Goal: Task Accomplishment & Management: Manage account settings

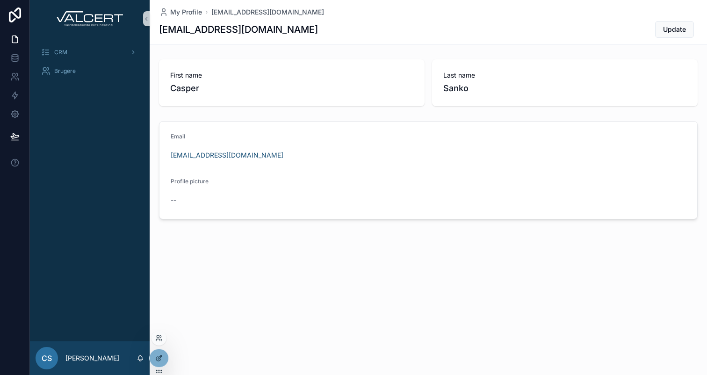
click at [158, 333] on div at bounding box center [158, 337] width 15 height 15
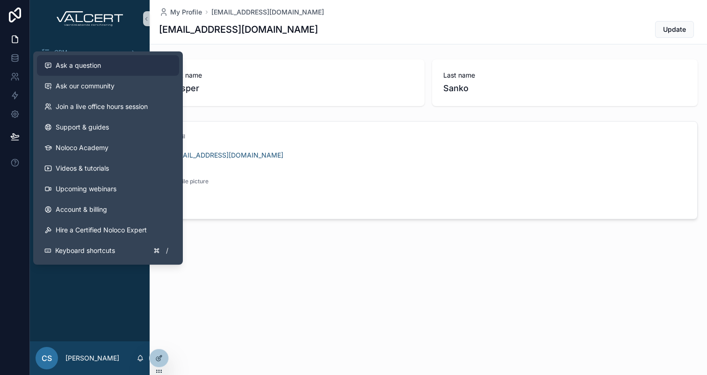
click at [84, 68] on span "Ask a question" at bounding box center [78, 65] width 45 height 9
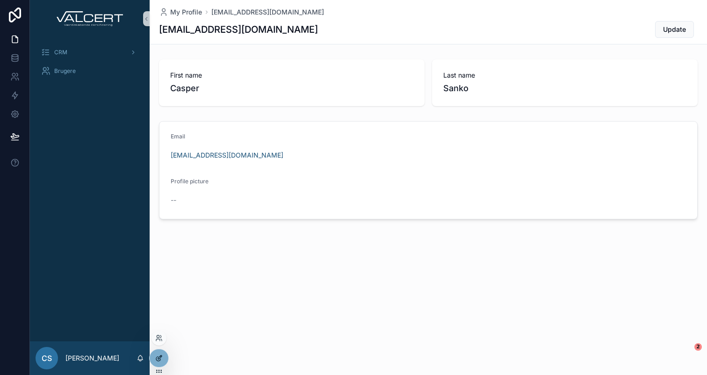
click at [158, 356] on icon at bounding box center [158, 357] width 7 height 7
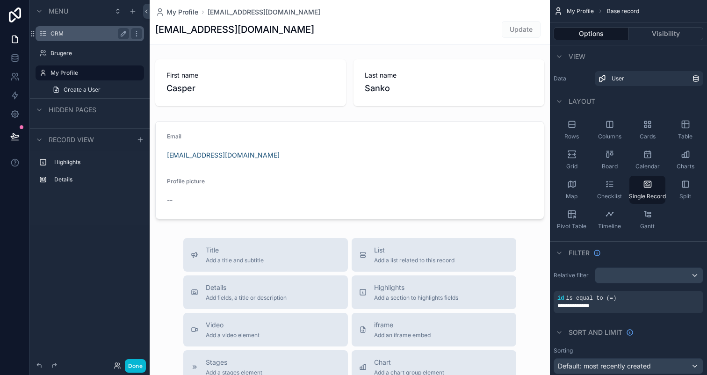
click at [58, 29] on div "CRM" at bounding box center [89, 33] width 79 height 11
click at [93, 35] on label "CRM" at bounding box center [87, 33] width 75 height 7
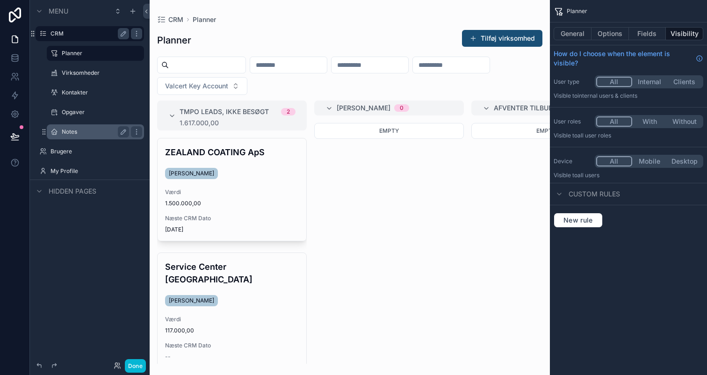
click at [73, 129] on label "Notes" at bounding box center [94, 131] width 64 height 7
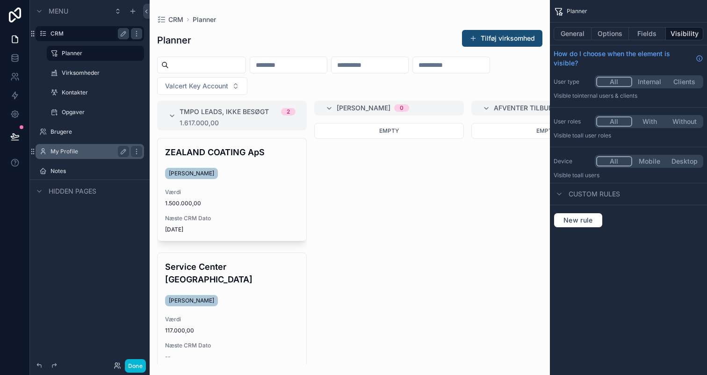
click at [69, 153] on label "My Profile" at bounding box center [87, 151] width 75 height 7
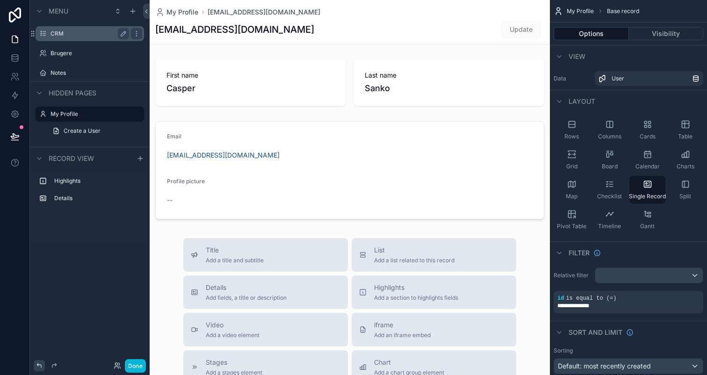
click at [41, 363] on icon at bounding box center [39, 365] width 7 height 7
click at [131, 362] on button "Done" at bounding box center [135, 366] width 21 height 14
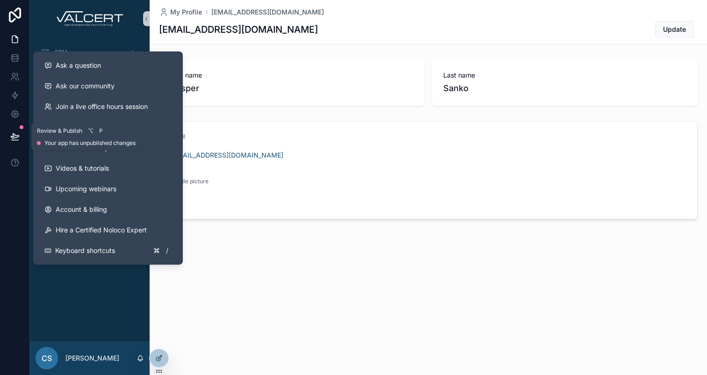
click at [17, 140] on icon at bounding box center [14, 140] width 7 height 0
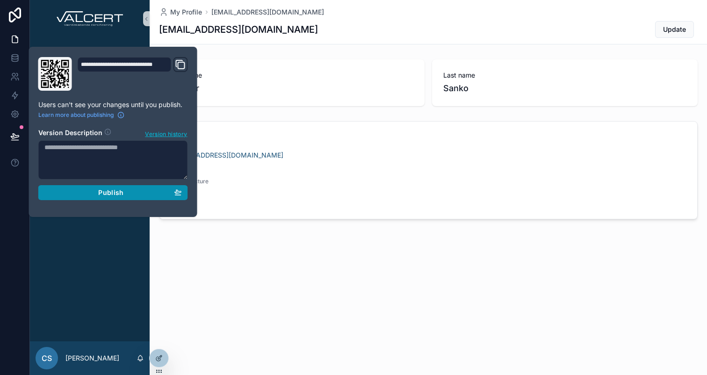
click at [104, 194] on span "Publish" at bounding box center [110, 192] width 25 height 8
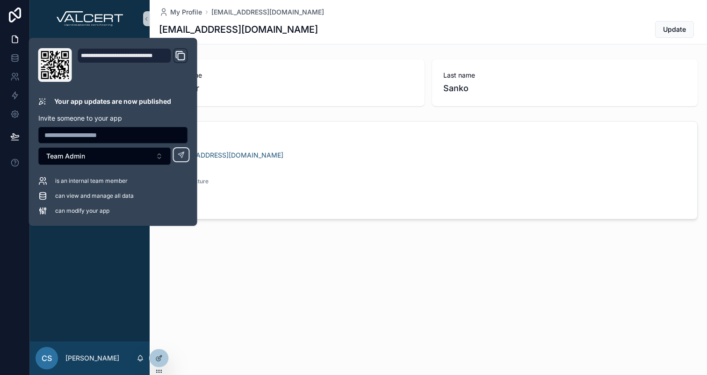
click at [156, 272] on div "My Profile [EMAIL_ADDRESS][DOMAIN_NAME] [EMAIL_ADDRESS][DOMAIN_NAME] Update Fir…" at bounding box center [428, 141] width 557 height 283
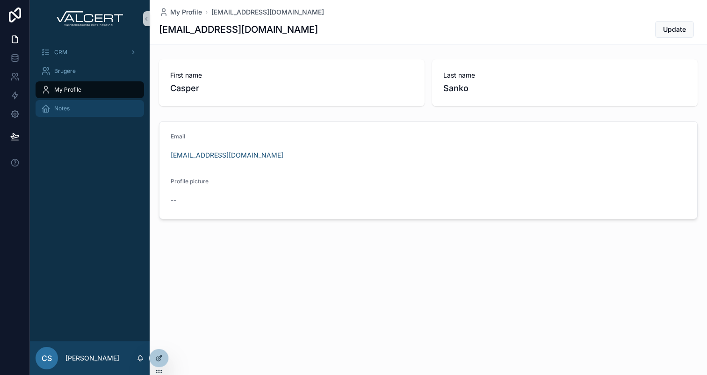
click at [74, 108] on div "Notes" at bounding box center [89, 108] width 97 height 15
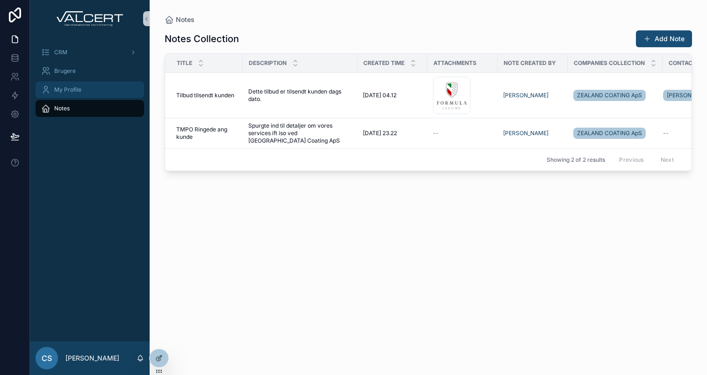
click at [70, 86] on span "My Profile" at bounding box center [67, 89] width 27 height 7
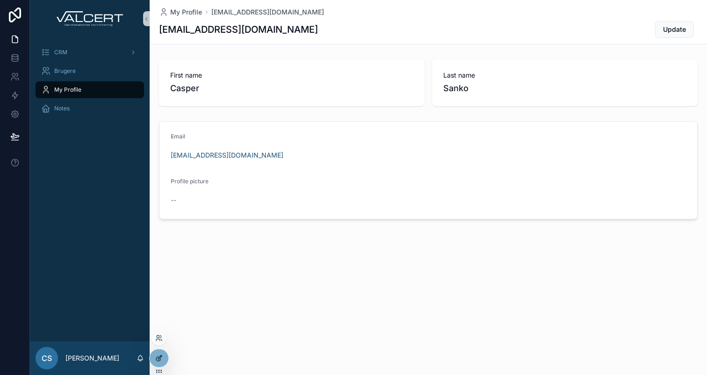
click at [157, 362] on div at bounding box center [159, 358] width 19 height 18
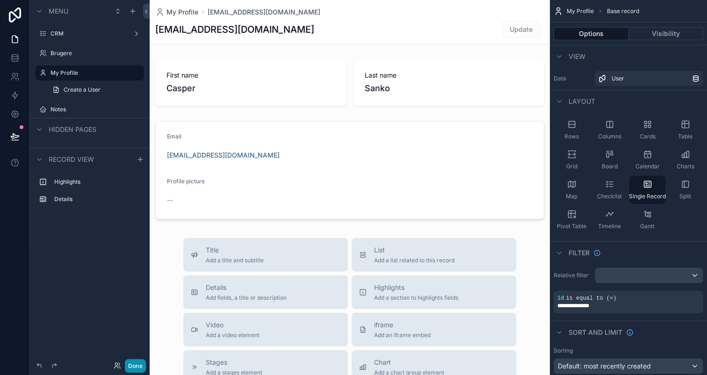
click at [140, 368] on button "Done" at bounding box center [135, 366] width 21 height 14
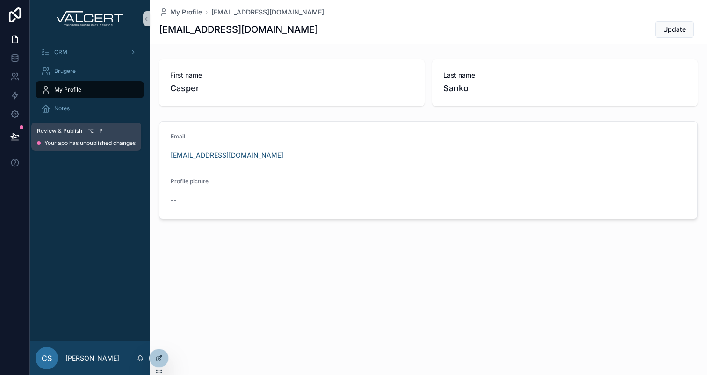
click at [18, 136] on icon at bounding box center [15, 136] width 8 height 5
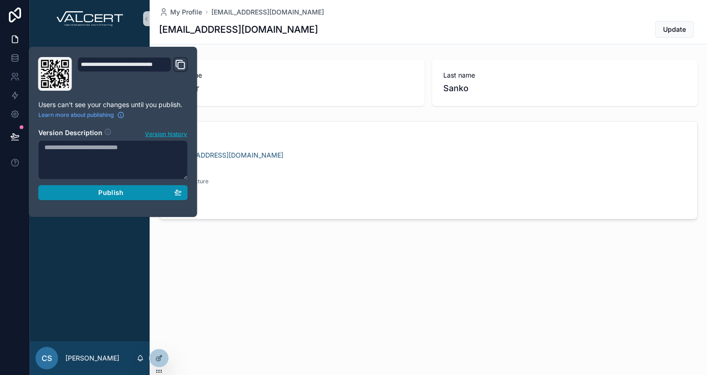
click at [90, 193] on div "Publish" at bounding box center [112, 192] width 137 height 8
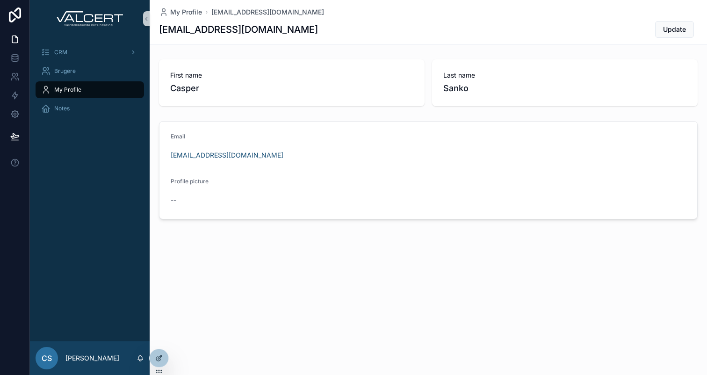
click at [96, 281] on div "CRM Brugere My Profile Notes" at bounding box center [90, 189] width 120 height 304
click at [79, 72] on div "Brugere" at bounding box center [89, 71] width 97 height 15
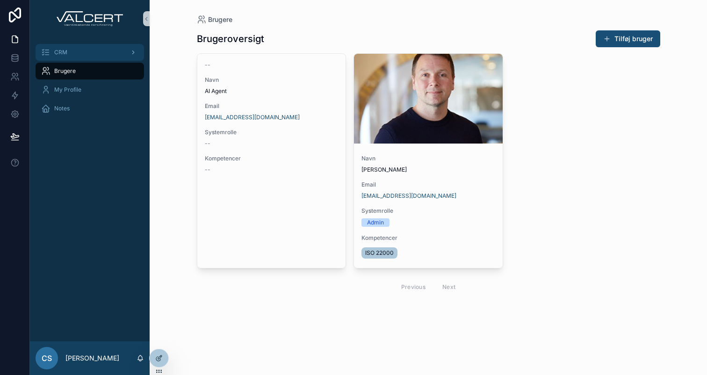
click at [76, 53] on div "CRM" at bounding box center [89, 52] width 97 height 15
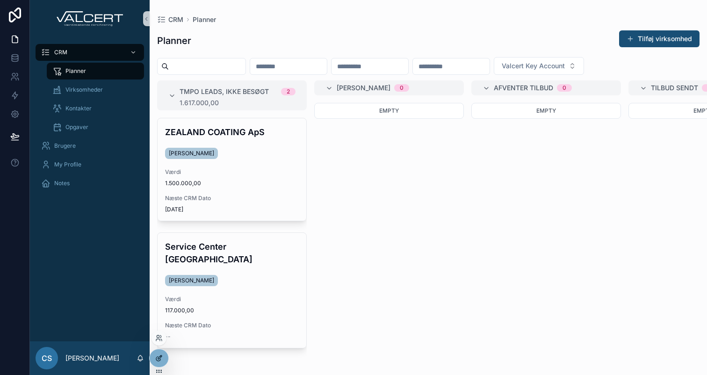
click at [157, 355] on icon at bounding box center [158, 357] width 7 height 7
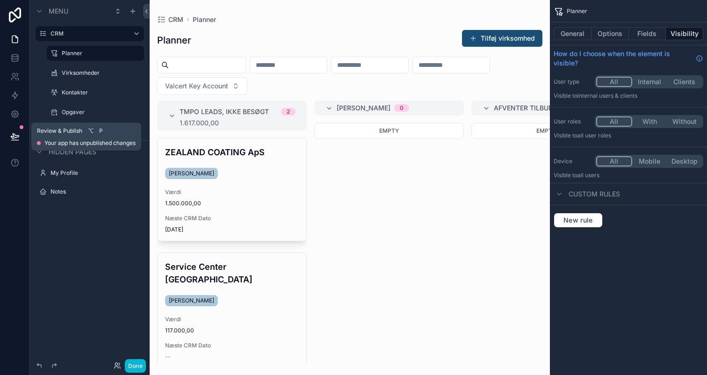
click at [9, 136] on button at bounding box center [15, 136] width 21 height 26
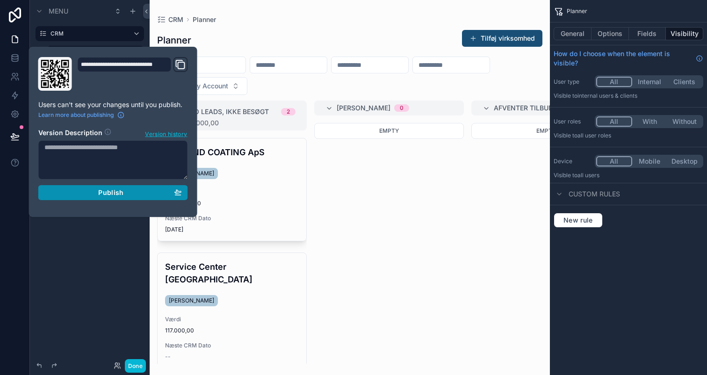
click at [108, 189] on span "Publish" at bounding box center [110, 192] width 25 height 8
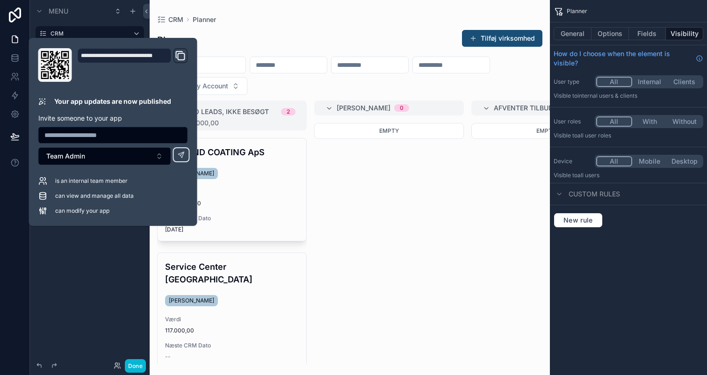
click at [112, 331] on div "Menu CRM Planner Virksomheder Kontakter Opgaver Brugere Hidden pages My Profile…" at bounding box center [90, 182] width 120 height 364
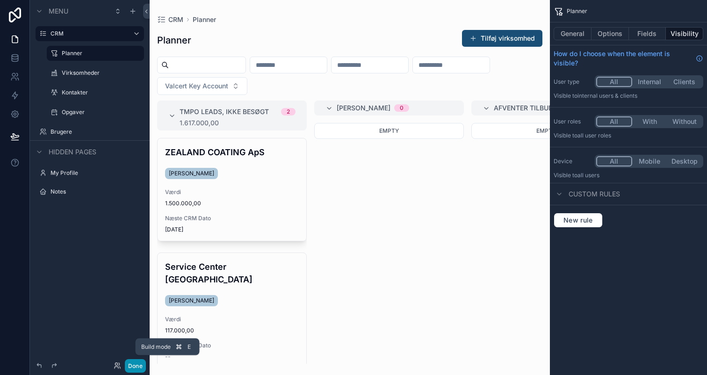
click at [139, 365] on button "Done" at bounding box center [135, 366] width 21 height 14
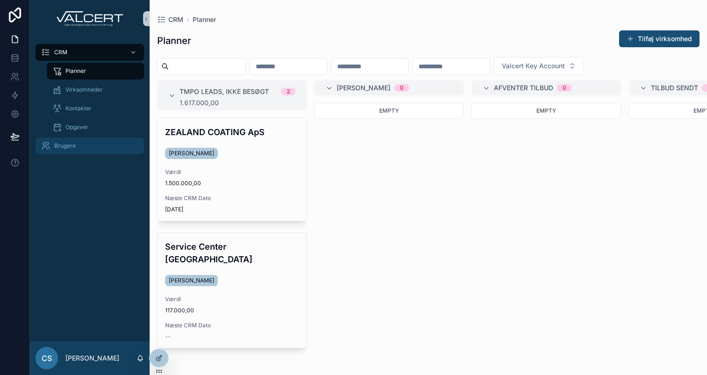
click at [72, 145] on span "Brugere" at bounding box center [64, 145] width 21 height 7
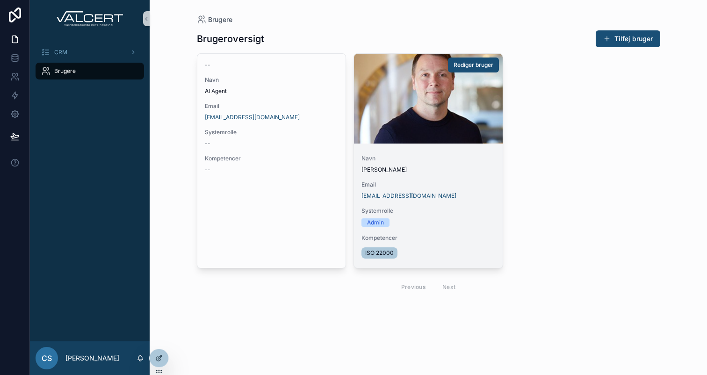
click at [403, 181] on span "Email" at bounding box center [428, 184] width 134 height 7
click at [467, 63] on span "Rediger bruger" at bounding box center [473, 64] width 40 height 7
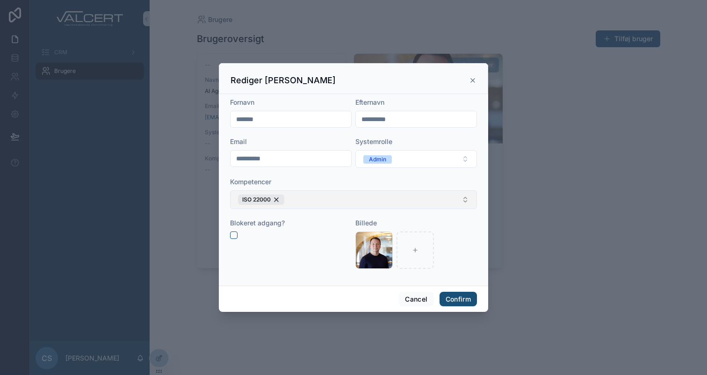
click at [341, 201] on button "ISO 22000" at bounding box center [353, 199] width 247 height 19
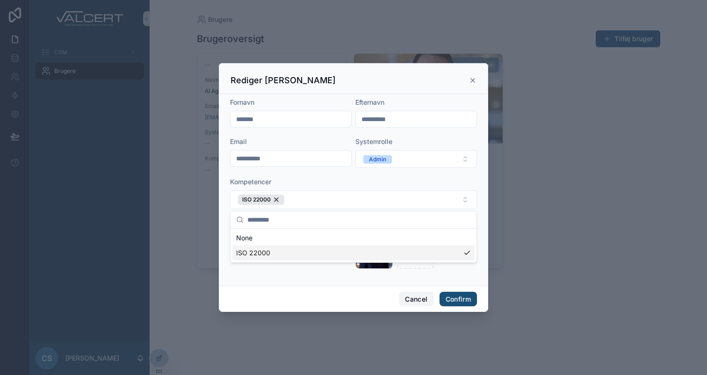
click at [413, 298] on button "Cancel" at bounding box center [416, 299] width 35 height 15
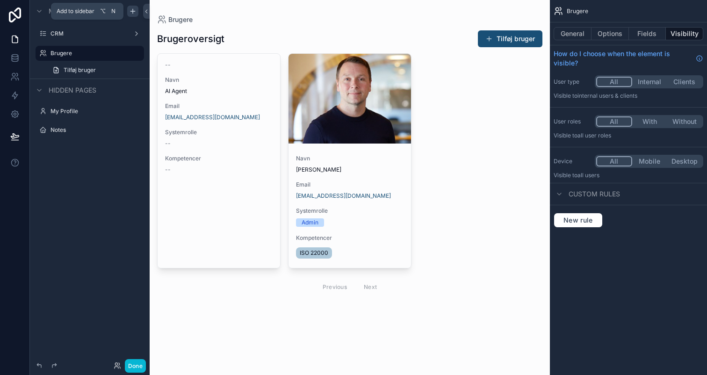
click at [128, 12] on div "scrollable content" at bounding box center [132, 11] width 11 height 11
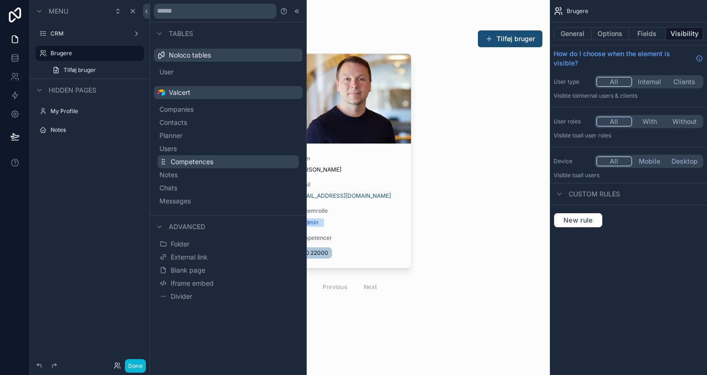
click at [199, 163] on span "Competences" at bounding box center [192, 161] width 43 height 9
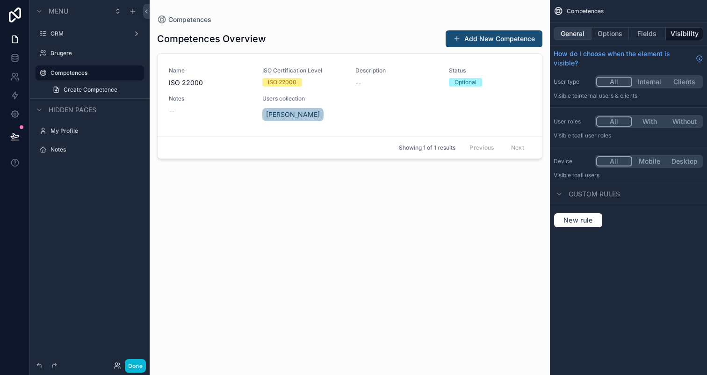
click at [574, 38] on button "General" at bounding box center [572, 33] width 38 height 13
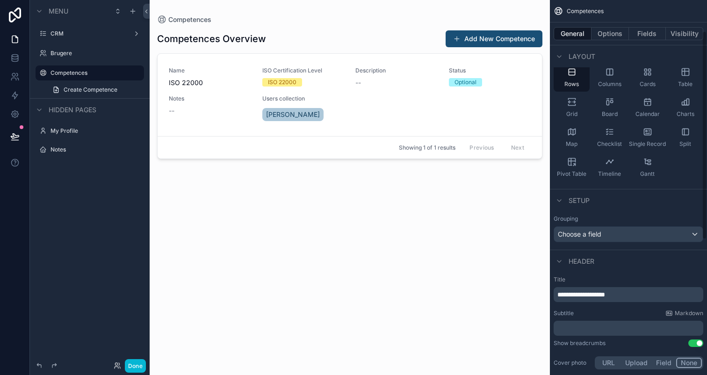
scroll to position [57, 0]
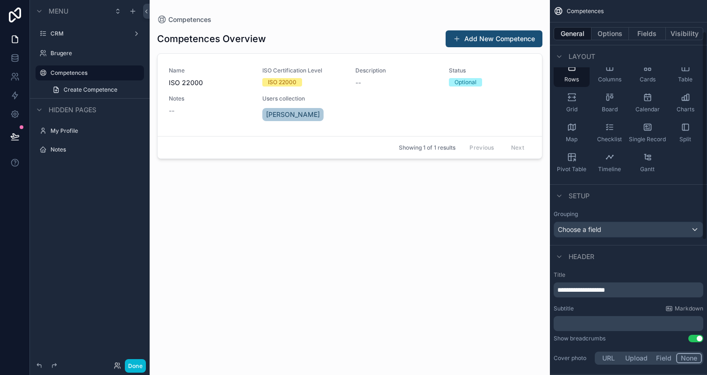
click at [605, 288] on span "**********" at bounding box center [581, 289] width 48 height 7
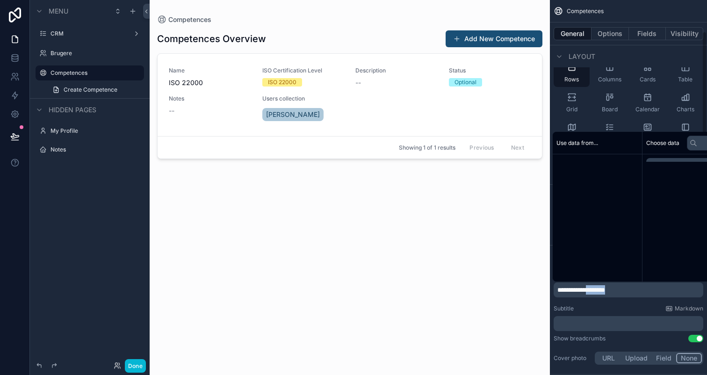
click at [605, 288] on span "**********" at bounding box center [581, 289] width 48 height 7
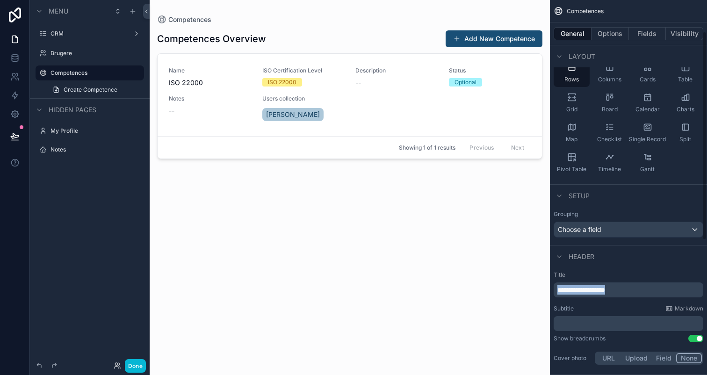
click at [605, 288] on span "**********" at bounding box center [581, 289] width 48 height 7
click at [578, 304] on div "**********" at bounding box center [628, 318] width 157 height 103
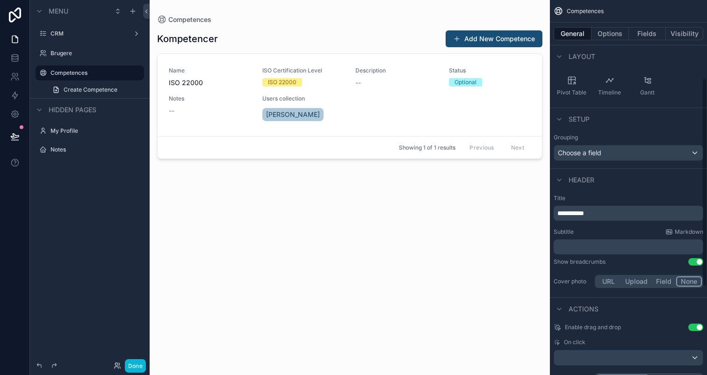
scroll to position [176, 0]
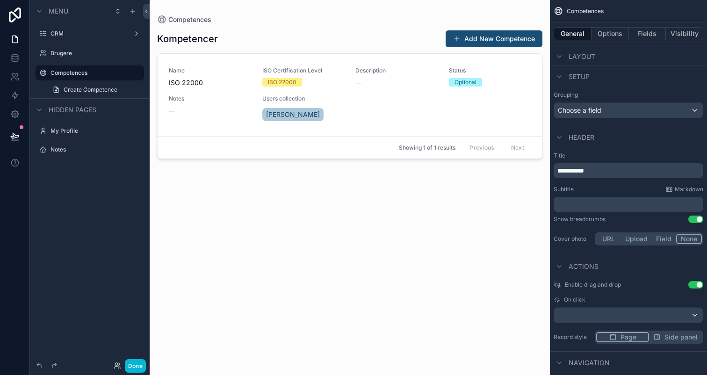
click at [689, 242] on button "None" at bounding box center [689, 239] width 26 height 10
click at [659, 325] on div "Enable drag and drop Use setting On click Record style Page Side panel" at bounding box center [628, 312] width 157 height 70
click at [657, 319] on div "scrollable content" at bounding box center [628, 314] width 149 height 15
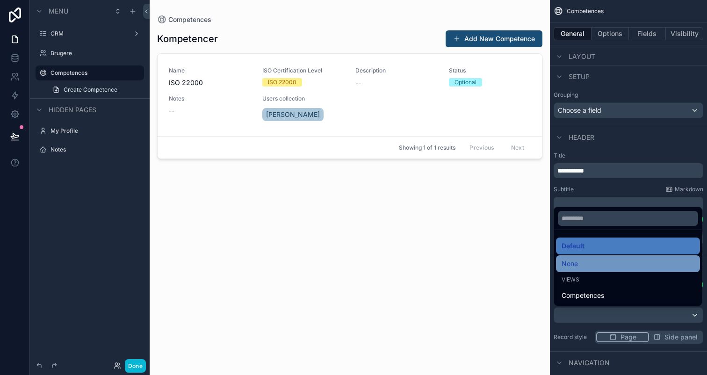
click at [580, 260] on div "None" at bounding box center [627, 263] width 133 height 11
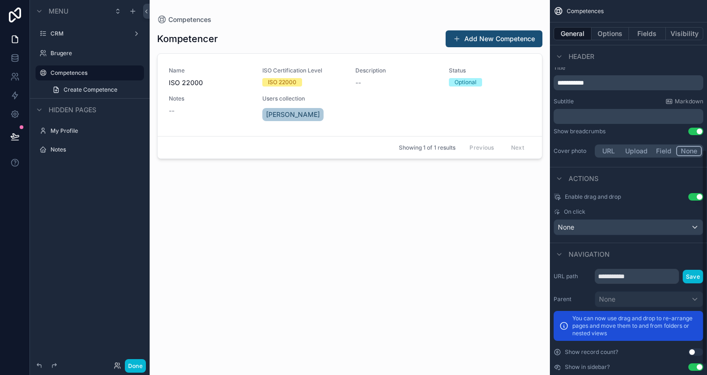
scroll to position [278, 0]
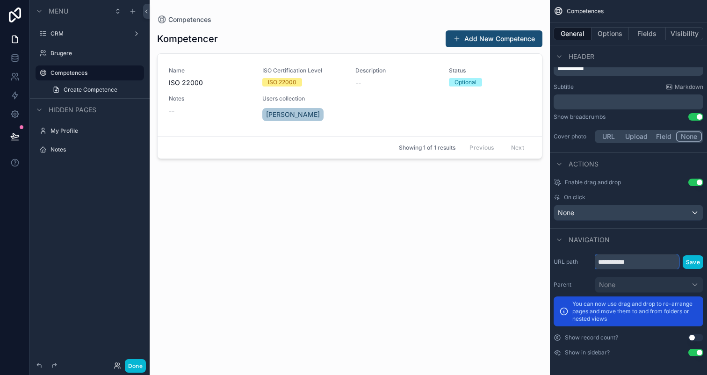
click at [601, 263] on input "**********" at bounding box center [636, 261] width 84 height 15
click at [658, 262] on input "**********" at bounding box center [636, 261] width 84 height 15
type input "**********"
click at [654, 243] on div "Navigation" at bounding box center [628, 239] width 157 height 22
click at [622, 29] on button "Options" at bounding box center [609, 33] width 37 height 13
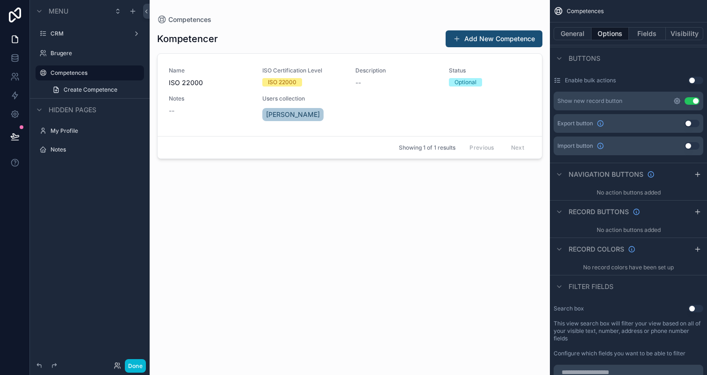
click at [675, 100] on icon "scrollable content" at bounding box center [676, 100] width 7 height 7
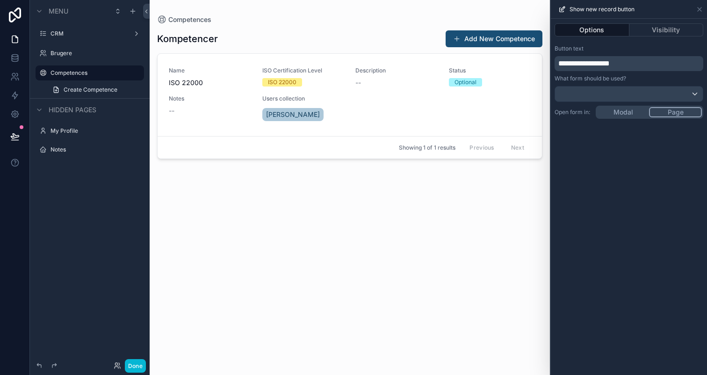
click at [609, 67] on span "**********" at bounding box center [583, 63] width 51 height 7
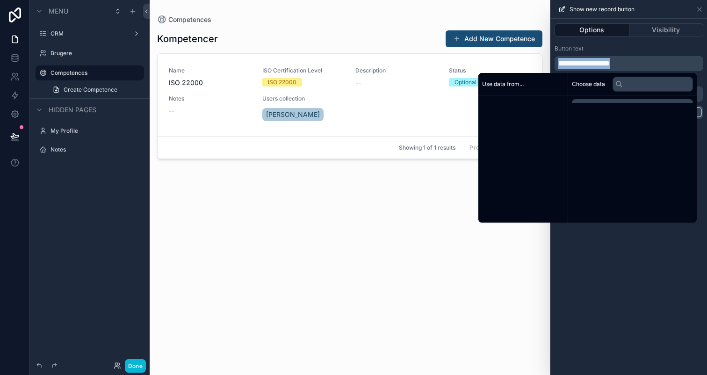
click at [609, 67] on span "**********" at bounding box center [583, 63] width 51 height 7
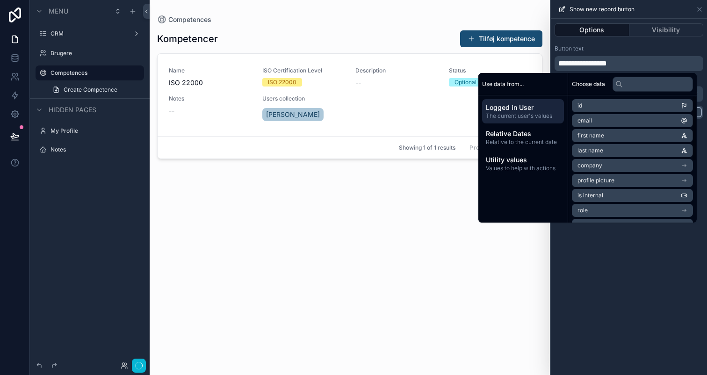
click at [639, 246] on div "**********" at bounding box center [628, 197] width 156 height 356
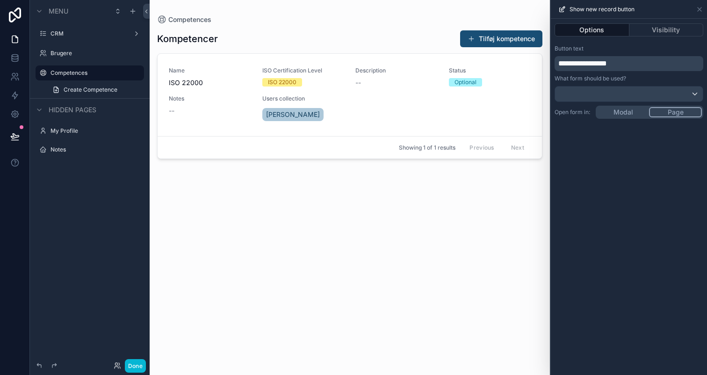
click at [596, 34] on button "Options" at bounding box center [591, 29] width 75 height 13
click at [627, 115] on div "**********" at bounding box center [628, 197] width 156 height 356
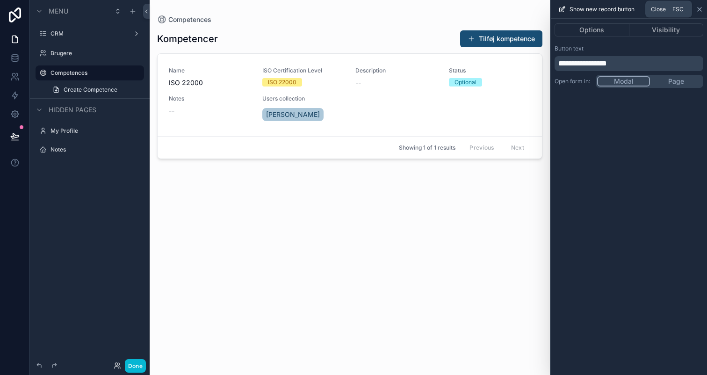
click at [698, 11] on icon at bounding box center [698, 9] width 7 height 7
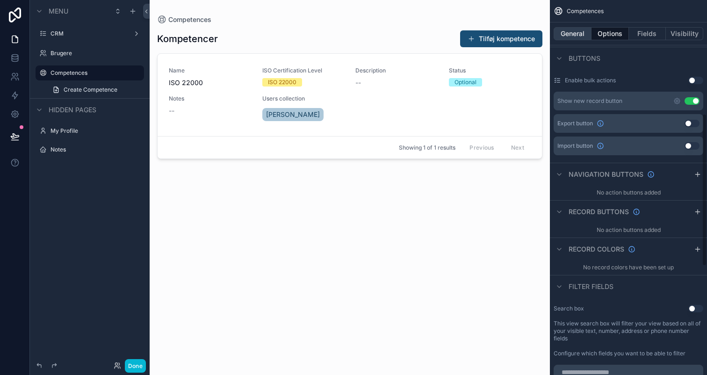
click at [576, 34] on button "General" at bounding box center [572, 33] width 38 height 13
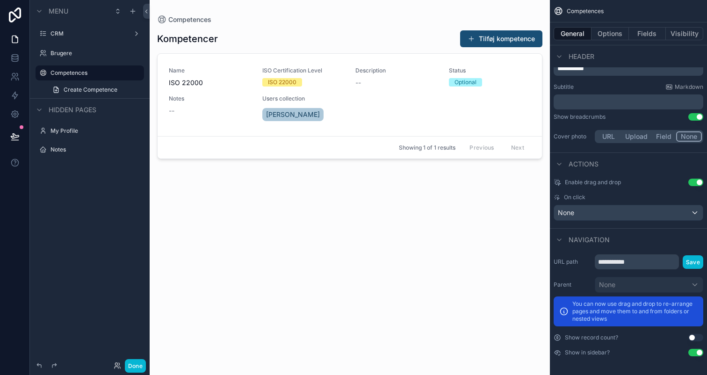
scroll to position [0, 0]
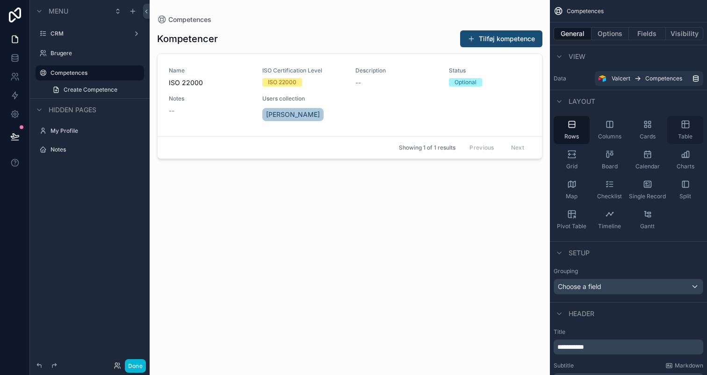
click at [688, 135] on span "Table" at bounding box center [685, 136] width 14 height 7
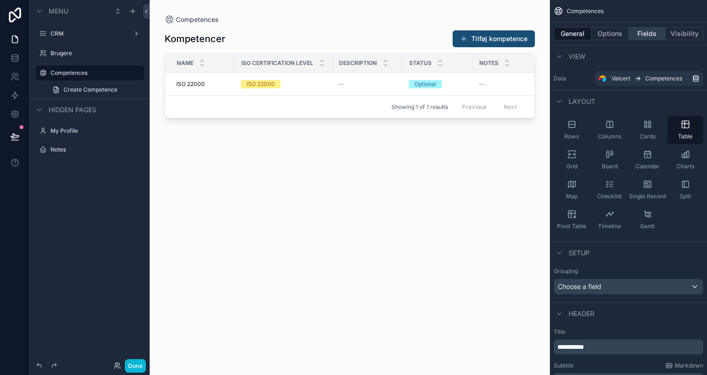
click at [652, 35] on button "Fields" at bounding box center [646, 33] width 37 height 13
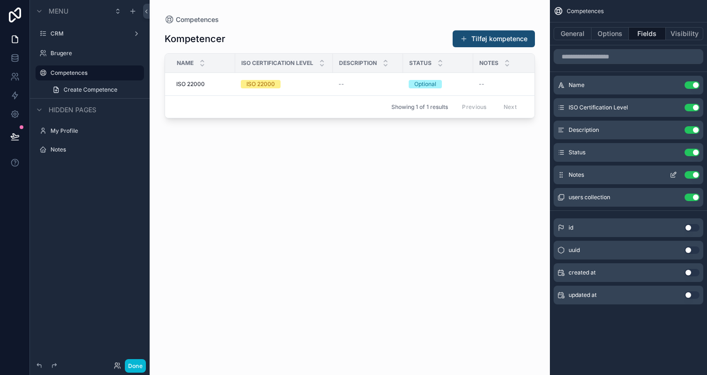
click at [691, 174] on button "Use setting" at bounding box center [691, 174] width 15 height 7
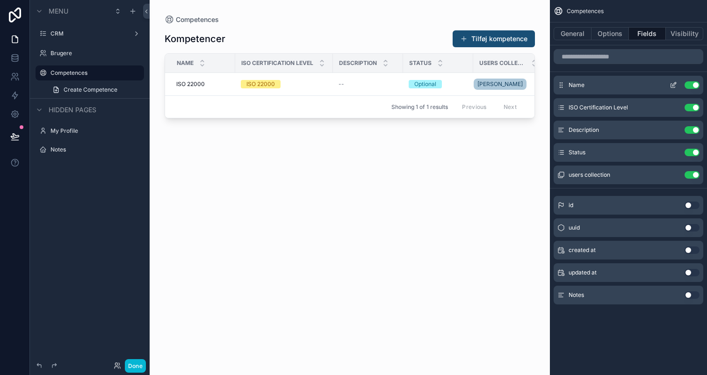
click at [671, 84] on icon "scrollable content" at bounding box center [673, 86] width 4 height 4
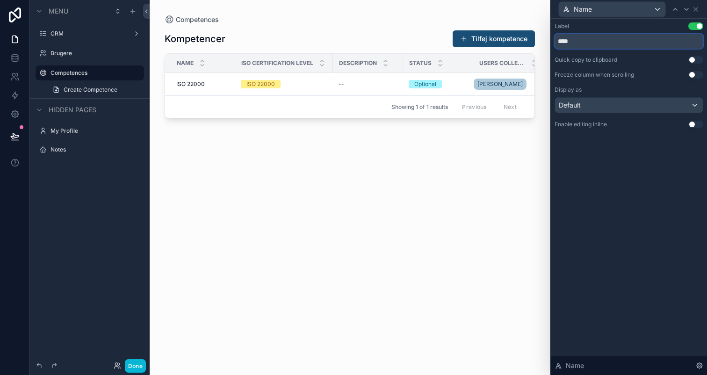
click at [614, 43] on input "****" at bounding box center [628, 41] width 149 height 15
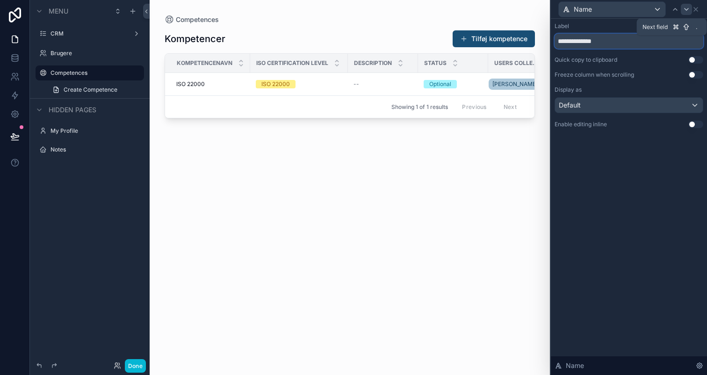
type input "**********"
click at [685, 14] on div at bounding box center [685, 9] width 11 height 11
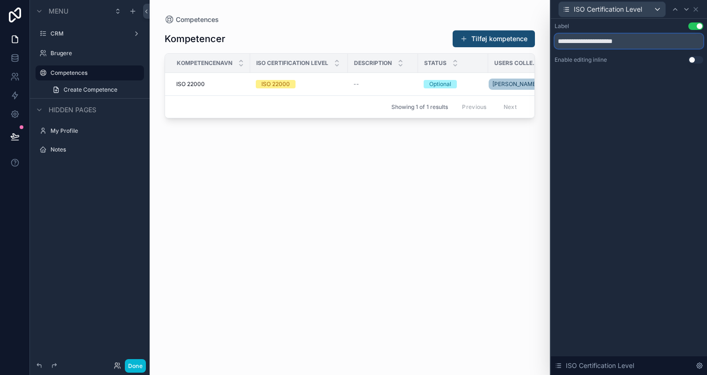
drag, startPoint x: 632, startPoint y: 39, endPoint x: 606, endPoint y: 39, distance: 25.7
click at [606, 39] on input "**********" at bounding box center [628, 41] width 149 height 15
type input "**********"
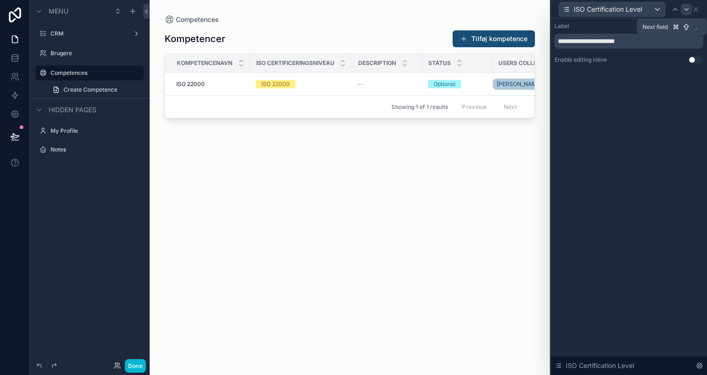
click at [685, 12] on icon at bounding box center [685, 9] width 7 height 7
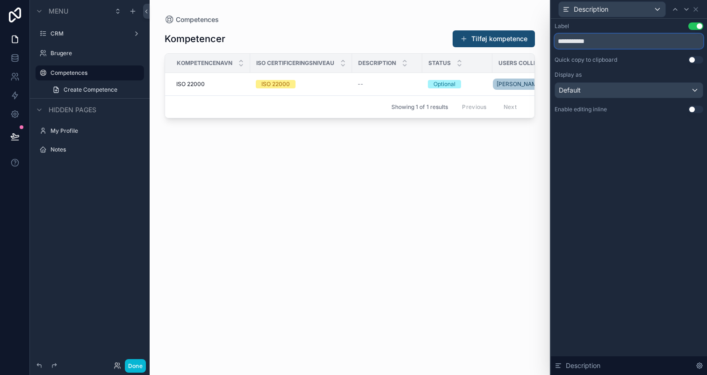
click at [628, 40] on input "**********" at bounding box center [628, 41] width 149 height 15
type input "*"
type input "**********"
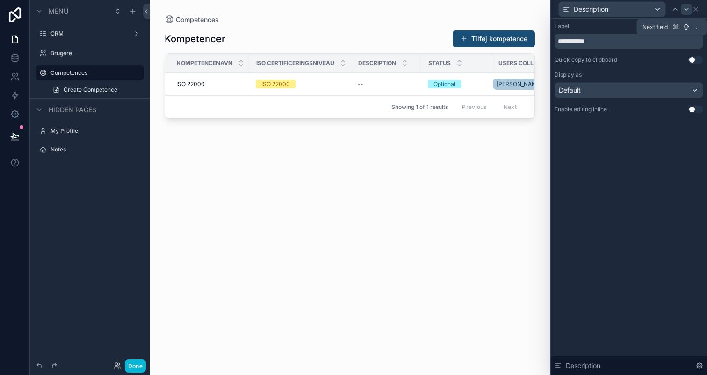
click at [685, 6] on icon at bounding box center [685, 9] width 7 height 7
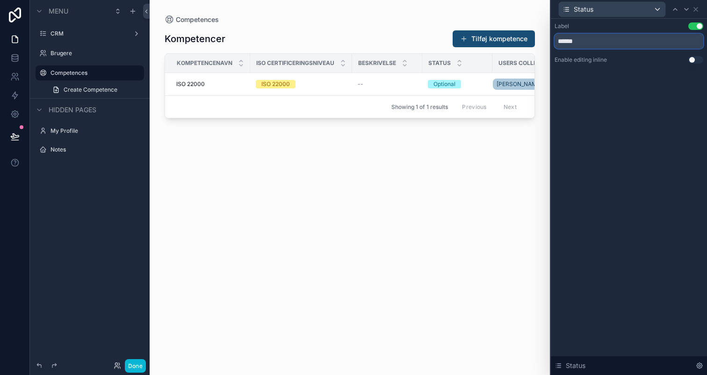
click at [621, 41] on input "******" at bounding box center [628, 41] width 149 height 15
click at [684, 14] on div at bounding box center [685, 9] width 11 height 11
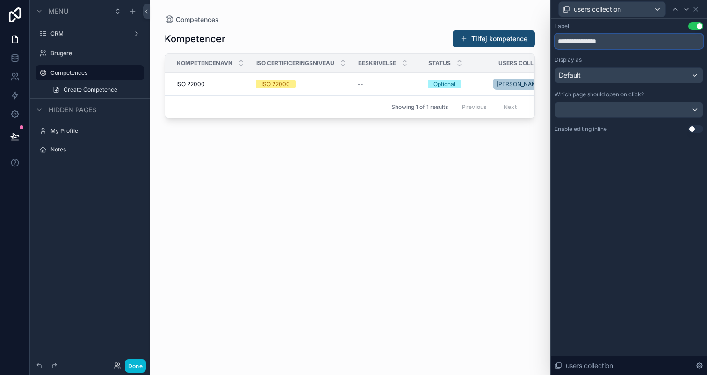
click at [625, 41] on input "**********" at bounding box center [628, 41] width 149 height 15
type input "*"
type input "**********"
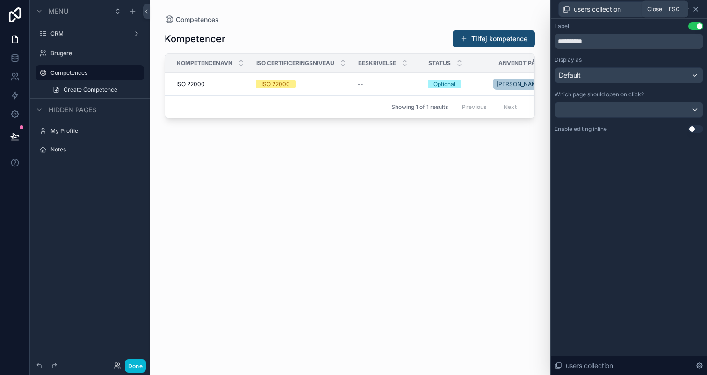
click at [696, 9] on icon at bounding box center [695, 9] width 4 height 4
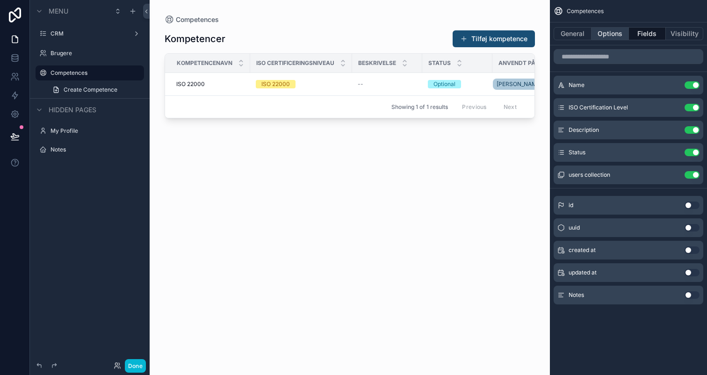
click at [599, 31] on button "Options" at bounding box center [609, 33] width 37 height 13
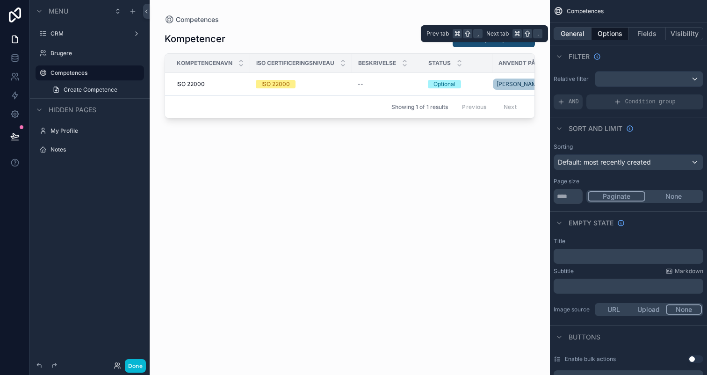
click at [570, 34] on button "General" at bounding box center [572, 33] width 38 height 13
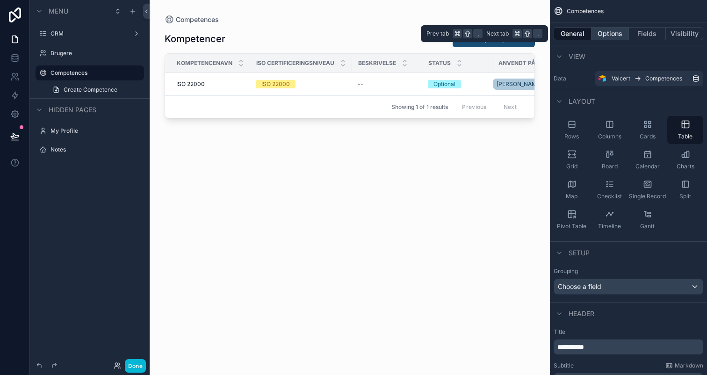
click at [609, 37] on button "Options" at bounding box center [609, 33] width 37 height 13
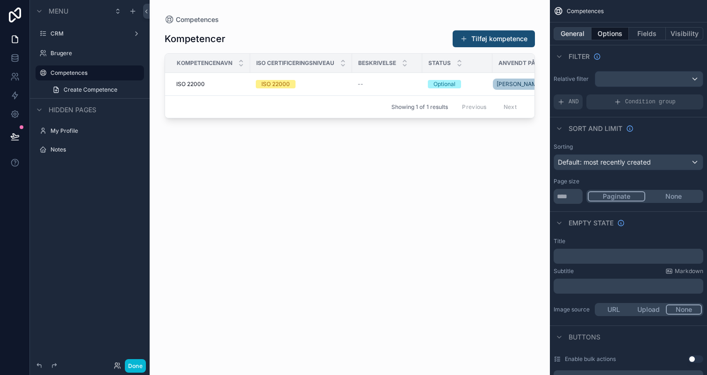
click at [587, 36] on button "General" at bounding box center [572, 33] width 38 height 13
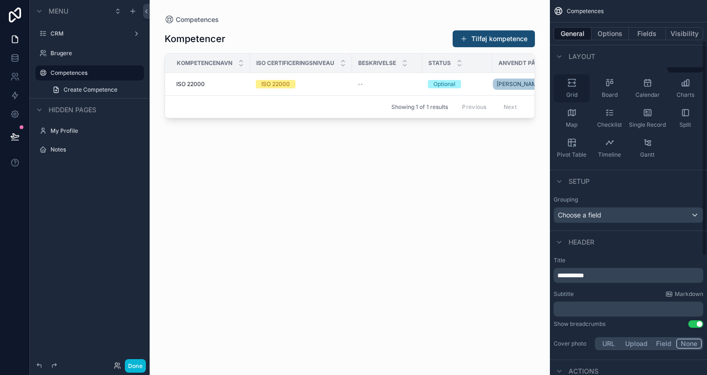
click at [571, 89] on div "Grid" at bounding box center [571, 88] width 36 height 28
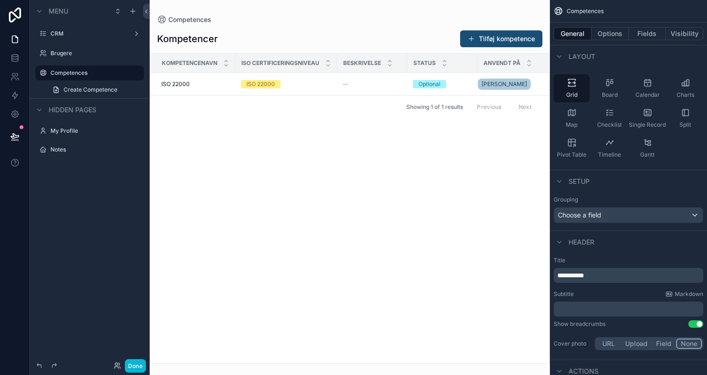
click at [508, 37] on div "scrollable content" at bounding box center [350, 187] width 400 height 375
click at [497, 40] on button "Tilføj kompetence" at bounding box center [501, 38] width 82 height 17
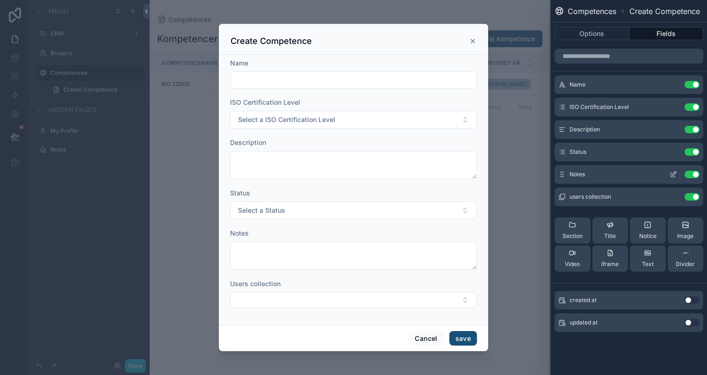
click at [690, 171] on button "Use setting" at bounding box center [691, 174] width 15 height 7
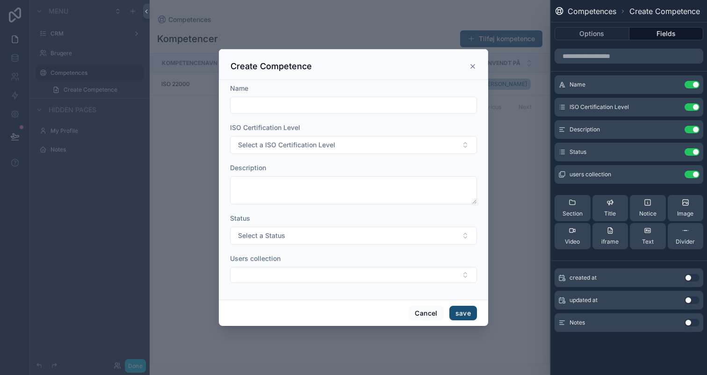
click at [690, 171] on button "Use setting" at bounding box center [691, 174] width 15 height 7
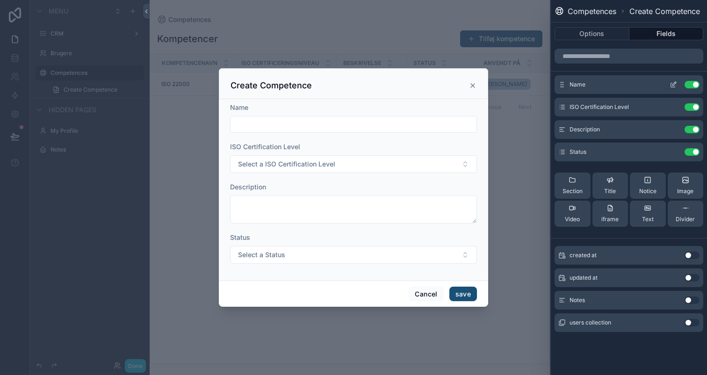
click at [673, 85] on icon at bounding box center [674, 84] width 4 height 4
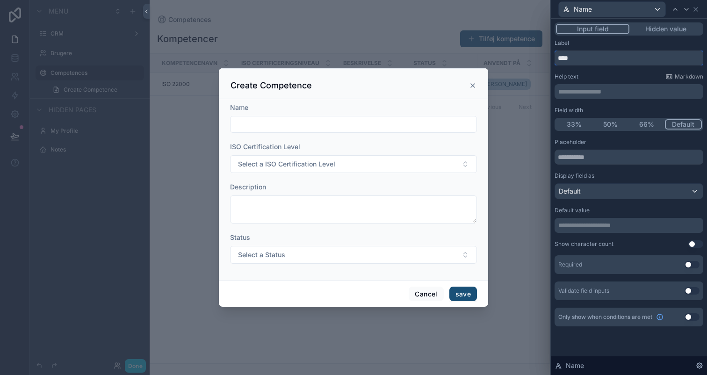
click at [626, 59] on input "****" at bounding box center [628, 57] width 149 height 15
type input "**********"
click at [683, 8] on icon at bounding box center [685, 9] width 7 height 7
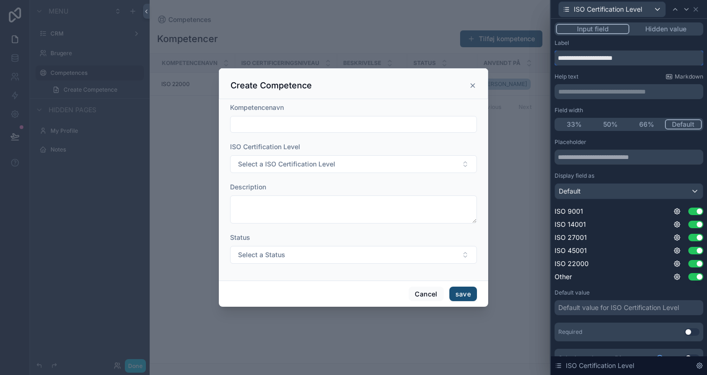
drag, startPoint x: 636, startPoint y: 57, endPoint x: 598, endPoint y: 57, distance: 37.8
click at [598, 57] on input "**********" at bounding box center [628, 57] width 149 height 15
type input "**********"
click at [686, 8] on icon at bounding box center [685, 9] width 7 height 7
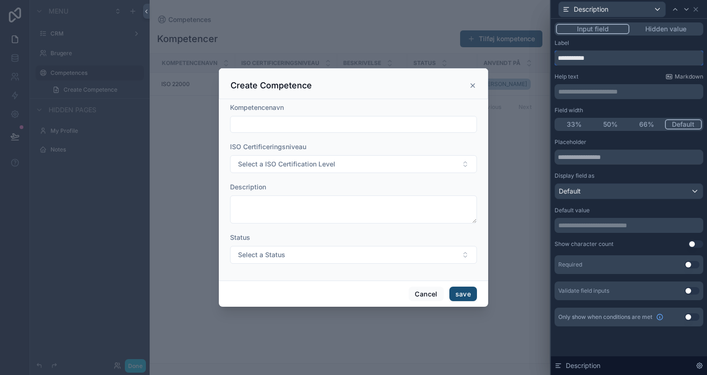
click at [643, 62] on input "**********" at bounding box center [628, 57] width 149 height 15
type input "**********"
click at [684, 13] on icon at bounding box center [685, 9] width 7 height 7
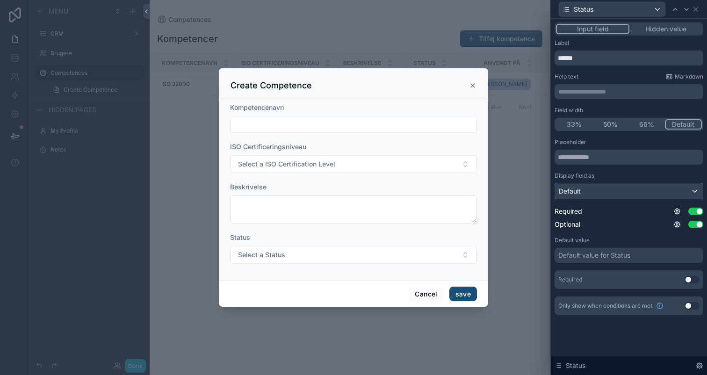
click at [608, 188] on div "Default" at bounding box center [629, 191] width 148 height 15
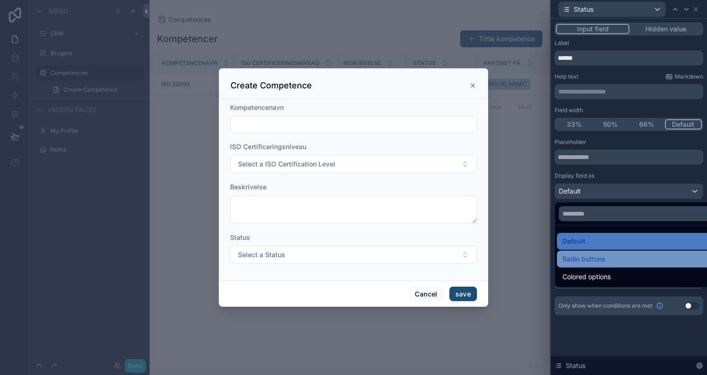
click at [611, 259] on div "Radio buttons" at bounding box center [639, 258] width 154 height 11
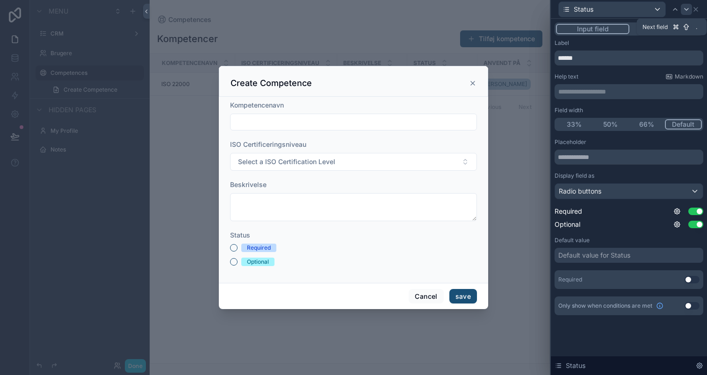
click at [686, 12] on icon at bounding box center [685, 9] width 7 height 7
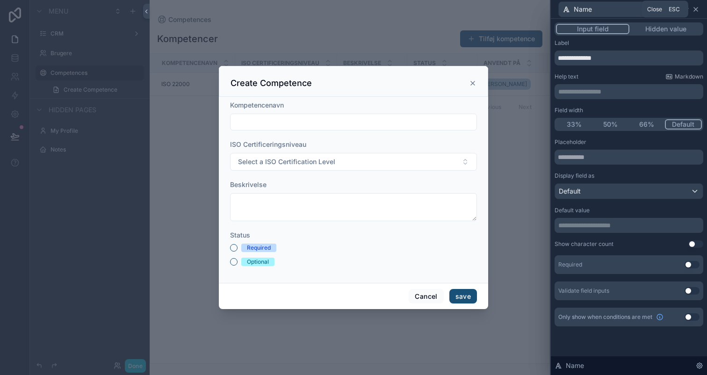
click at [699, 8] on icon at bounding box center [695, 9] width 7 height 7
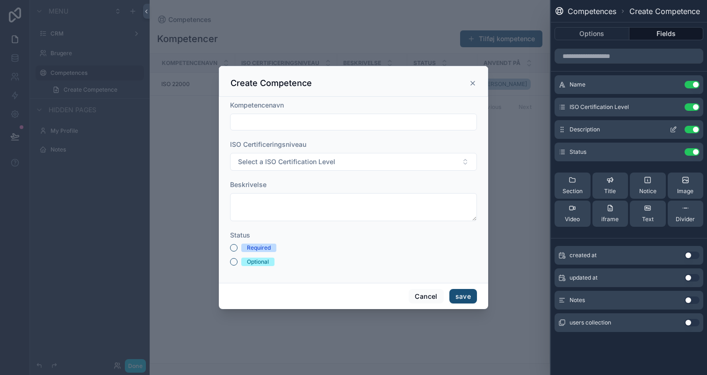
click at [613, 134] on div "Description Use setting" at bounding box center [628, 129] width 149 height 19
click at [577, 31] on button "Options" at bounding box center [591, 33] width 75 height 13
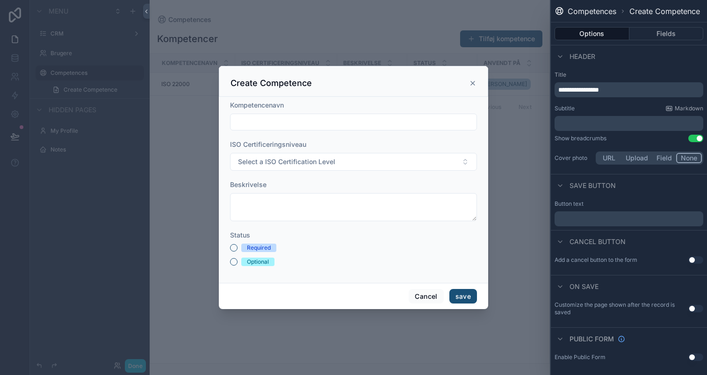
click at [592, 216] on p "﻿" at bounding box center [629, 218] width 143 height 11
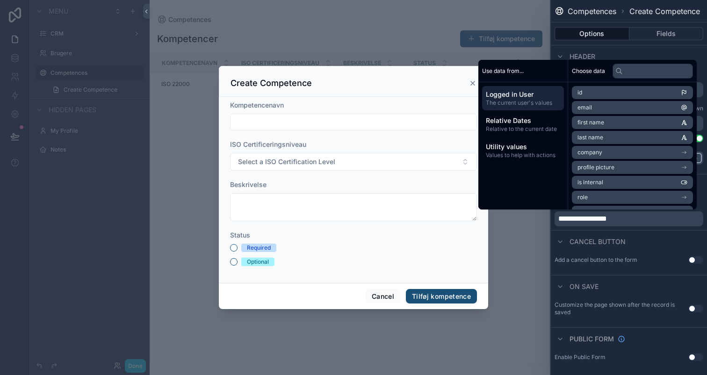
click at [690, 260] on button "Use setting" at bounding box center [695, 259] width 15 height 7
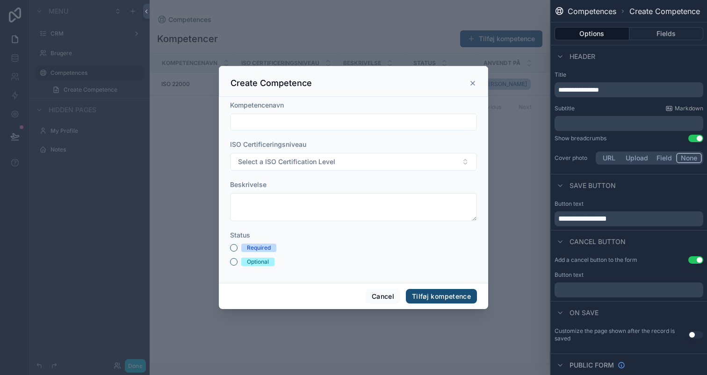
click at [623, 286] on p "﻿" at bounding box center [629, 289] width 143 height 11
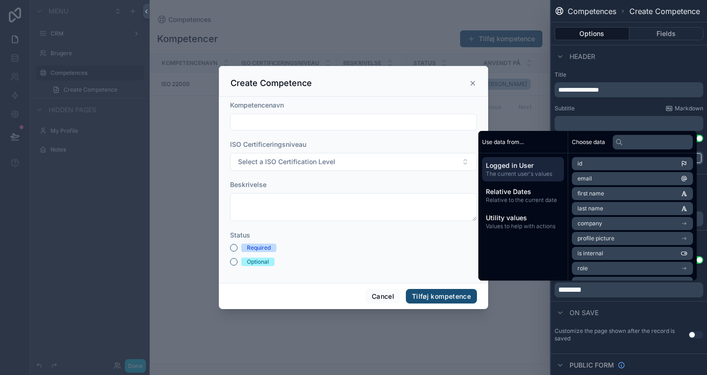
click at [621, 306] on div "On save" at bounding box center [628, 312] width 156 height 22
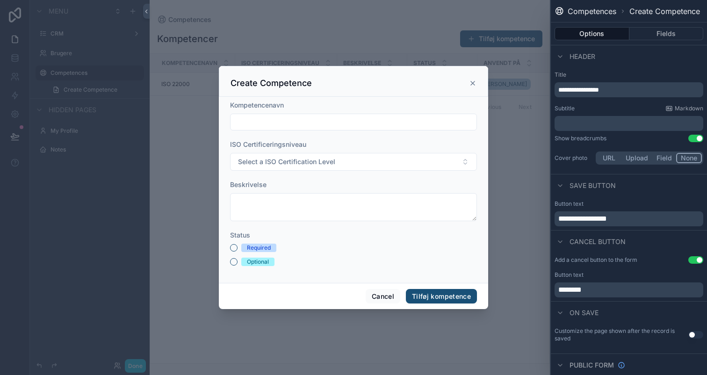
scroll to position [16, 0]
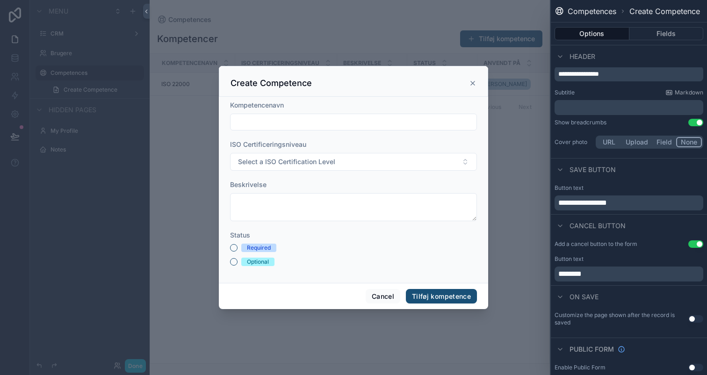
click at [691, 316] on button "Use setting" at bounding box center [695, 318] width 15 height 7
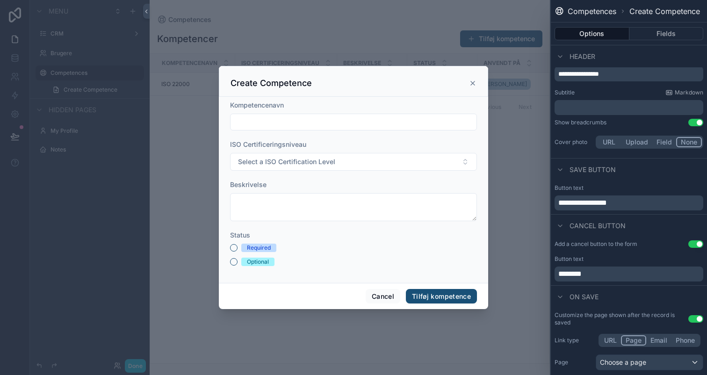
scroll to position [73, 0]
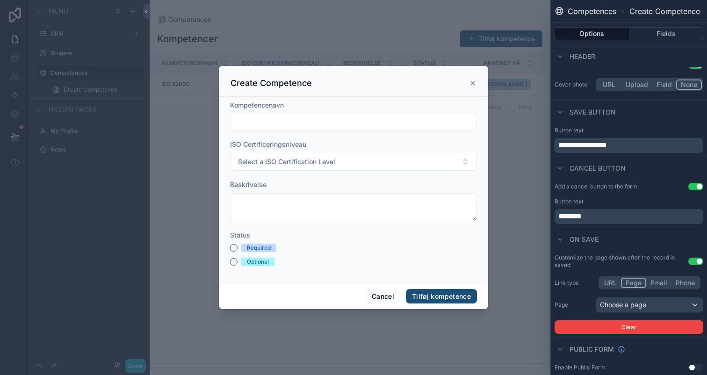
click at [667, 314] on div "Link type URL Page Email Phone Page Choose a page Clear" at bounding box center [628, 304] width 149 height 57
click at [657, 298] on div "Choose a page" at bounding box center [649, 304] width 107 height 15
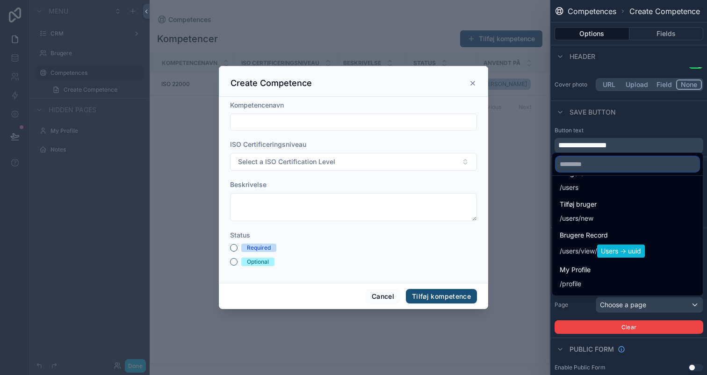
click at [597, 164] on input "text" at bounding box center [627, 164] width 143 height 15
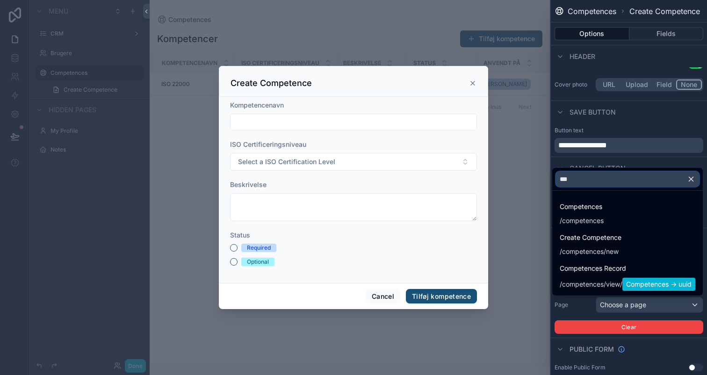
scroll to position [0, 0]
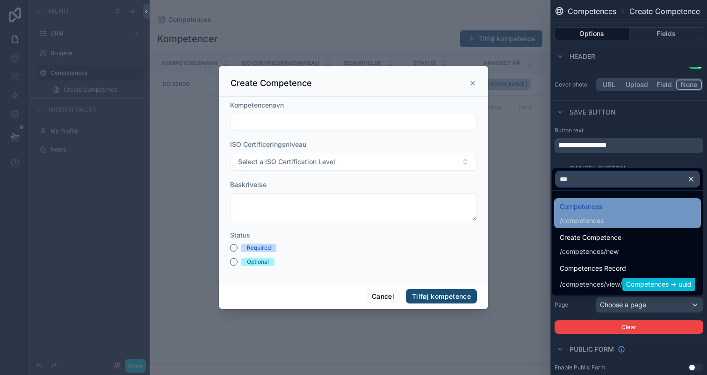
type input "***"
click at [614, 211] on div "Competences / competences" at bounding box center [627, 213] width 136 height 24
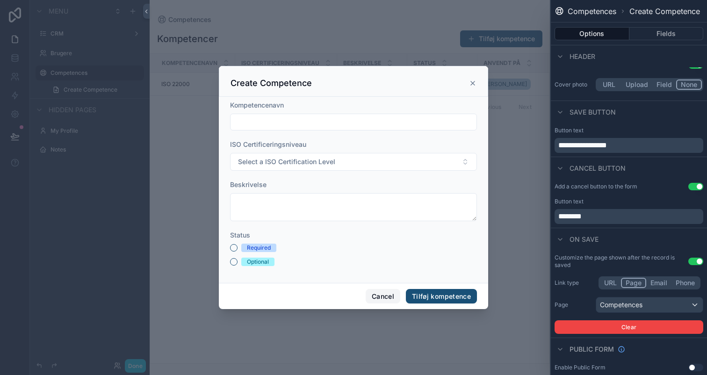
click at [384, 298] on button "Cancel" at bounding box center [382, 296] width 35 height 15
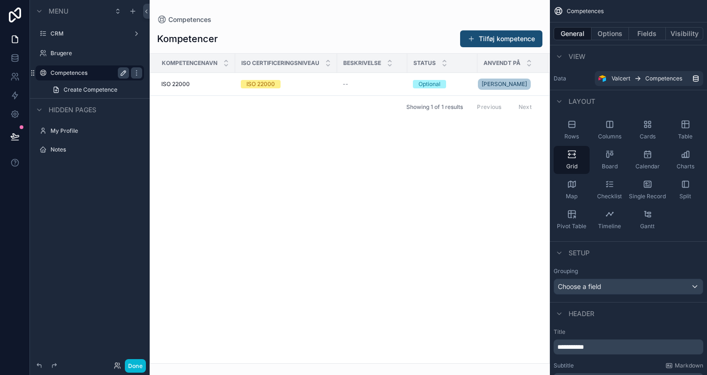
click at [123, 71] on icon "scrollable content" at bounding box center [123, 73] width 5 height 5
click at [106, 74] on input "**********" at bounding box center [82, 72] width 64 height 11
type input "**********"
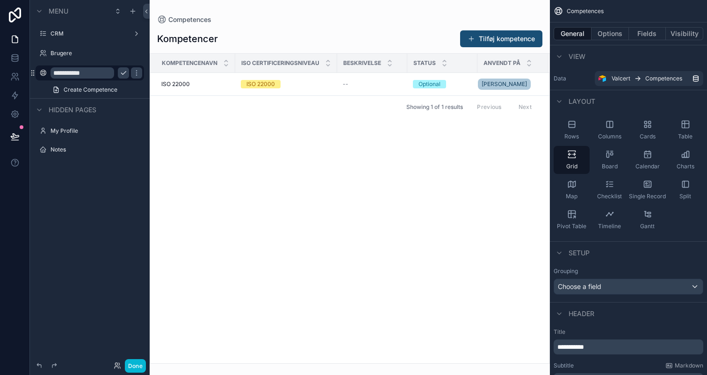
click at [124, 73] on icon "scrollable content" at bounding box center [123, 72] width 7 height 7
click at [131, 12] on icon "scrollable content" at bounding box center [132, 10] width 7 height 7
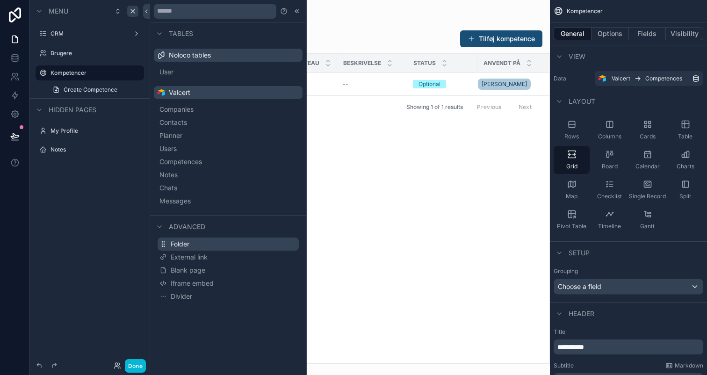
click at [218, 247] on button "Folder" at bounding box center [227, 243] width 141 height 13
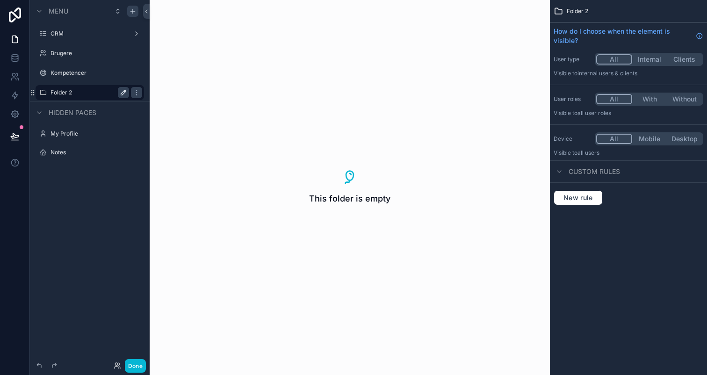
click at [121, 92] on icon "scrollable content" at bounding box center [123, 92] width 7 height 7
click at [102, 92] on input "********" at bounding box center [82, 92] width 64 height 11
type input "**********"
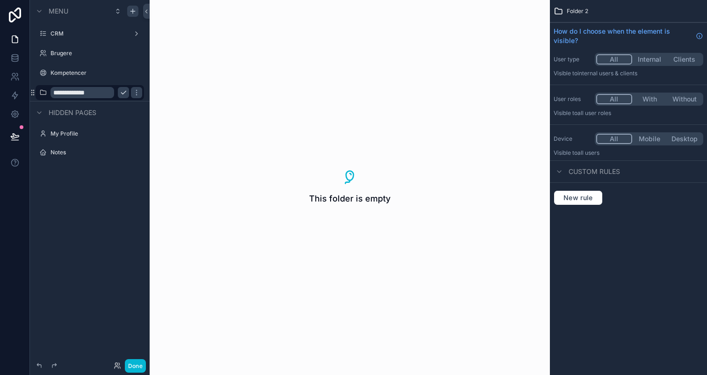
click at [122, 94] on icon "scrollable content" at bounding box center [123, 92] width 7 height 7
click at [36, 94] on div "Indstillinger" at bounding box center [90, 92] width 108 height 15
click at [40, 94] on icon "scrollable content" at bounding box center [42, 92] width 7 height 7
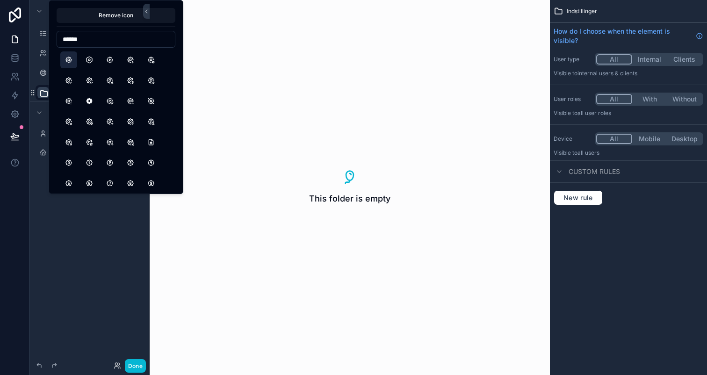
type input "******"
click at [69, 61] on button "Settings" at bounding box center [68, 59] width 17 height 17
click at [132, 297] on div "**********" at bounding box center [90, 182] width 120 height 364
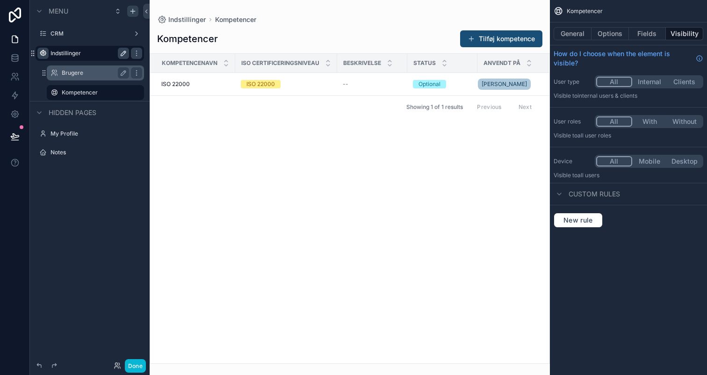
click at [79, 74] on label "Brugere" at bounding box center [94, 72] width 64 height 7
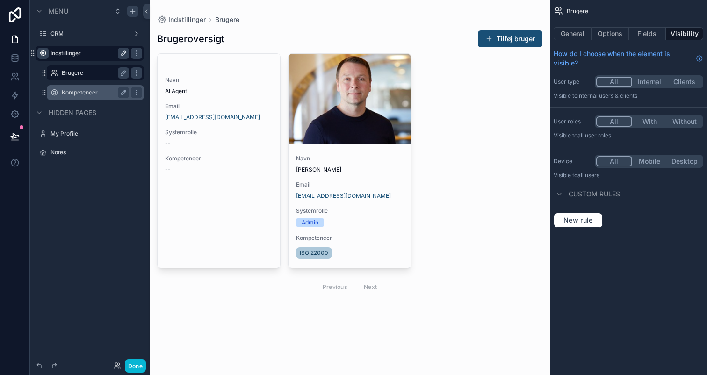
click at [75, 95] on label "Kompetencer" at bounding box center [94, 92] width 64 height 7
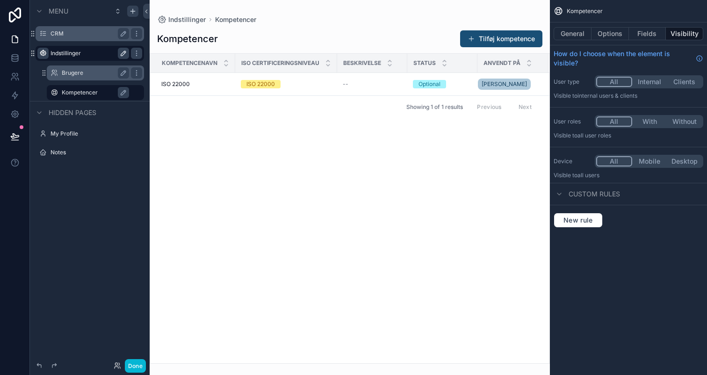
click at [73, 30] on label "CRM" at bounding box center [87, 33] width 75 height 7
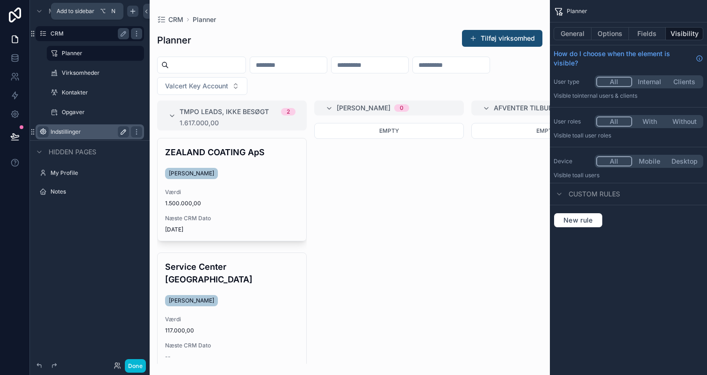
click at [133, 9] on icon "scrollable content" at bounding box center [133, 11] width 0 height 4
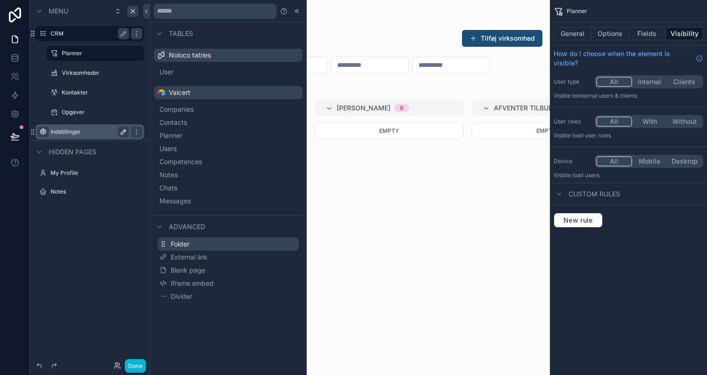
click at [211, 243] on button "Folder" at bounding box center [227, 243] width 141 height 13
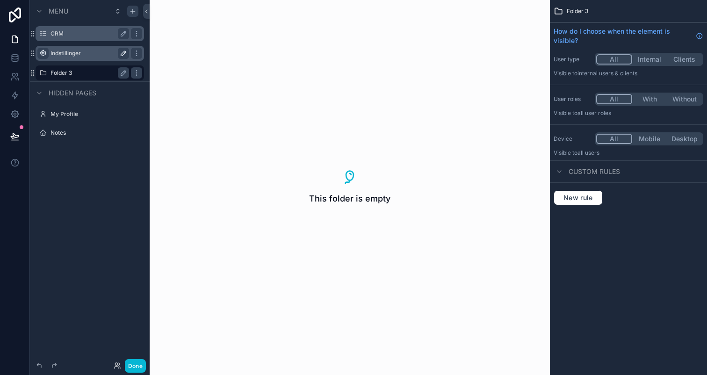
click at [56, 71] on label "Folder 3" at bounding box center [87, 72] width 75 height 7
click at [124, 77] on button "scrollable content" at bounding box center [123, 72] width 11 height 11
click at [79, 75] on input "********" at bounding box center [82, 72] width 64 height 11
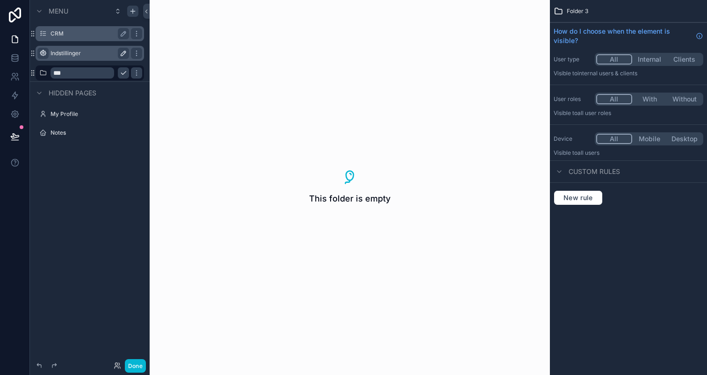
type input "***"
click at [126, 73] on icon "scrollable content" at bounding box center [123, 72] width 7 height 7
click at [88, 36] on label "CRM" at bounding box center [87, 33] width 75 height 7
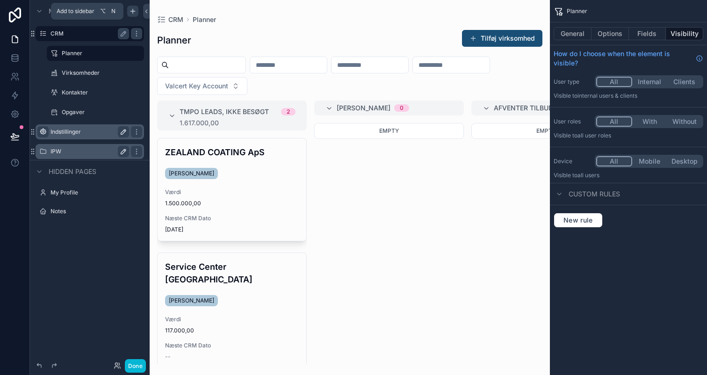
click at [131, 11] on icon "scrollable content" at bounding box center [132, 11] width 4 height 0
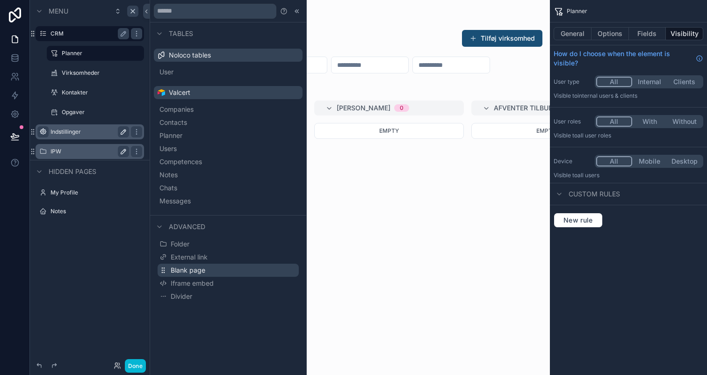
click at [219, 266] on button "Blank page" at bounding box center [227, 270] width 141 height 13
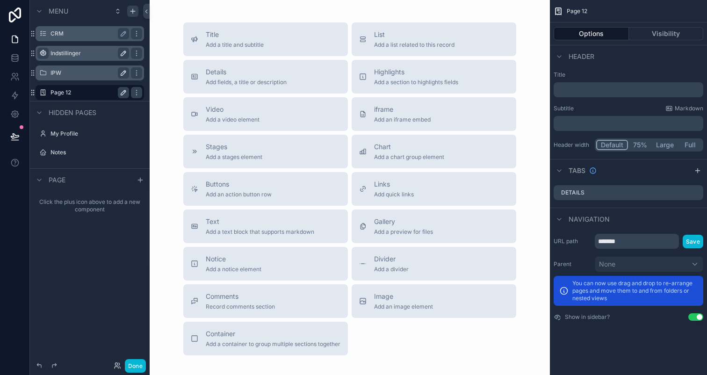
click at [125, 92] on icon "scrollable content" at bounding box center [123, 92] width 7 height 7
click at [87, 92] on input "*******" at bounding box center [82, 92] width 64 height 11
type input "*********"
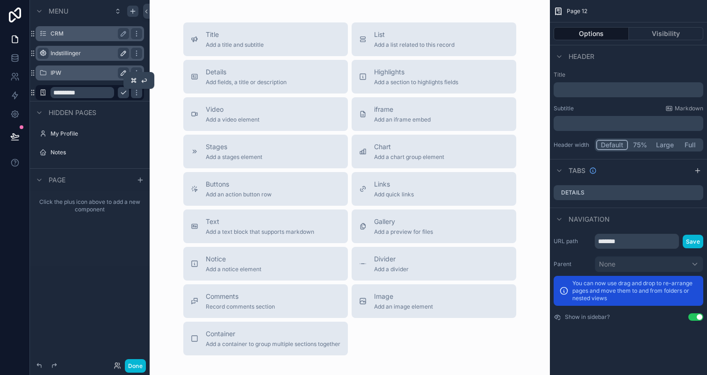
click at [121, 94] on icon "scrollable content" at bounding box center [123, 92] width 7 height 7
click at [43, 95] on icon "scrollable content" at bounding box center [42, 92] width 7 height 7
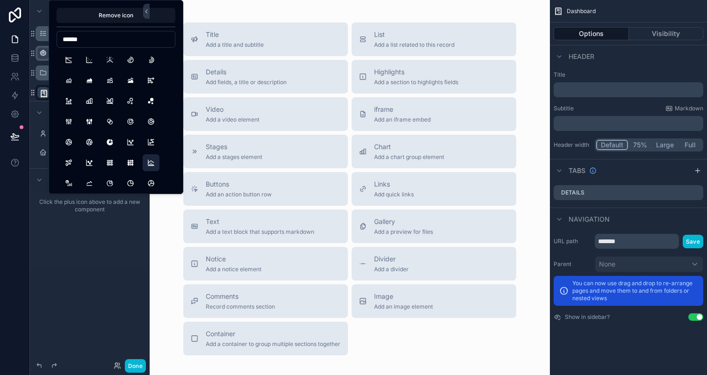
type input "******"
click at [149, 162] on button "ChartHistogram" at bounding box center [151, 162] width 17 height 17
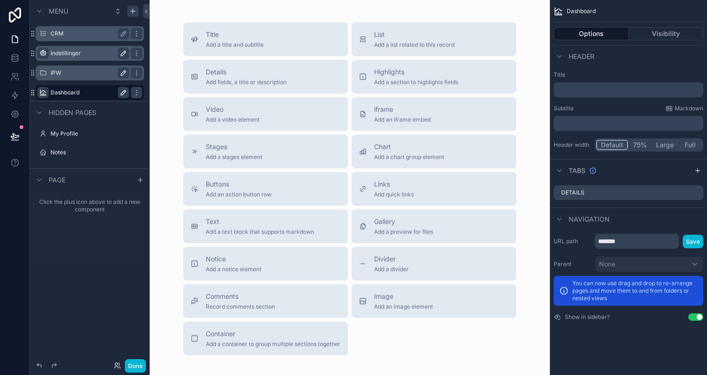
click at [93, 226] on div "Click the plus icon above to add a new component" at bounding box center [90, 228] width 120 height 75
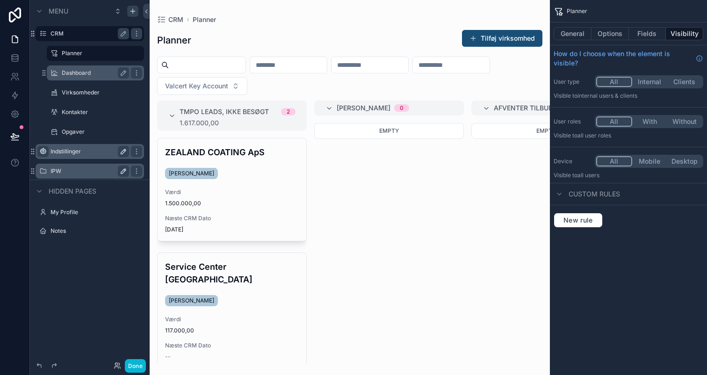
click at [71, 70] on label "Dashboard" at bounding box center [94, 72] width 64 height 7
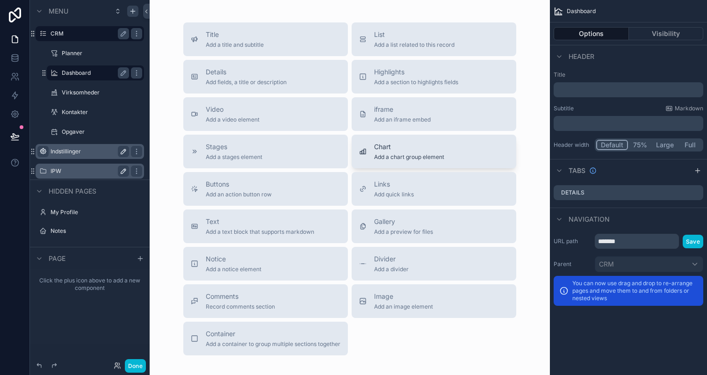
click at [391, 156] on span "Add a chart group element" at bounding box center [409, 156] width 70 height 7
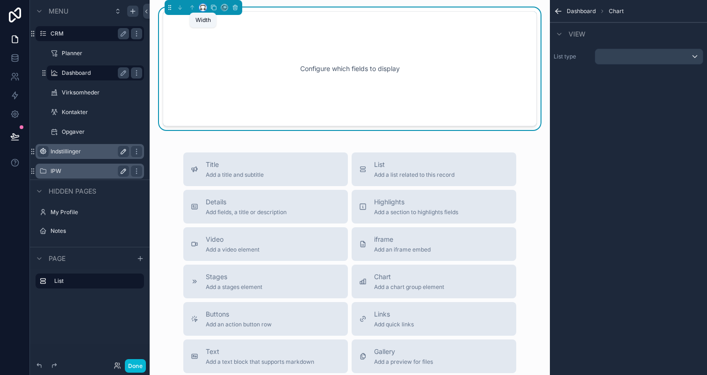
click at [202, 7] on icon "scrollable content" at bounding box center [203, 7] width 7 height 7
click at [235, 131] on span "Full width" at bounding box center [221, 131] width 29 height 11
click at [385, 79] on div "Configure which fields to display" at bounding box center [349, 69] width 343 height 84
click at [590, 59] on label "List type" at bounding box center [571, 56] width 37 height 7
click at [603, 58] on div "scrollable content" at bounding box center [648, 56] width 107 height 15
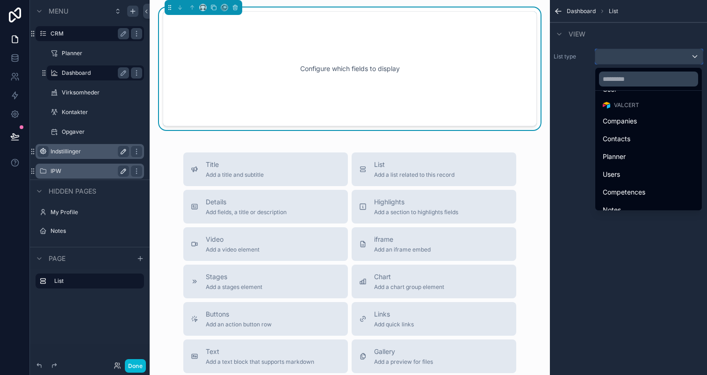
scroll to position [25, 0]
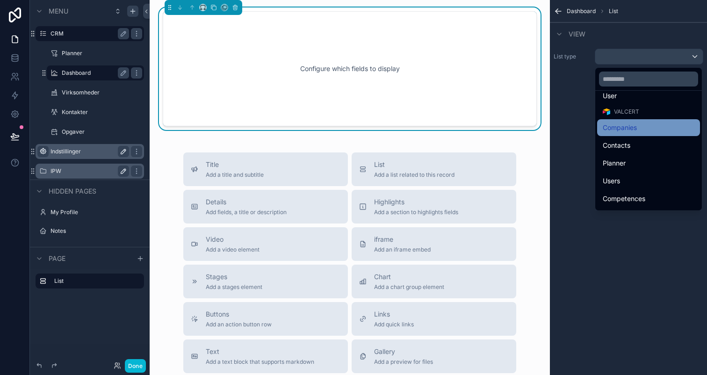
click at [646, 130] on div "Companies" at bounding box center [648, 127] width 92 height 11
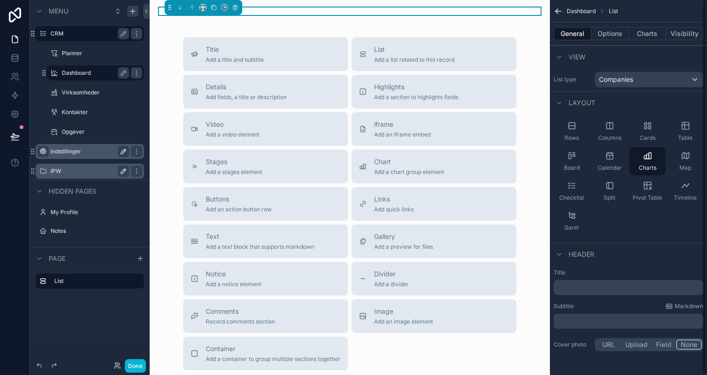
click at [613, 288] on p "﻿" at bounding box center [629, 287] width 144 height 9
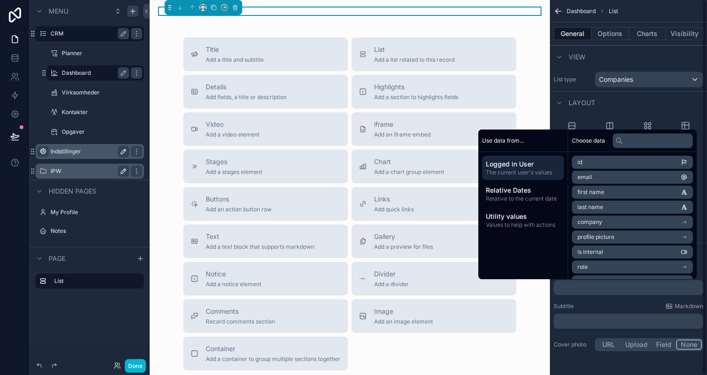
scroll to position [0, 0]
click at [592, 370] on div "Dashboard List General Options Charts Visibility View List type Companies Layou…" at bounding box center [628, 187] width 157 height 375
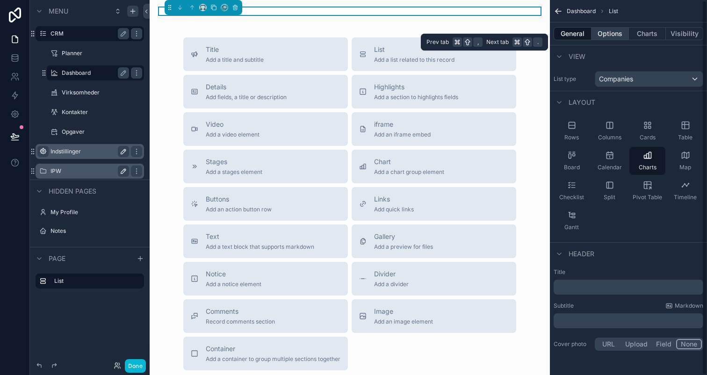
click at [600, 37] on button "Options" at bounding box center [609, 33] width 37 height 13
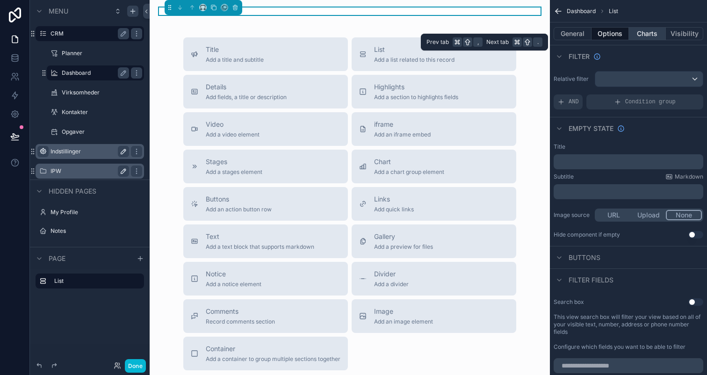
click at [652, 31] on button "Charts" at bounding box center [646, 33] width 37 height 13
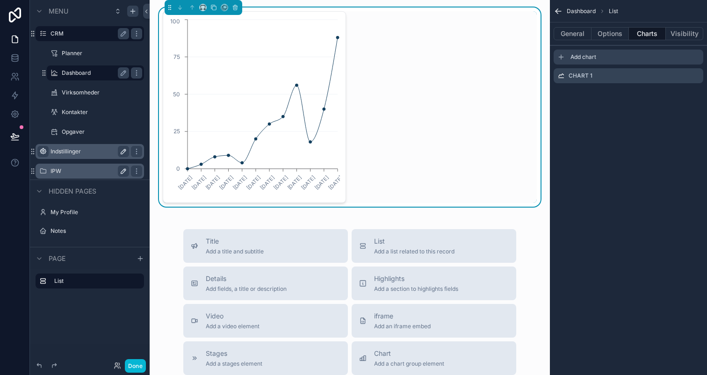
click at [569, 59] on div "Add chart" at bounding box center [628, 57] width 150 height 15
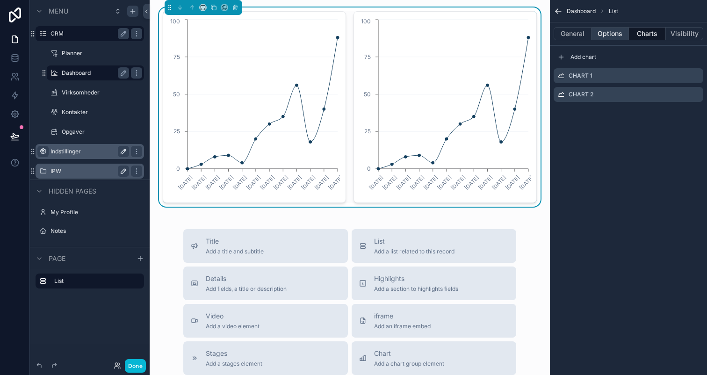
click at [605, 36] on button "Options" at bounding box center [609, 33] width 37 height 13
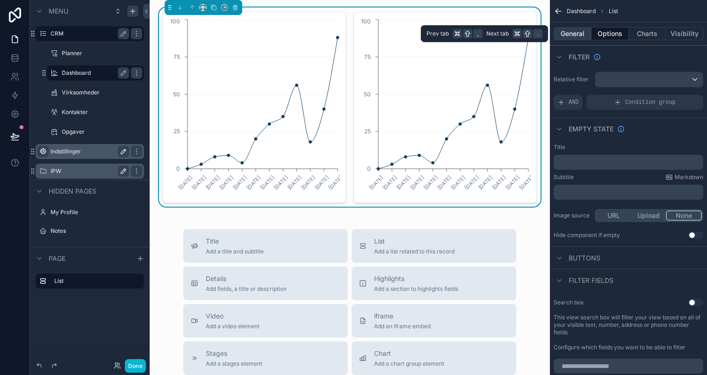
click at [577, 36] on button "General" at bounding box center [572, 33] width 38 height 13
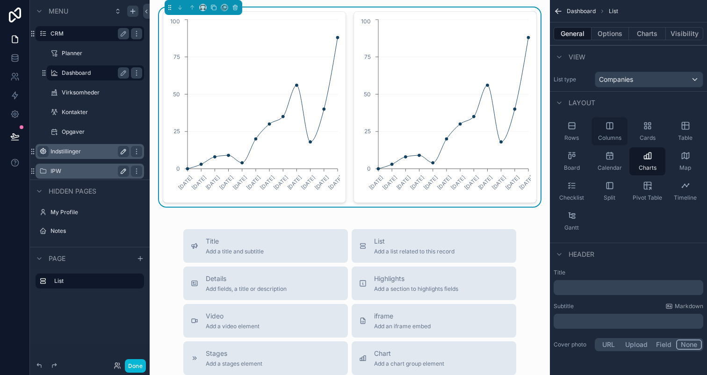
scroll to position [0, 0]
click at [610, 33] on button "Options" at bounding box center [609, 33] width 37 height 13
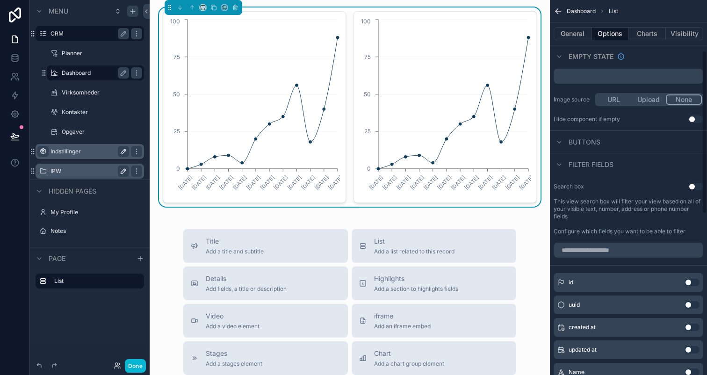
scroll to position [128, 0]
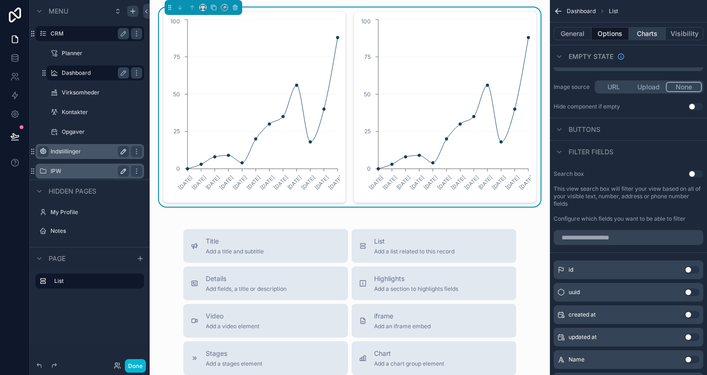
click at [640, 36] on button "Charts" at bounding box center [646, 33] width 37 height 13
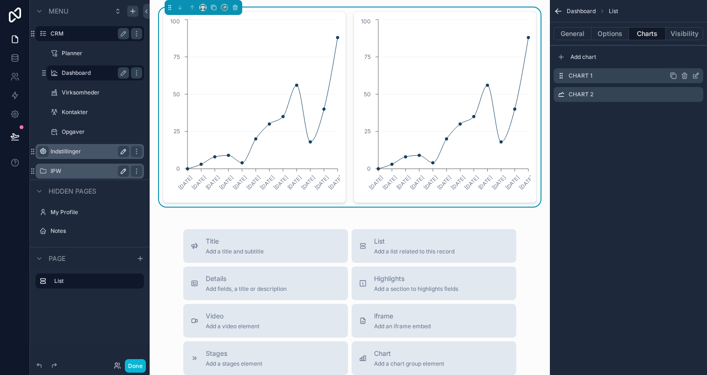
click at [692, 75] on icon "scrollable content" at bounding box center [695, 75] width 7 height 7
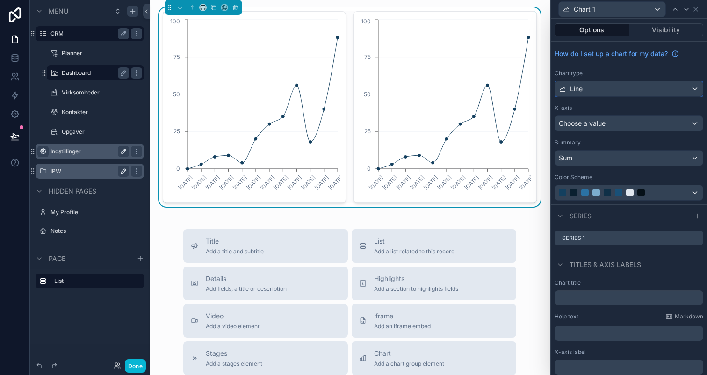
click at [626, 89] on div "Line" at bounding box center [629, 88] width 148 height 15
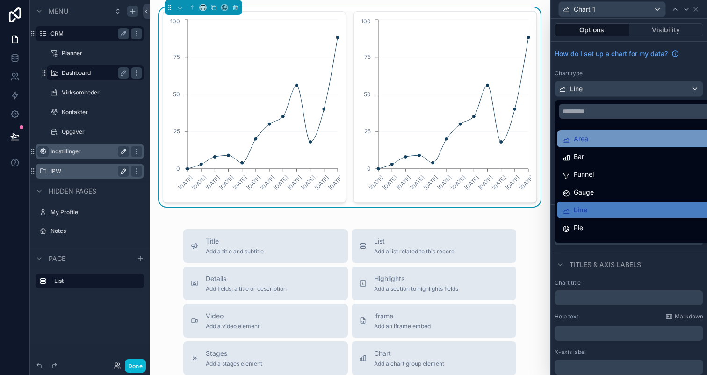
click at [629, 142] on div "Area" at bounding box center [639, 138] width 154 height 11
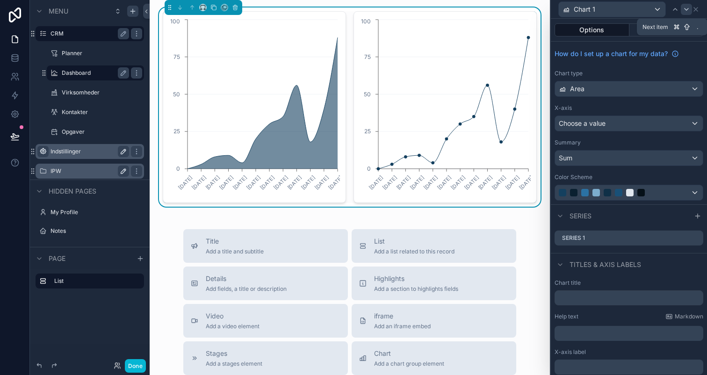
click at [687, 8] on icon at bounding box center [686, 9] width 4 height 2
click at [696, 8] on icon at bounding box center [695, 9] width 4 height 4
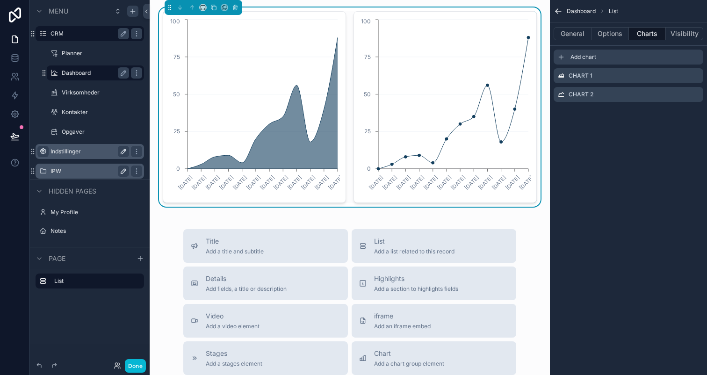
click at [586, 62] on div "Add chart" at bounding box center [628, 57] width 150 height 15
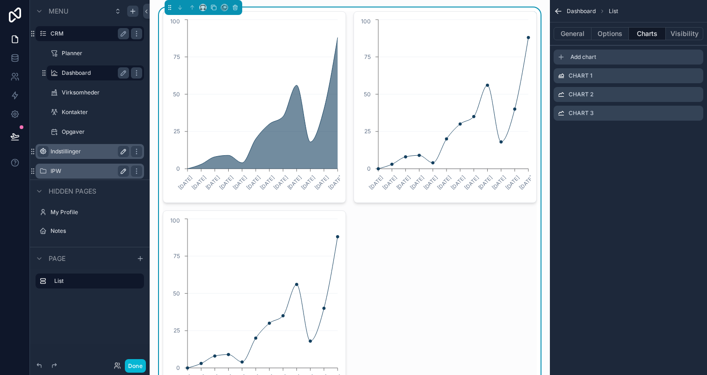
click at [586, 62] on div "Add chart" at bounding box center [628, 57] width 150 height 15
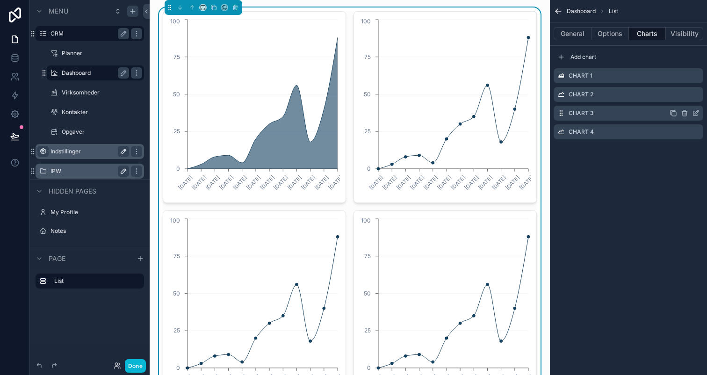
click at [697, 110] on icon "scrollable content" at bounding box center [696, 112] width 4 height 4
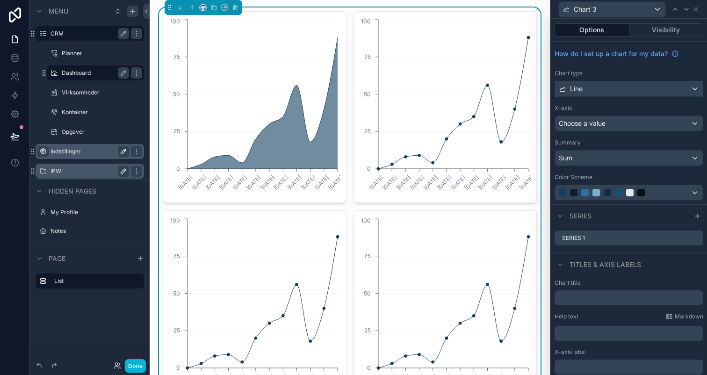
click at [634, 91] on div "Line" at bounding box center [629, 88] width 148 height 15
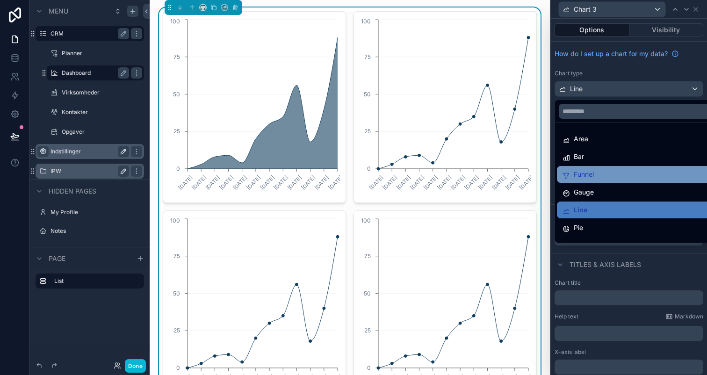
click at [627, 169] on div "Funnel" at bounding box center [639, 174] width 154 height 11
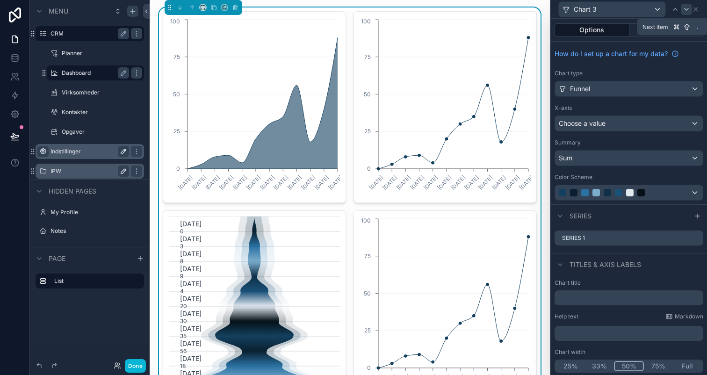
click at [689, 9] on icon at bounding box center [685, 9] width 7 height 7
click at [632, 94] on div "Line" at bounding box center [629, 88] width 148 height 15
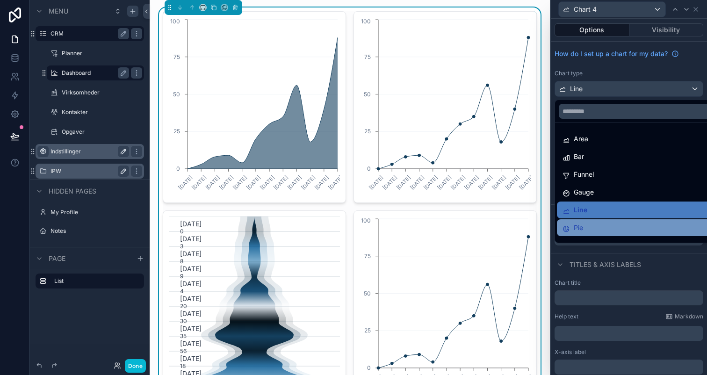
click at [615, 230] on div "Pie" at bounding box center [639, 227] width 154 height 11
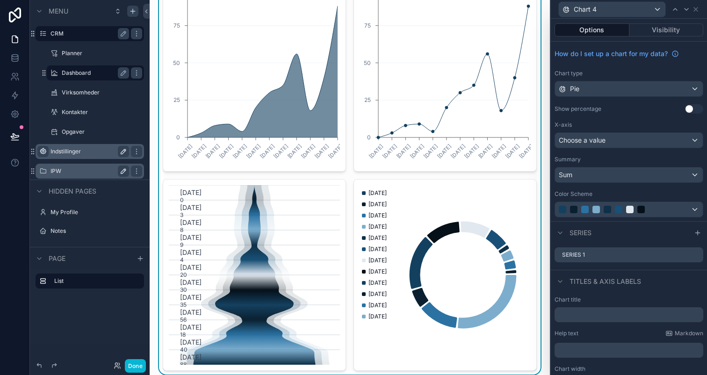
scroll to position [23, 0]
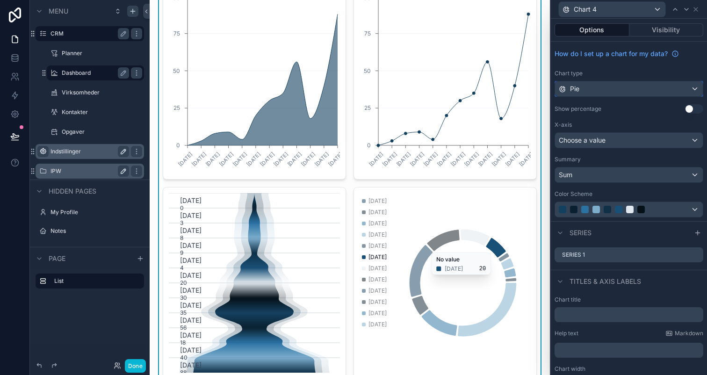
click at [647, 91] on div "Pie" at bounding box center [629, 88] width 148 height 15
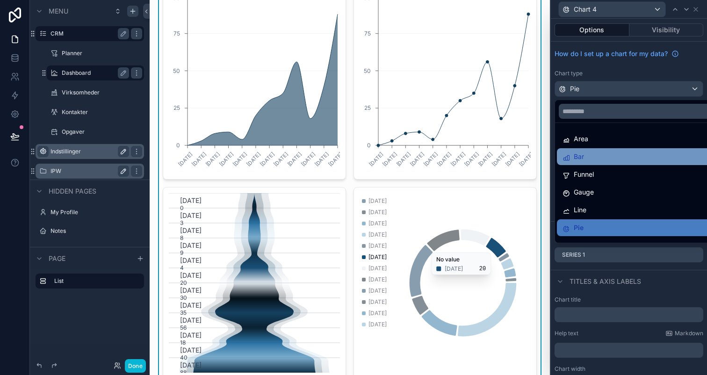
click at [634, 152] on div "Bar" at bounding box center [639, 156] width 154 height 11
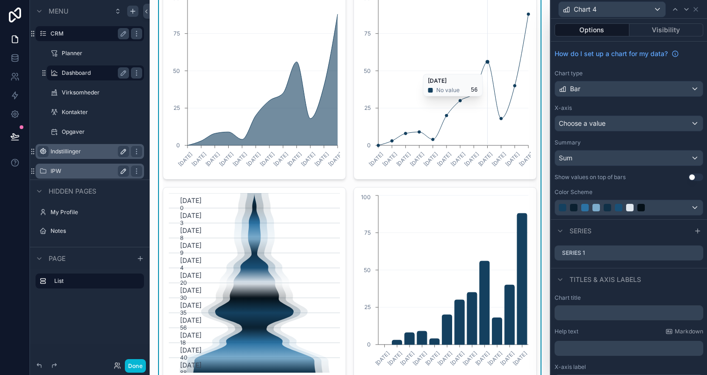
click at [492, 69] on icon "27.1.2025 24.2.2025 24.3.2025 28.4.2025 26.5.2025 30.6.2025 28.7.2025 25.8.2025…" at bounding box center [444, 83] width 171 height 179
click at [678, 10] on icon at bounding box center [674, 9] width 7 height 7
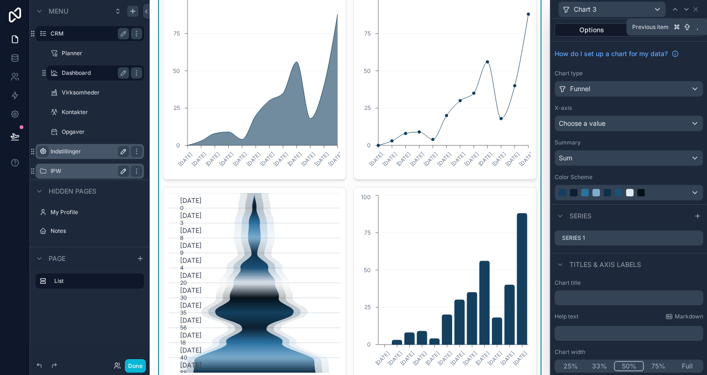
click at [678, 10] on icon at bounding box center [674, 9] width 7 height 7
click at [617, 93] on div "Line" at bounding box center [629, 88] width 148 height 15
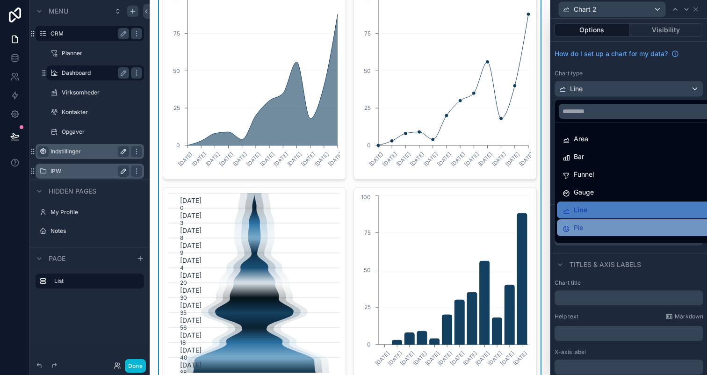
click at [617, 224] on div "Pie" at bounding box center [639, 227] width 154 height 11
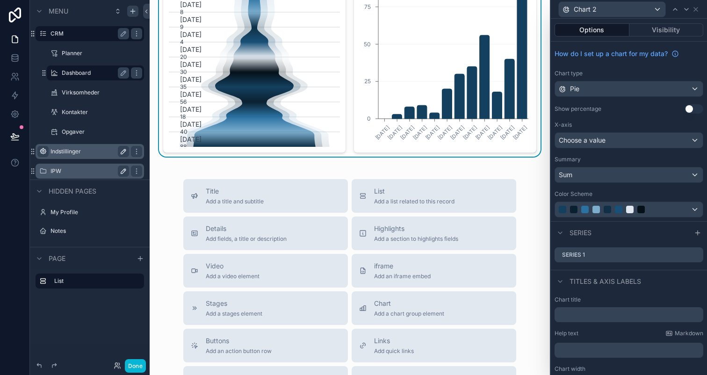
scroll to position [256, 0]
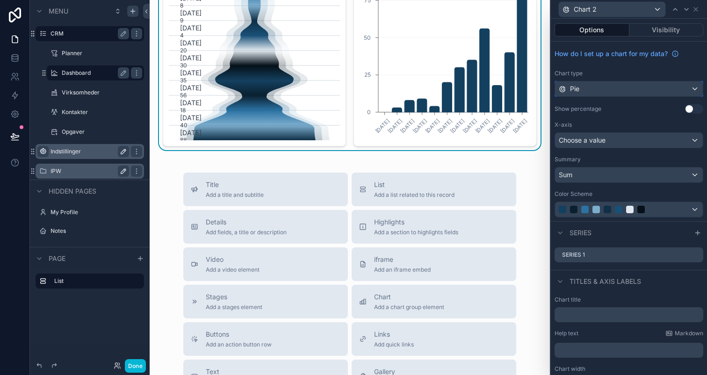
click at [645, 91] on div "Pie" at bounding box center [629, 88] width 148 height 15
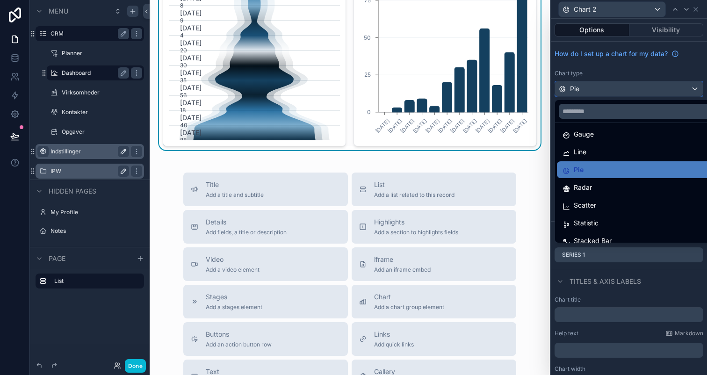
scroll to position [66, 0]
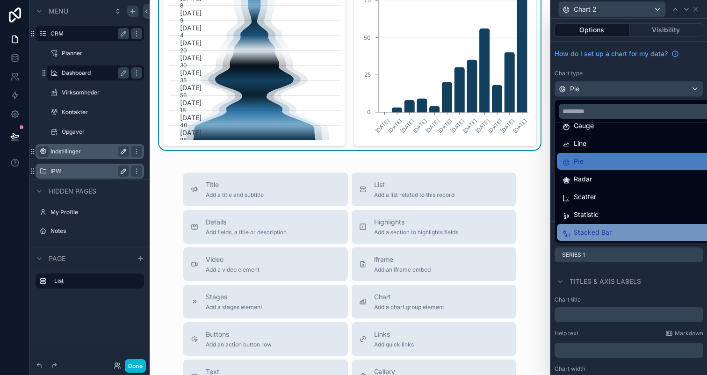
click at [633, 229] on div "Stacked Bar" at bounding box center [639, 232] width 154 height 11
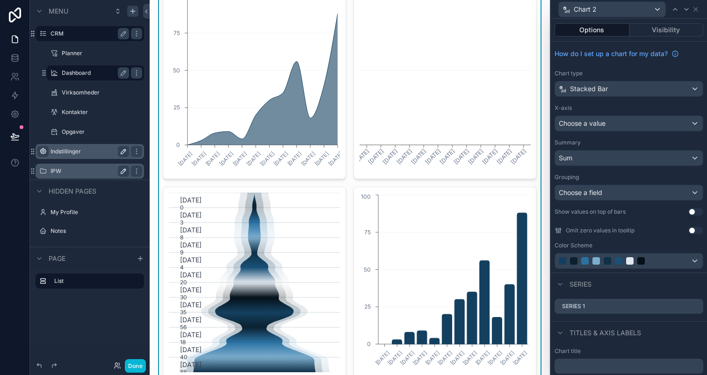
scroll to position [14, 0]
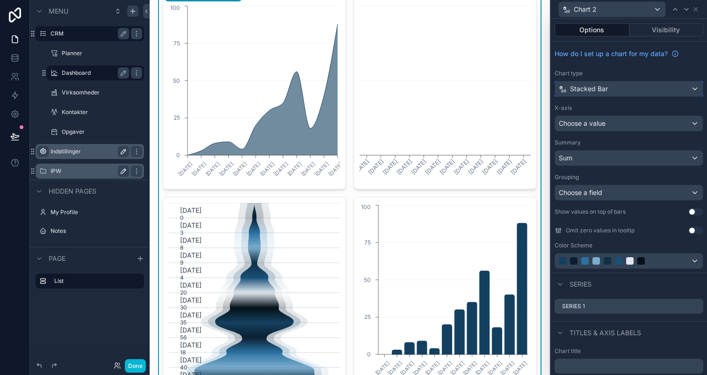
click at [617, 86] on div "Stacked Bar" at bounding box center [629, 88] width 148 height 15
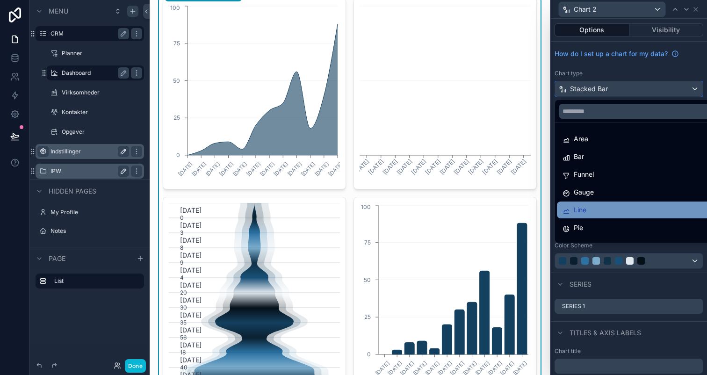
scroll to position [66, 0]
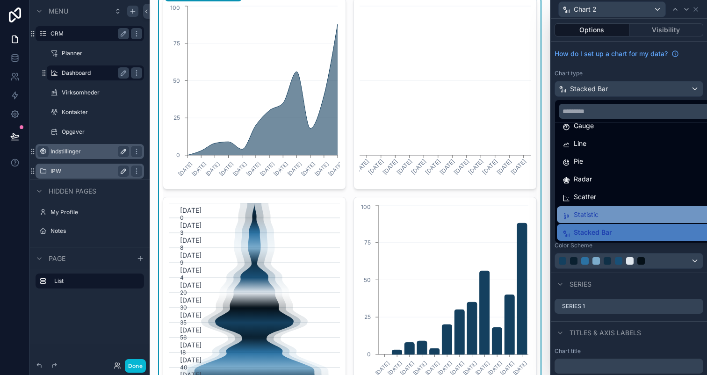
click at [614, 219] on div "Statistic" at bounding box center [639, 214] width 154 height 11
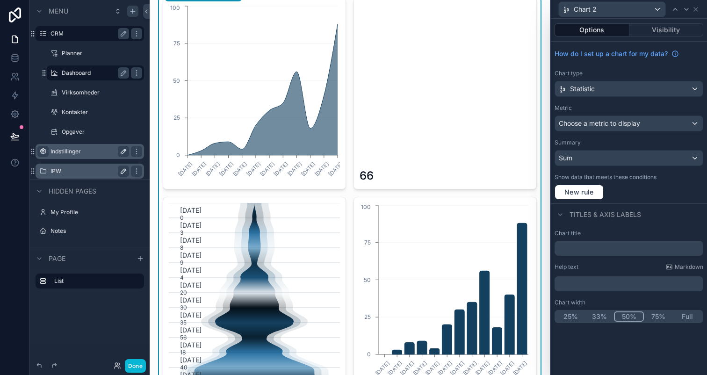
scroll to position [0, 0]
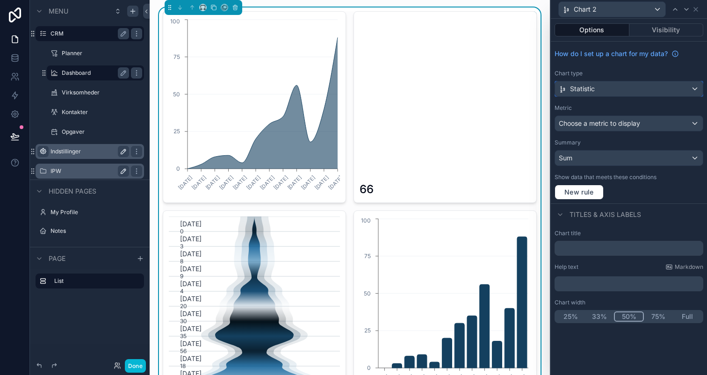
click at [639, 92] on div "Statistic" at bounding box center [629, 88] width 148 height 15
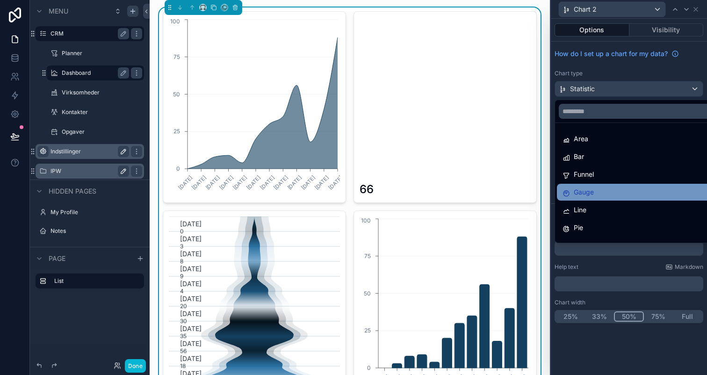
click at [624, 192] on div "Gauge" at bounding box center [639, 191] width 154 height 11
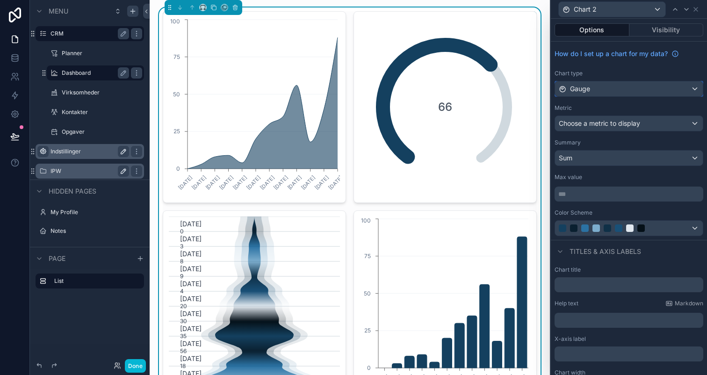
click at [615, 87] on div "Gauge" at bounding box center [629, 88] width 148 height 15
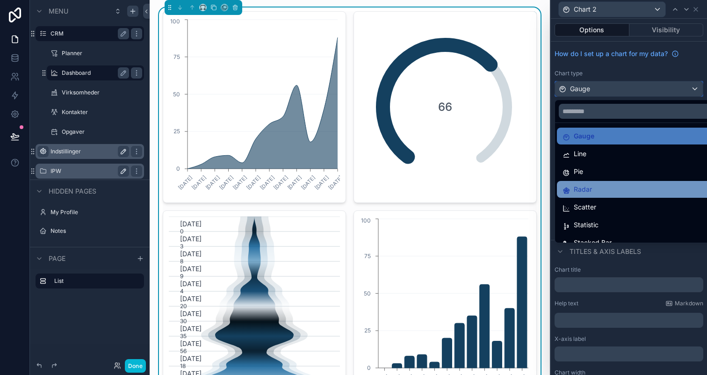
scroll to position [63, 0]
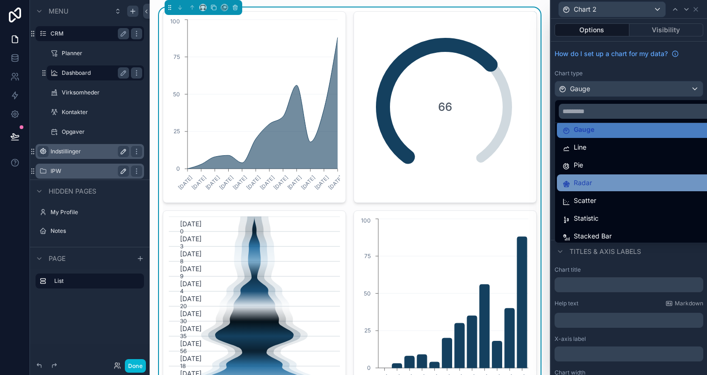
click at [609, 188] on div "Radar" at bounding box center [639, 182] width 154 height 11
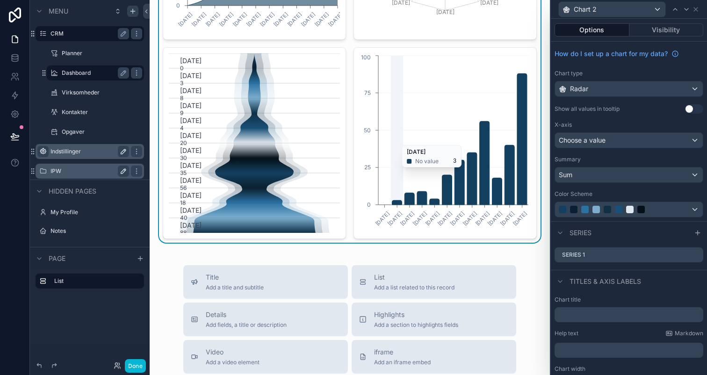
scroll to position [0, 0]
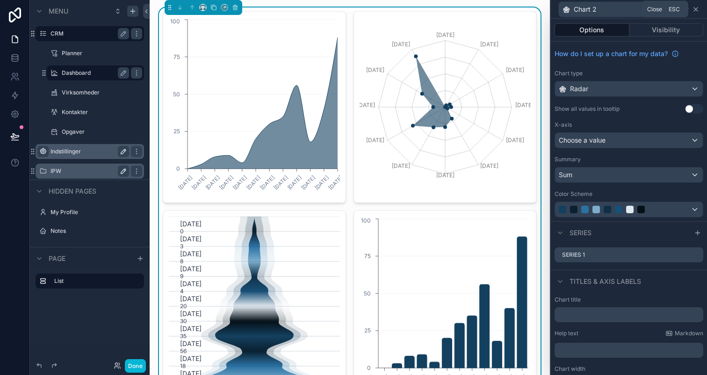
click at [696, 8] on icon at bounding box center [695, 9] width 4 height 4
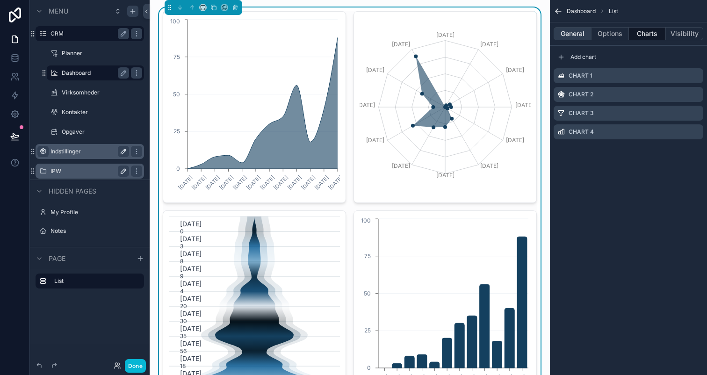
click at [580, 34] on button "General" at bounding box center [572, 33] width 38 height 13
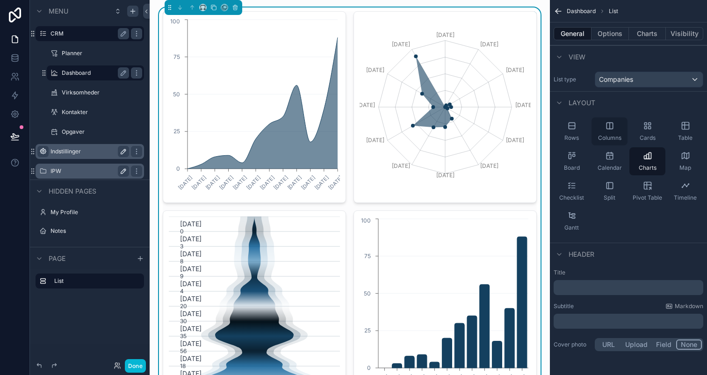
scroll to position [0, 0]
click at [614, 271] on label "Title" at bounding box center [628, 271] width 150 height 7
click at [608, 291] on p "﻿" at bounding box center [629, 286] width 144 height 9
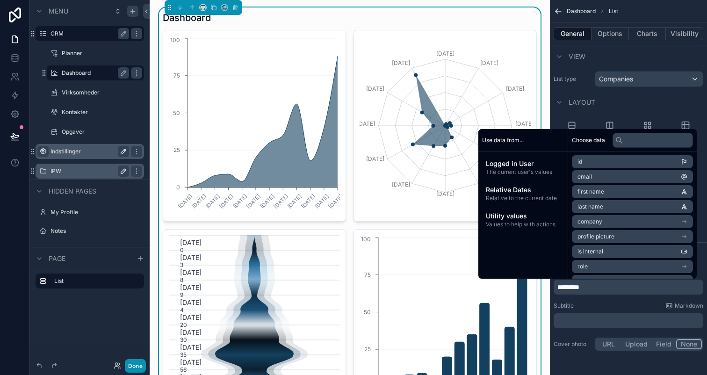
click at [132, 364] on button "Done" at bounding box center [135, 366] width 21 height 14
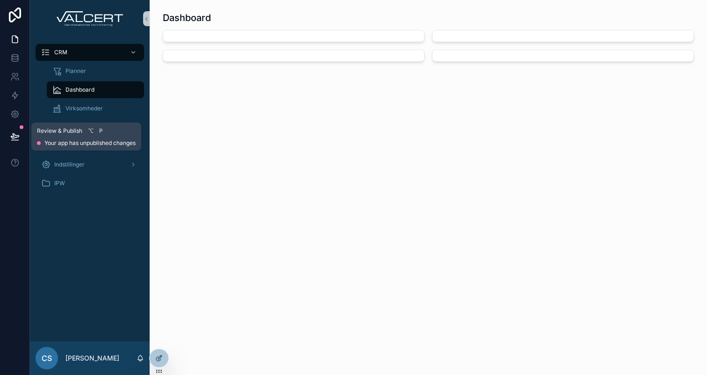
click at [19, 144] on button at bounding box center [15, 136] width 21 height 26
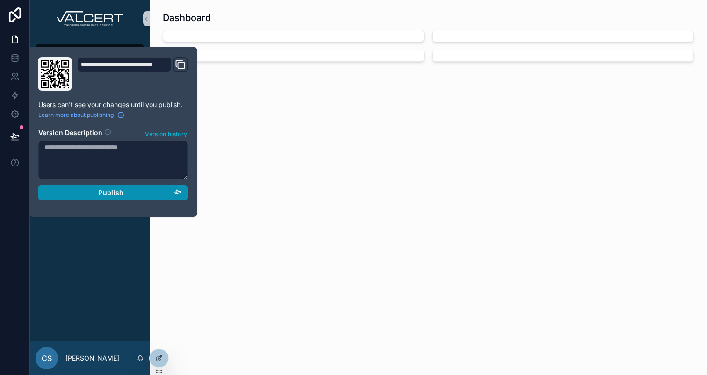
click at [124, 195] on div "Publish" at bounding box center [112, 192] width 137 height 8
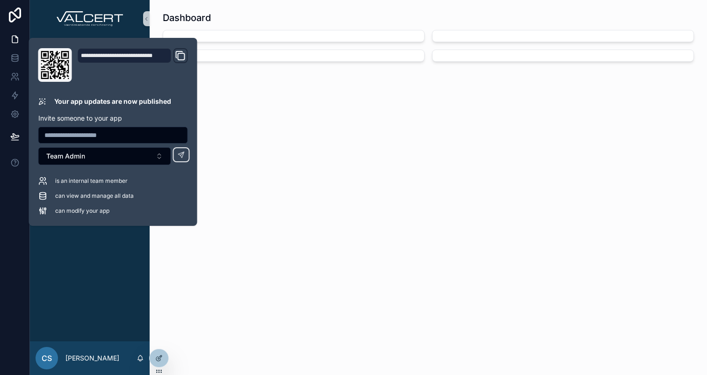
click at [243, 261] on div "Dashboard" at bounding box center [428, 187] width 557 height 375
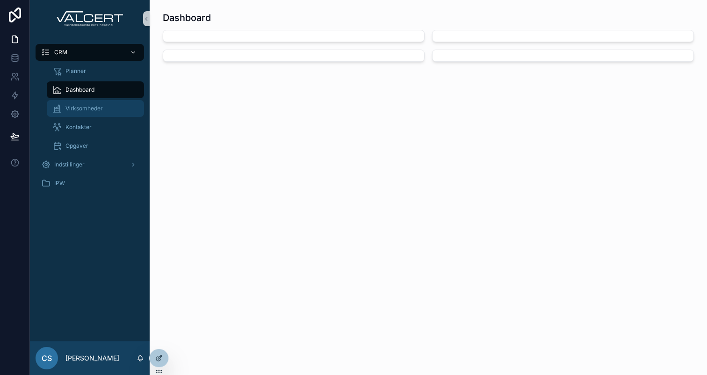
click at [83, 113] on div "Virksomheder" at bounding box center [95, 108] width 86 height 15
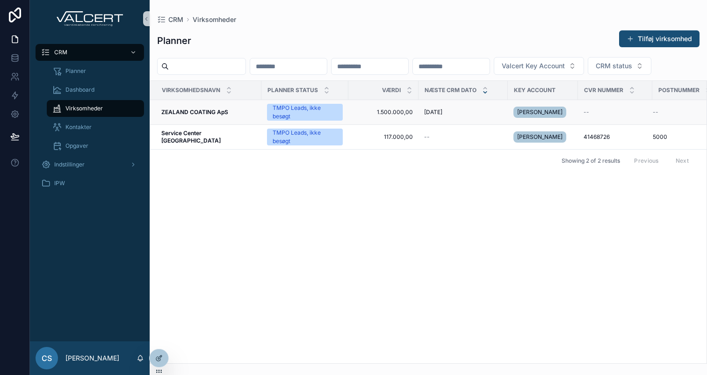
click at [194, 107] on td "ZEALAND COATING ApS ZEALAND COATING ApS" at bounding box center [205, 112] width 111 height 25
click at [190, 113] on strong "ZEALAND COATING ApS" at bounding box center [194, 111] width 67 height 7
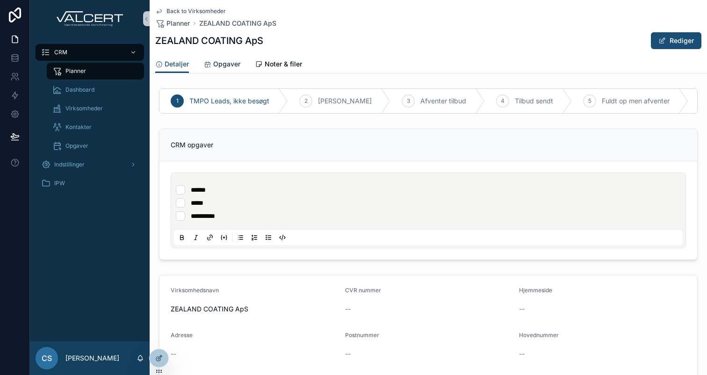
click at [223, 66] on span "Opgaver" at bounding box center [226, 63] width 27 height 9
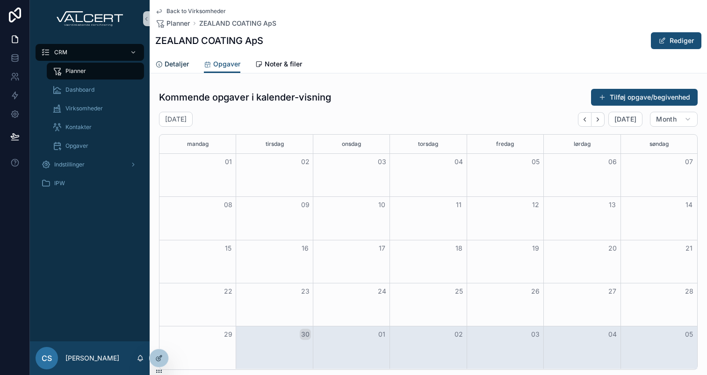
click at [177, 58] on link "Detaljer" at bounding box center [172, 65] width 34 height 19
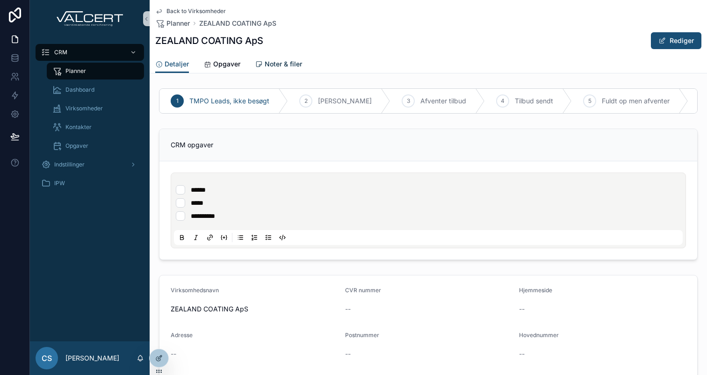
click at [284, 64] on span "Noter & filer" at bounding box center [282, 63] width 37 height 9
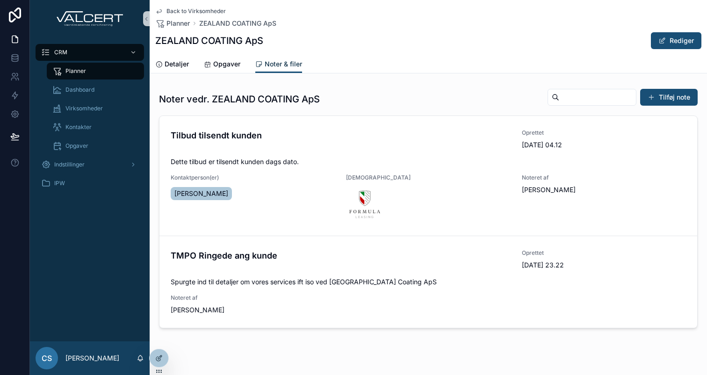
scroll to position [17, 0]
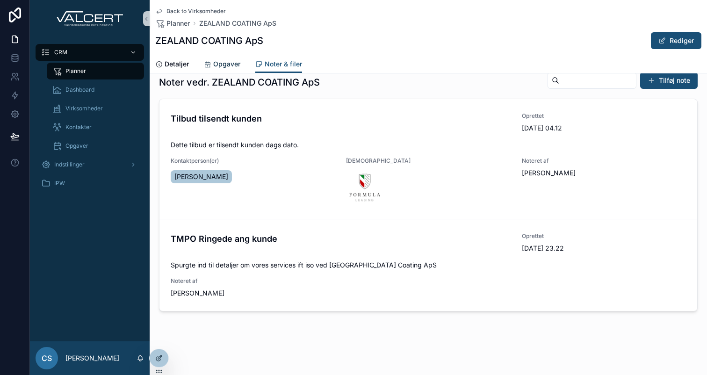
click at [218, 63] on span "Opgaver" at bounding box center [226, 63] width 27 height 9
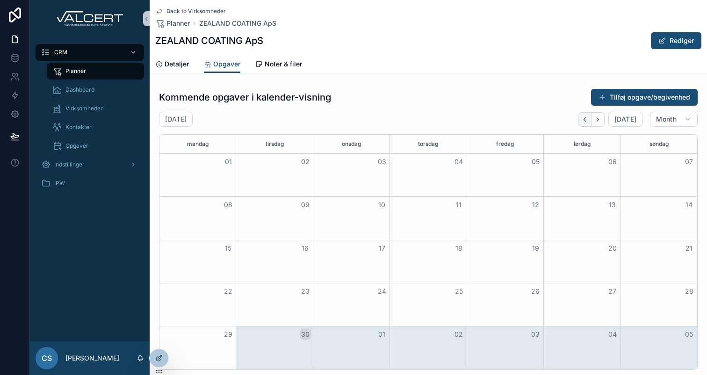
click at [586, 121] on icon "Back" at bounding box center [584, 119] width 7 height 7
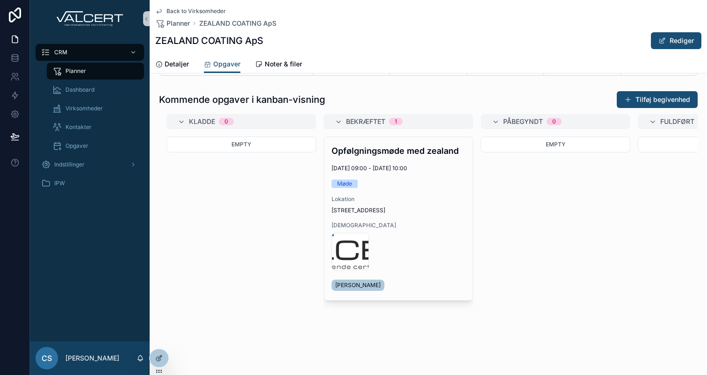
scroll to position [298, 0]
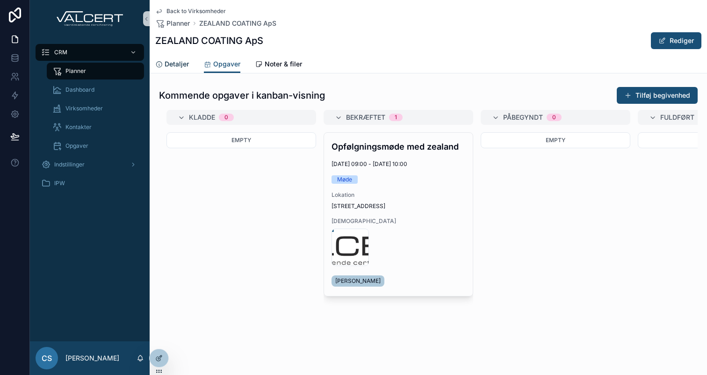
click at [188, 64] on span "Detaljer" at bounding box center [176, 63] width 24 height 9
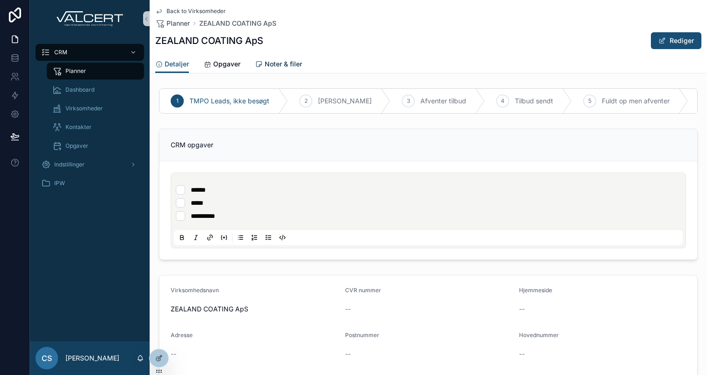
click at [269, 61] on span "Noter & filer" at bounding box center [282, 63] width 37 height 9
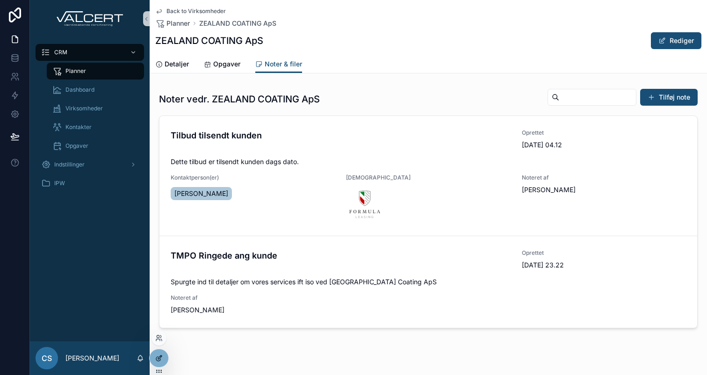
click at [164, 358] on div at bounding box center [159, 358] width 19 height 18
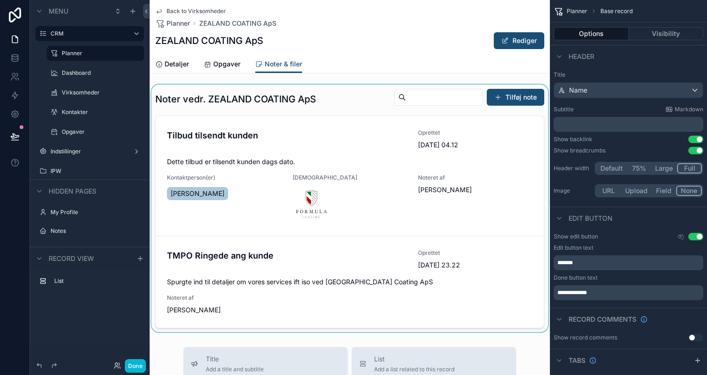
click at [348, 106] on div "scrollable content" at bounding box center [350, 208] width 400 height 247
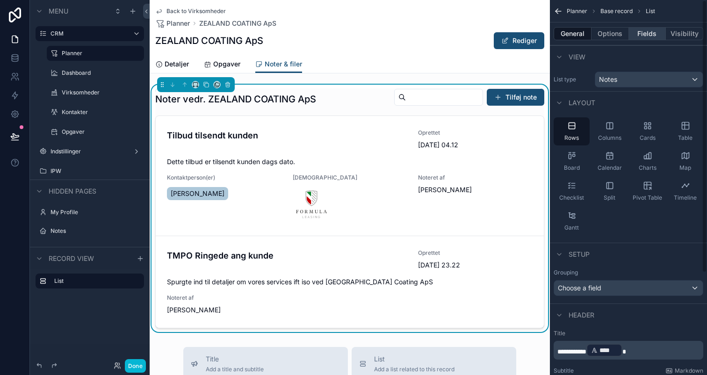
click at [645, 29] on button "Fields" at bounding box center [646, 33] width 37 height 13
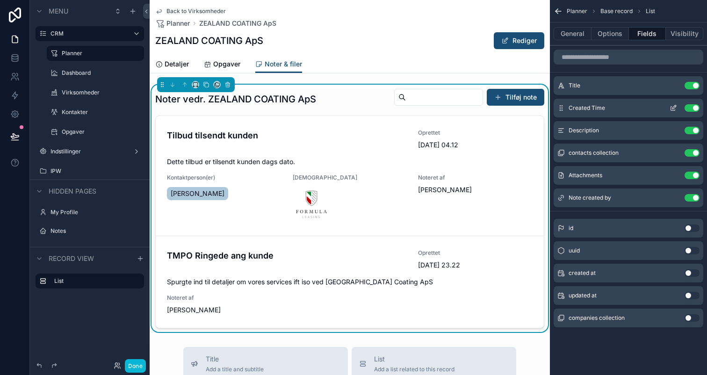
click at [689, 106] on button "Use setting" at bounding box center [691, 107] width 15 height 7
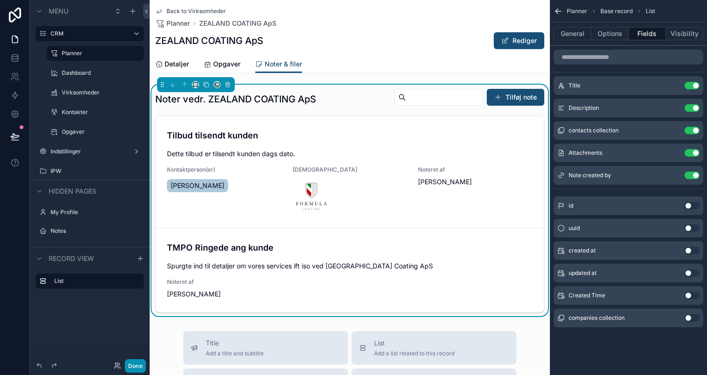
click at [141, 366] on button "Done" at bounding box center [135, 366] width 21 height 14
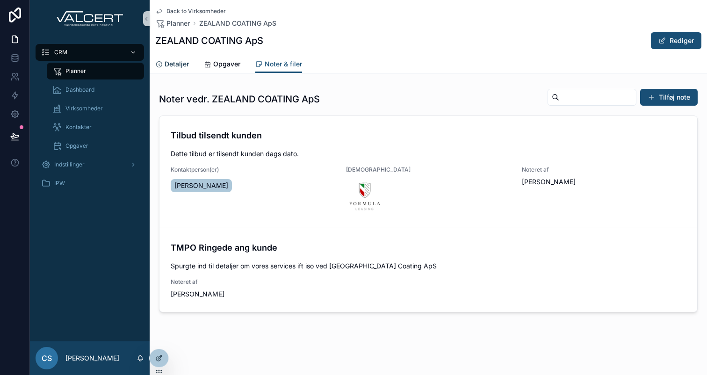
click at [178, 62] on span "Detaljer" at bounding box center [176, 63] width 24 height 9
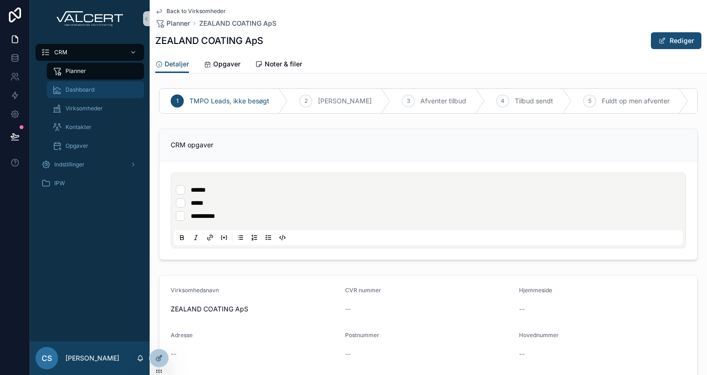
click at [95, 86] on div "Dashboard" at bounding box center [95, 89] width 86 height 15
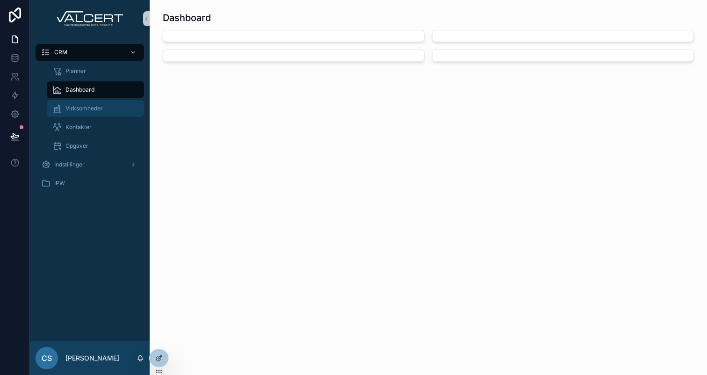
click at [78, 100] on link "Virksomheder" at bounding box center [95, 108] width 97 height 17
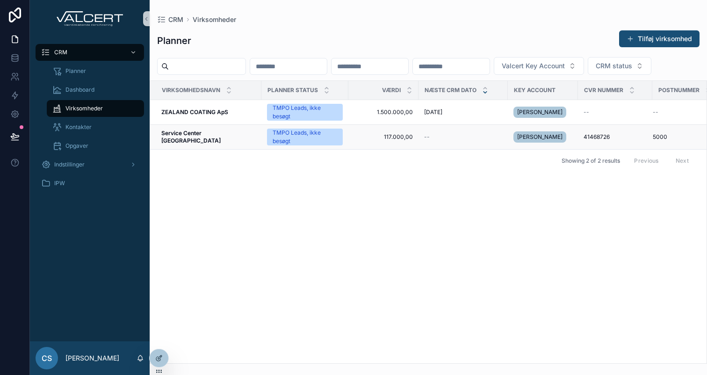
click at [170, 133] on td "Service Center Danmark Service Center Danmark" at bounding box center [205, 137] width 111 height 25
click at [170, 136] on strong "Service Center [GEOGRAPHIC_DATA]" at bounding box center [190, 136] width 59 height 14
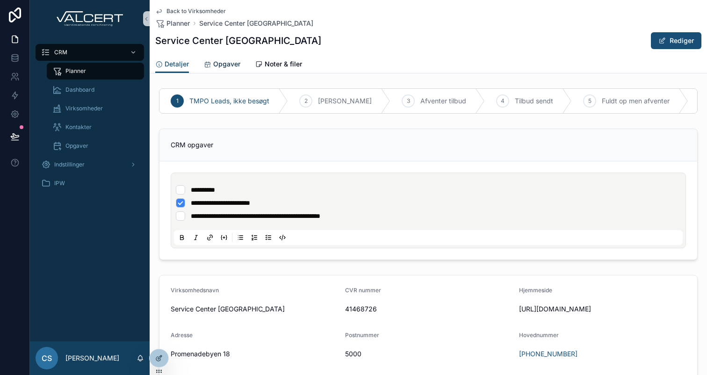
click at [238, 68] on span "Opgaver" at bounding box center [226, 63] width 27 height 9
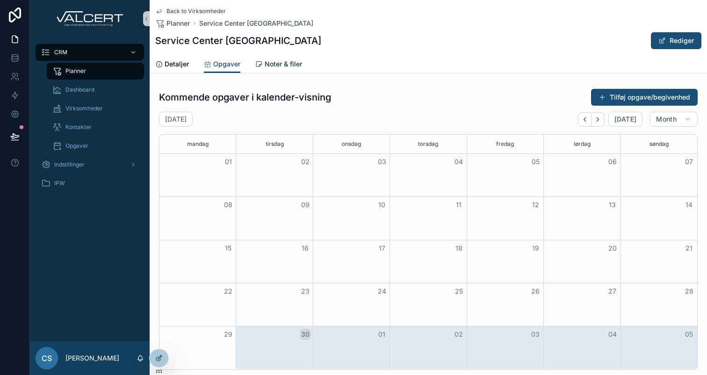
click at [278, 65] on span "Noter & filer" at bounding box center [282, 63] width 37 height 9
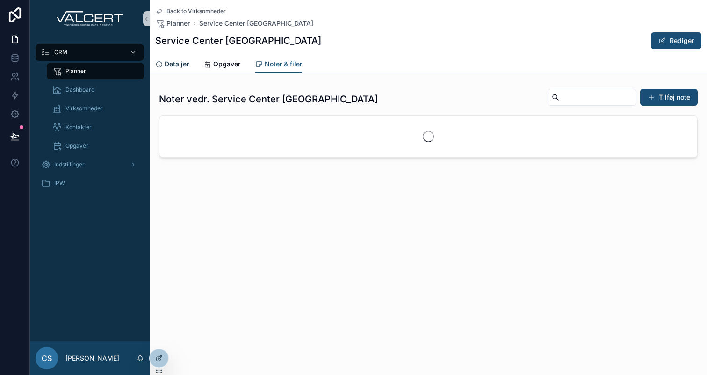
click at [174, 66] on span "Detaljer" at bounding box center [176, 63] width 24 height 9
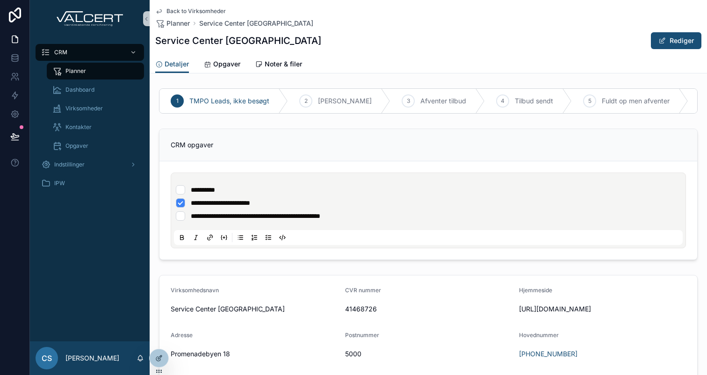
click at [91, 99] on div "Virksomheder" at bounding box center [95, 108] width 108 height 19
click at [91, 108] on span "Virksomheder" at bounding box center [83, 108] width 37 height 7
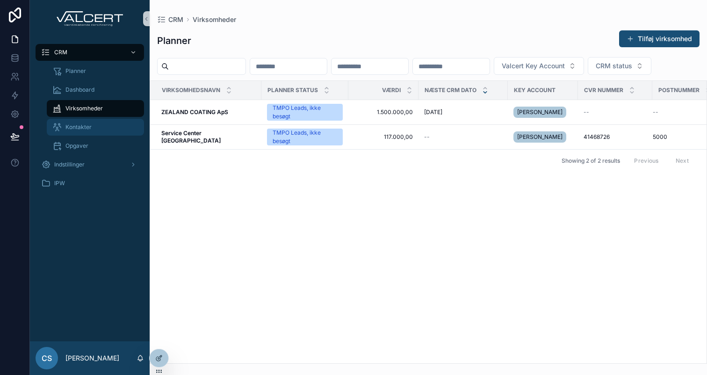
click at [89, 129] on span "Kontakter" at bounding box center [78, 126] width 26 height 7
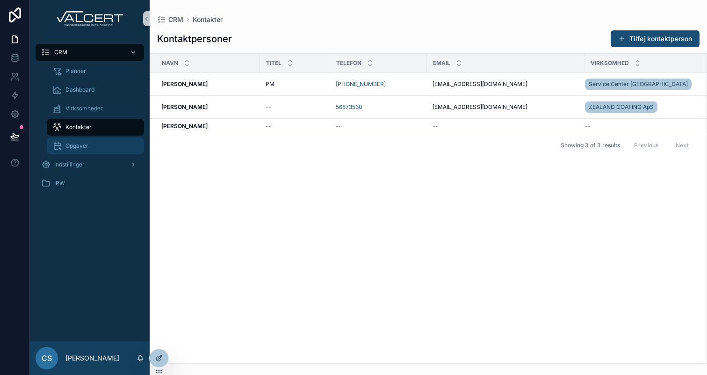
click at [86, 146] on span "Opgaver" at bounding box center [76, 145] width 23 height 7
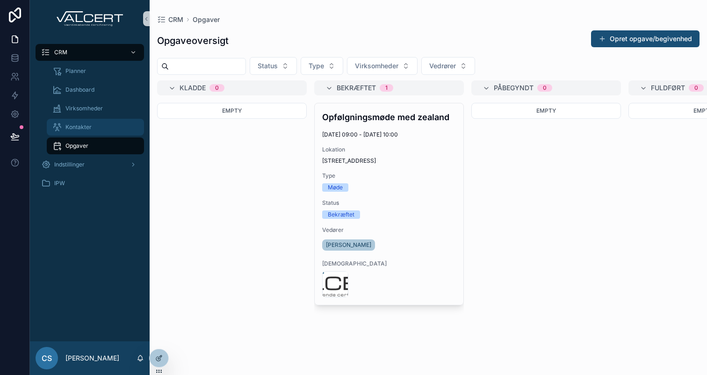
click at [89, 131] on div "Kontakter" at bounding box center [95, 127] width 86 height 15
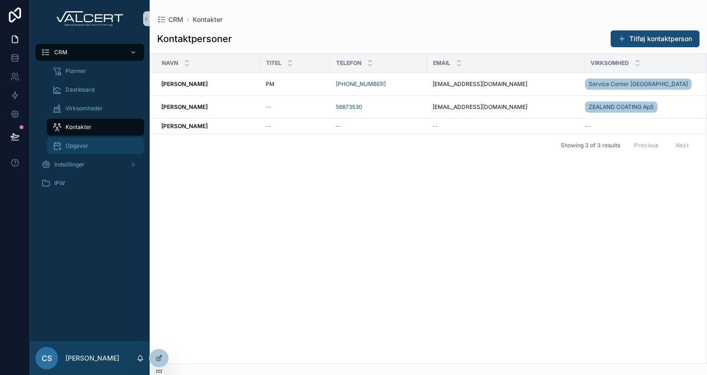
click at [86, 148] on span "Opgaver" at bounding box center [76, 145] width 23 height 7
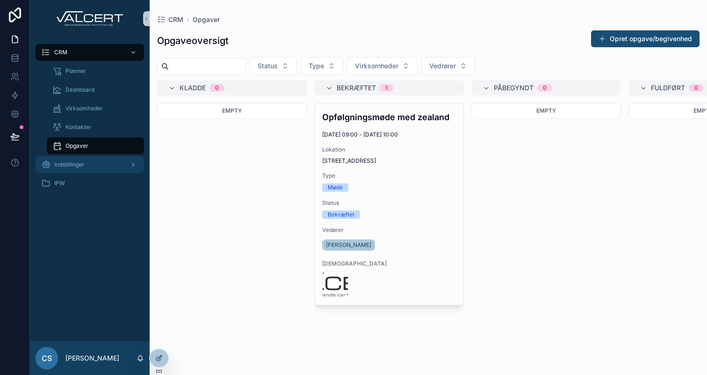
click at [74, 165] on span "Indstillinger" at bounding box center [69, 164] width 30 height 7
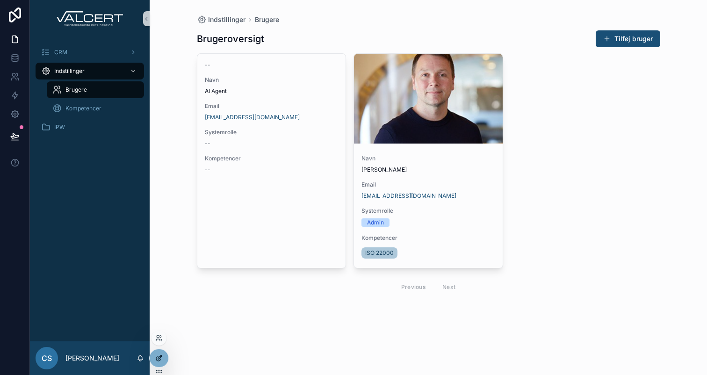
click at [159, 354] on icon at bounding box center [158, 357] width 7 height 7
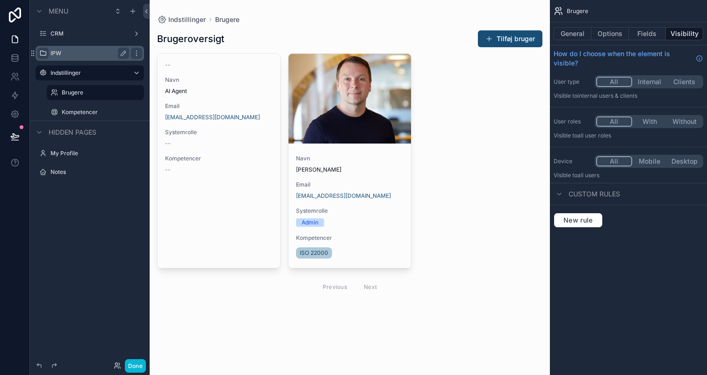
click at [42, 53] on icon "scrollable content" at bounding box center [42, 53] width 7 height 7
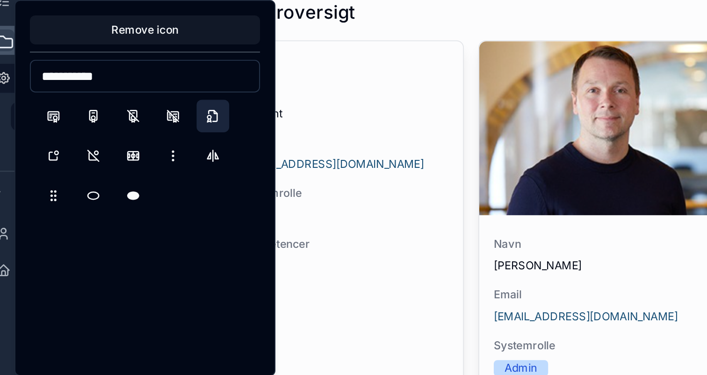
type input "**********"
click at [152, 95] on button "FileCertificate" at bounding box center [151, 92] width 17 height 17
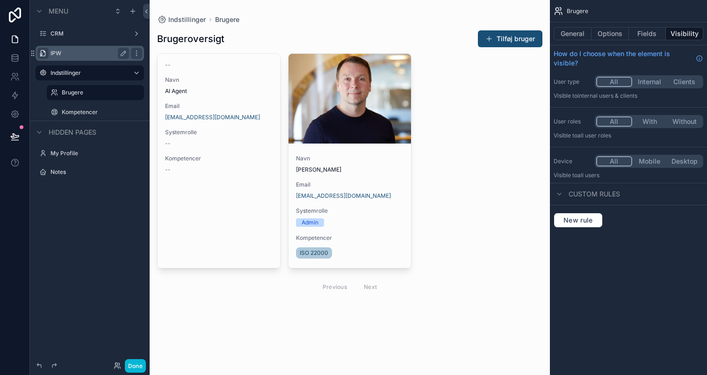
click at [90, 241] on div "Menu CRM IPW Indstillinger Brugere Kompetencer Hidden pages My Profile Notes" at bounding box center [90, 182] width 120 height 364
click at [16, 140] on icon at bounding box center [14, 140] width 7 height 0
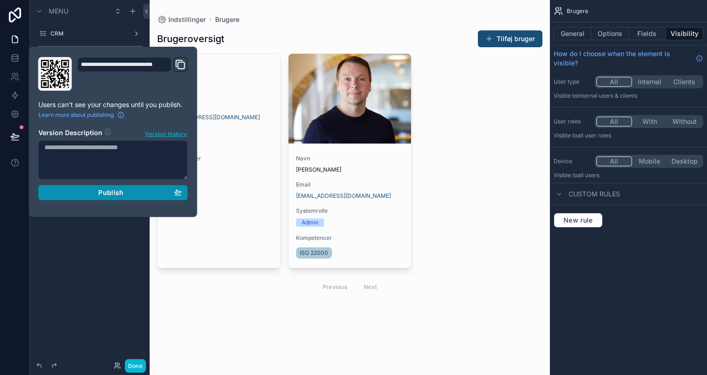
click at [99, 195] on span "Publish" at bounding box center [110, 192] width 25 height 8
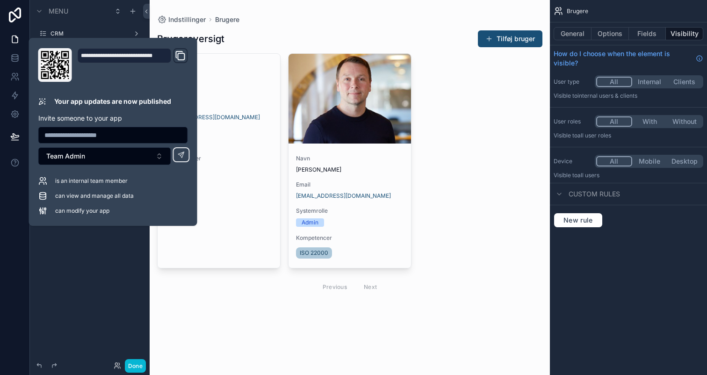
click at [185, 292] on div "scrollable content" at bounding box center [350, 164] width 400 height 328
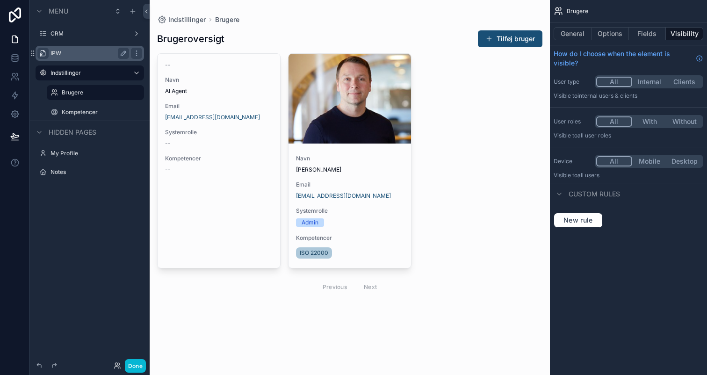
click at [64, 53] on label "IPW" at bounding box center [87, 53] width 75 height 7
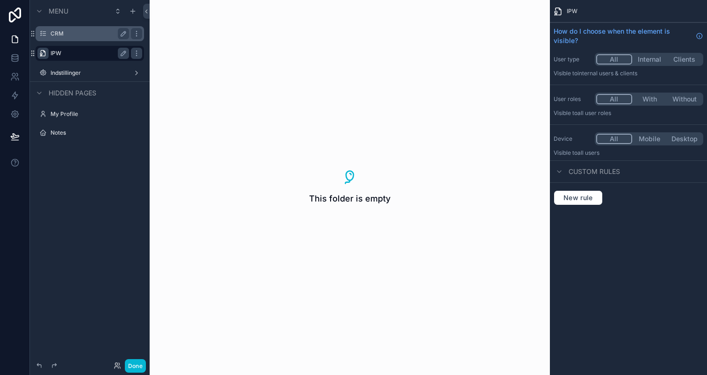
click at [57, 30] on label "CRM" at bounding box center [87, 33] width 75 height 7
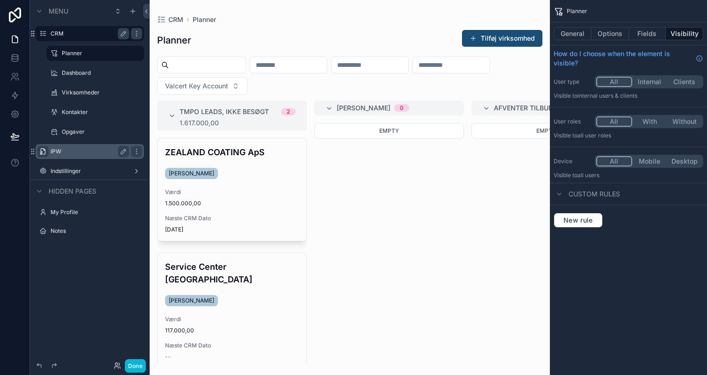
click at [82, 82] on div "scrollable content" at bounding box center [95, 82] width 108 height 2
click at [82, 77] on div "Dashboard" at bounding box center [95, 72] width 67 height 11
click at [135, 366] on button "Done" at bounding box center [135, 366] width 21 height 14
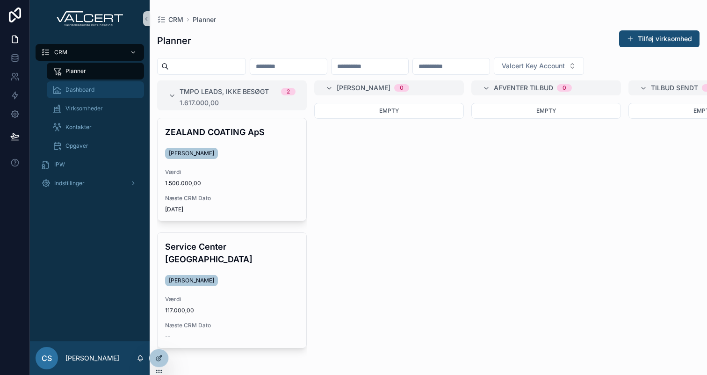
click at [89, 87] on span "Dashboard" at bounding box center [79, 89] width 29 height 7
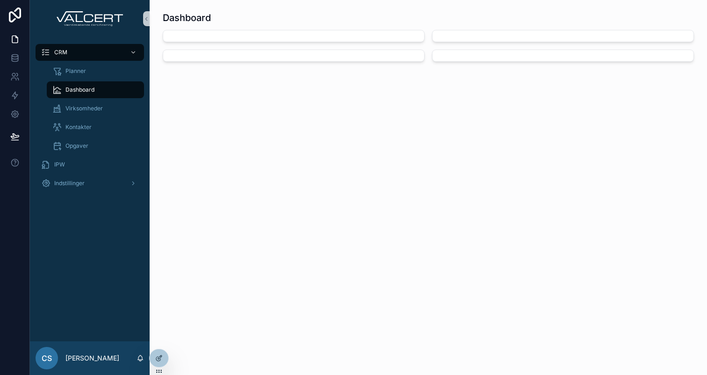
click at [233, 57] on div "scrollable content" at bounding box center [294, 56] width 262 height 12
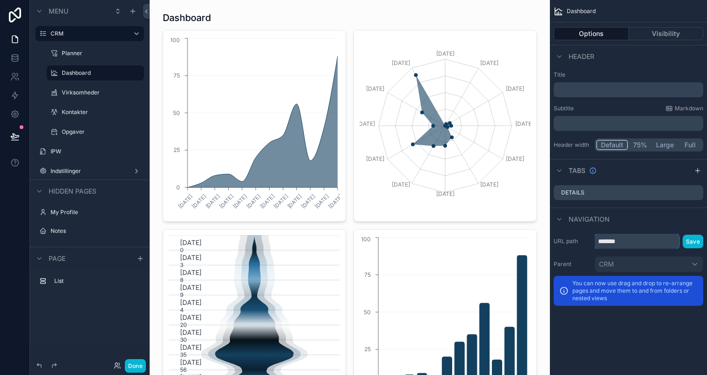
click at [639, 242] on input "*******" at bounding box center [636, 241] width 84 height 15
type input "*********"
click at [698, 243] on button "Save" at bounding box center [692, 242] width 21 height 14
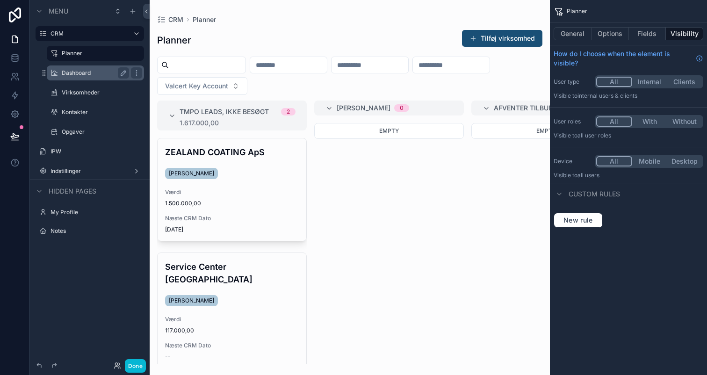
click at [94, 71] on label "Dashboard" at bounding box center [94, 72] width 64 height 7
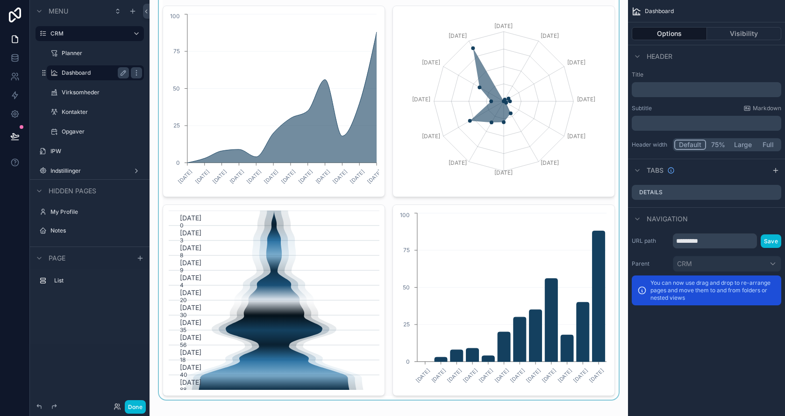
scroll to position [25, 0]
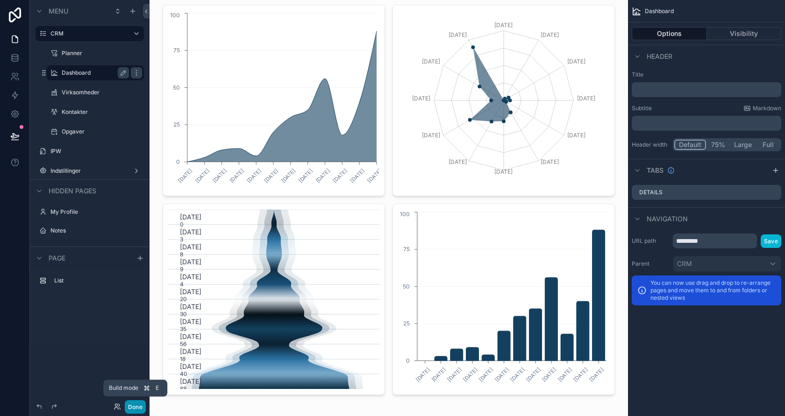
click at [132, 374] on button "Done" at bounding box center [135, 407] width 21 height 14
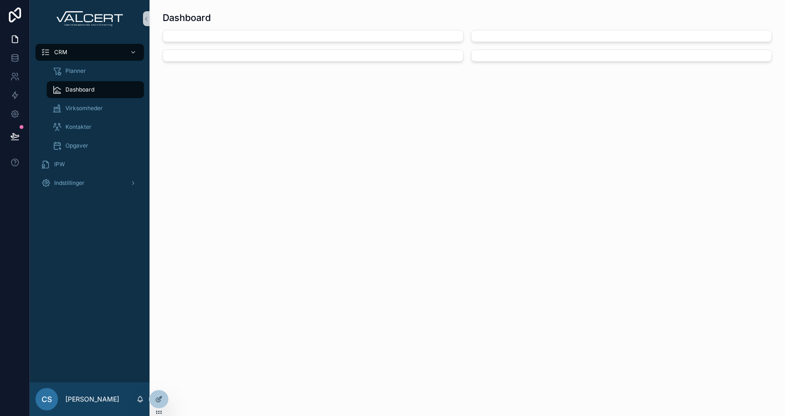
click at [89, 92] on span "Dashboard" at bounding box center [79, 89] width 29 height 7
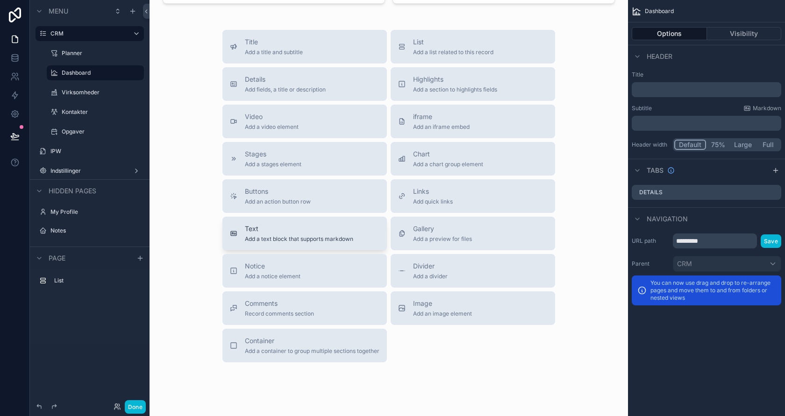
scroll to position [415, 0]
click at [460, 297] on button "Image Add an image element" at bounding box center [473, 310] width 164 height 34
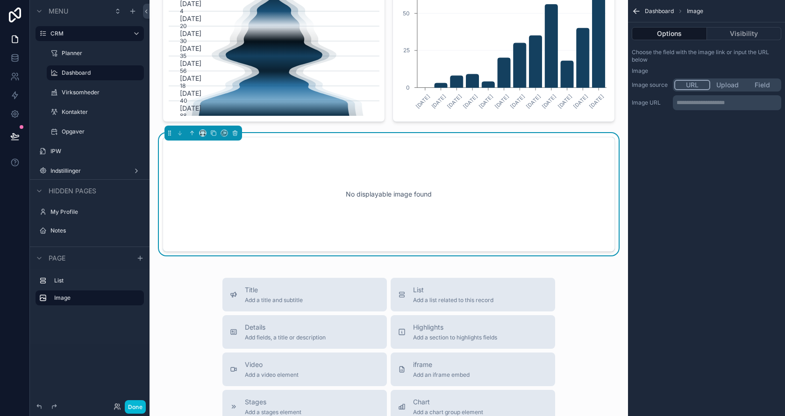
scroll to position [284, 0]
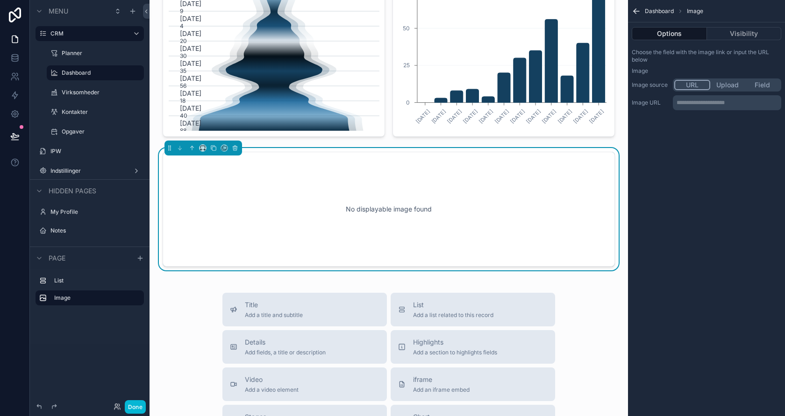
click at [706, 86] on button "Upload" at bounding box center [727, 85] width 35 height 10
click at [653, 123] on div "scrollable content" at bounding box center [650, 117] width 37 height 37
type input "**********"
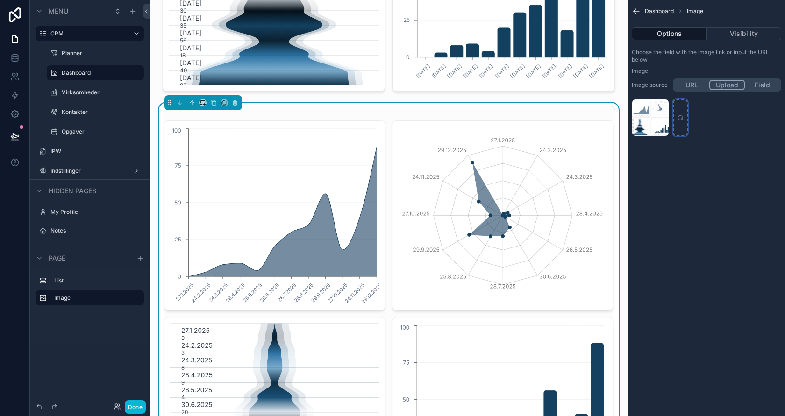
scroll to position [0, 0]
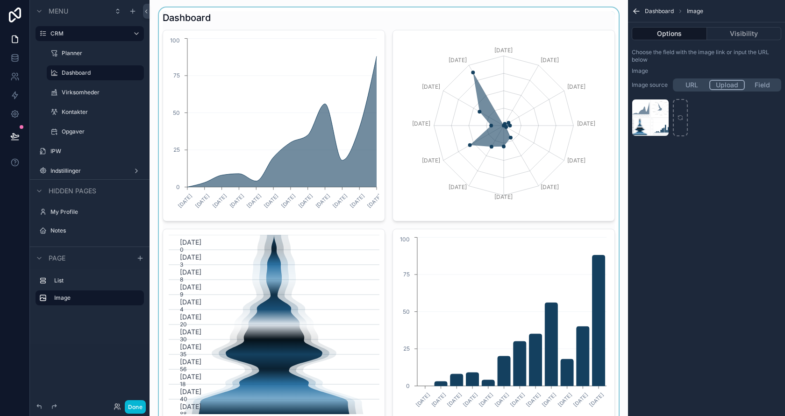
click at [221, 14] on div "scrollable content" at bounding box center [389, 215] width 464 height 417
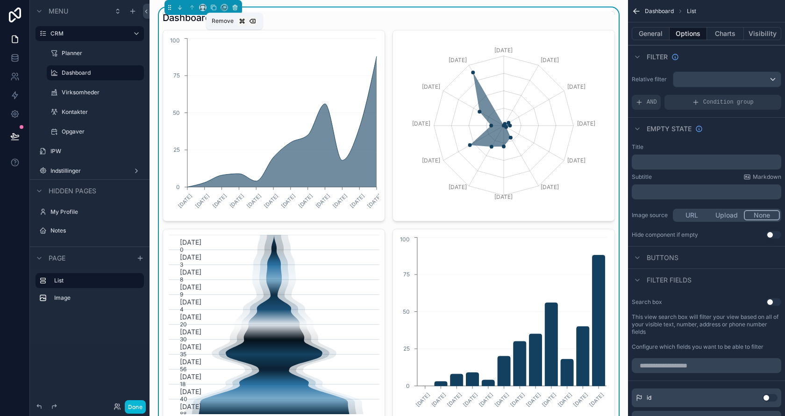
click at [234, 6] on icon "scrollable content" at bounding box center [235, 6] width 4 height 0
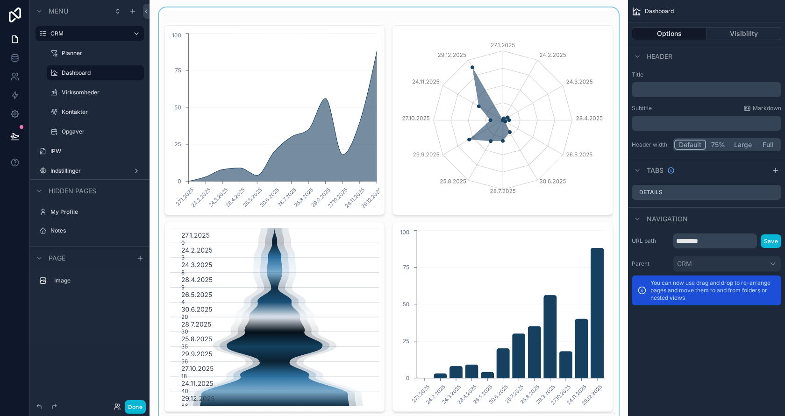
click at [243, 276] on div "scrollable content" at bounding box center [389, 218] width 464 height 422
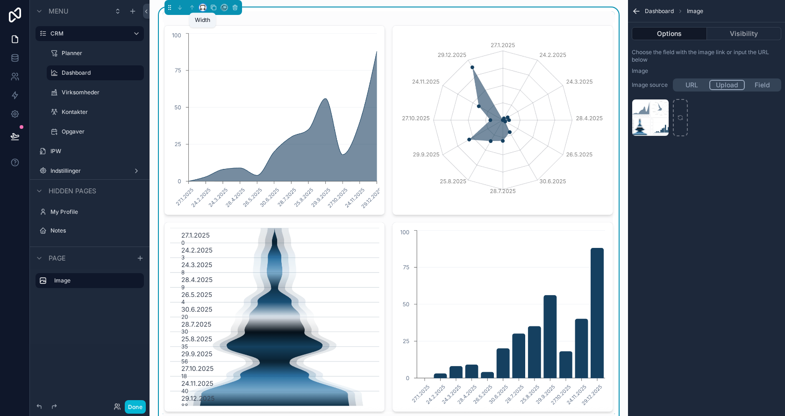
click at [201, 10] on icon "scrollable content" at bounding box center [203, 7] width 7 height 7
click at [233, 126] on span "Full width" at bounding box center [221, 131] width 29 height 11
click at [136, 374] on button "Done" at bounding box center [135, 407] width 21 height 14
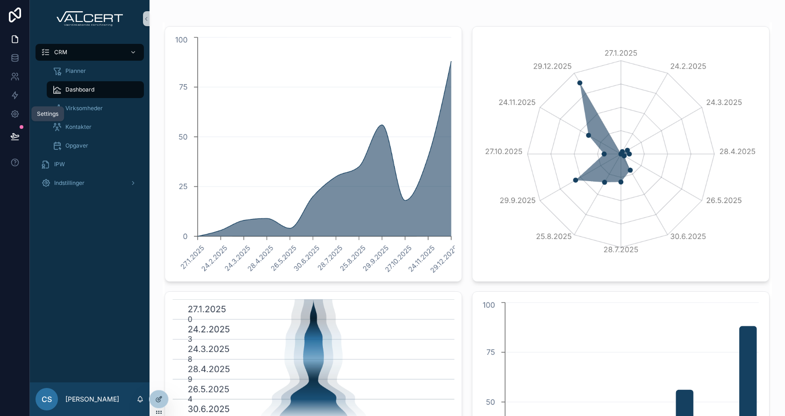
click at [18, 135] on icon at bounding box center [14, 136] width 9 height 9
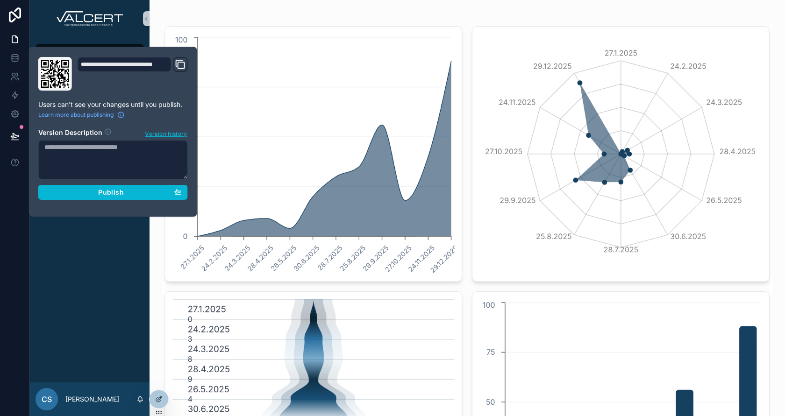
click at [98, 199] on div "**********" at bounding box center [113, 132] width 157 height 150
click at [98, 194] on div "Publish" at bounding box center [112, 192] width 137 height 8
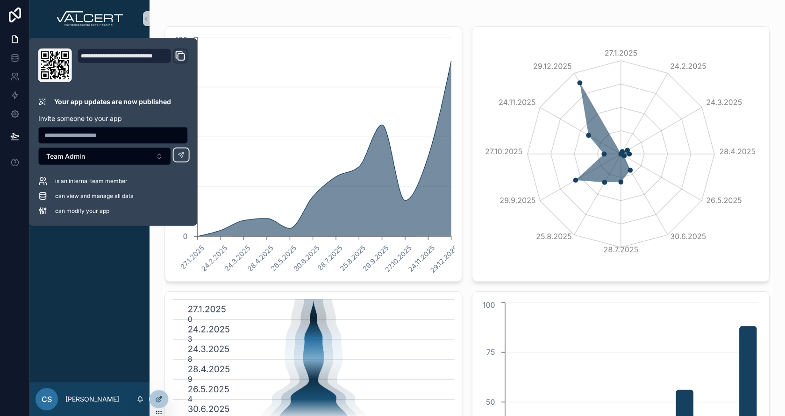
click at [464, 248] on img "scrollable content" at bounding box center [467, 286] width 609 height 528
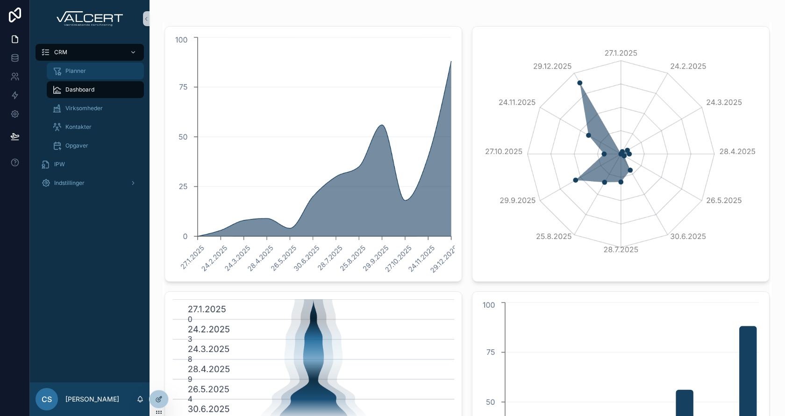
click at [86, 72] on div "Planner" at bounding box center [95, 71] width 86 height 15
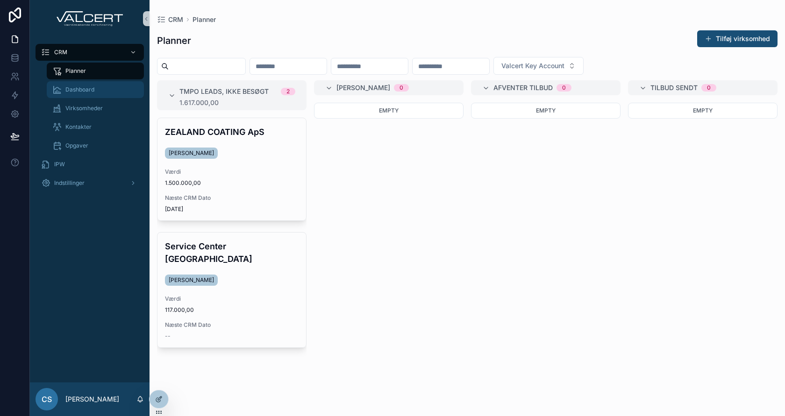
click at [71, 90] on span "Dashboard" at bounding box center [79, 89] width 29 height 7
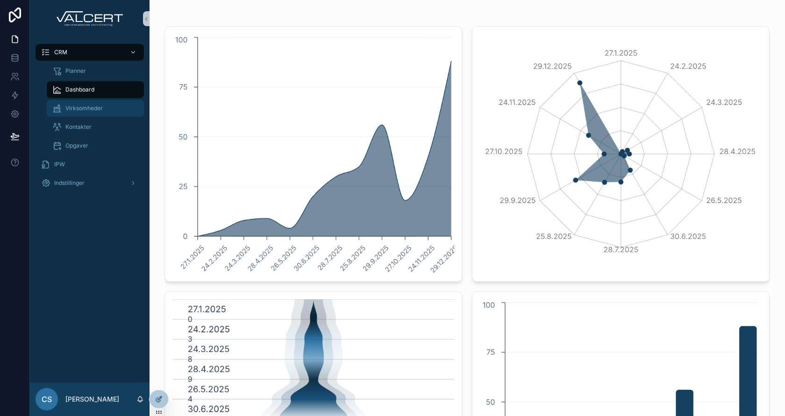
click at [80, 114] on div "Virksomheder" at bounding box center [95, 108] width 86 height 15
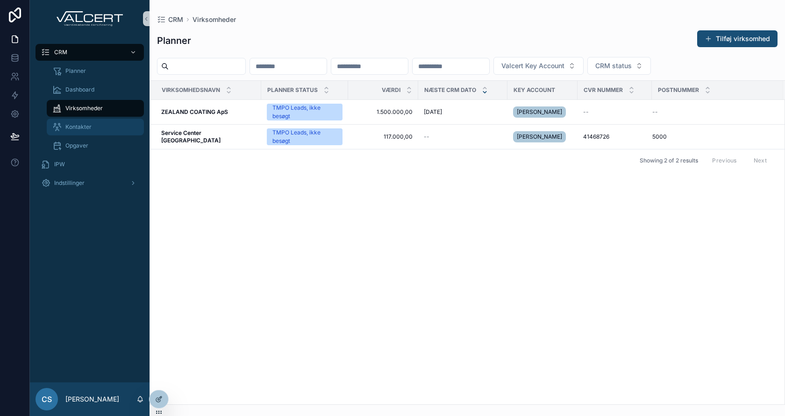
click at [79, 131] on div "Kontakter" at bounding box center [95, 127] width 86 height 15
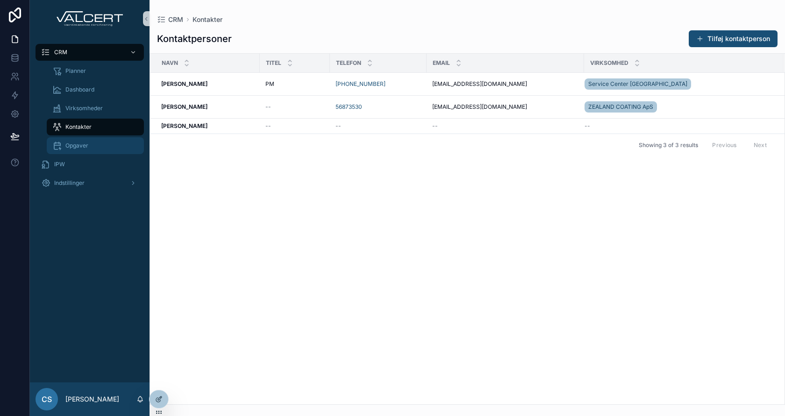
click at [79, 144] on span "Opgaver" at bounding box center [76, 145] width 23 height 7
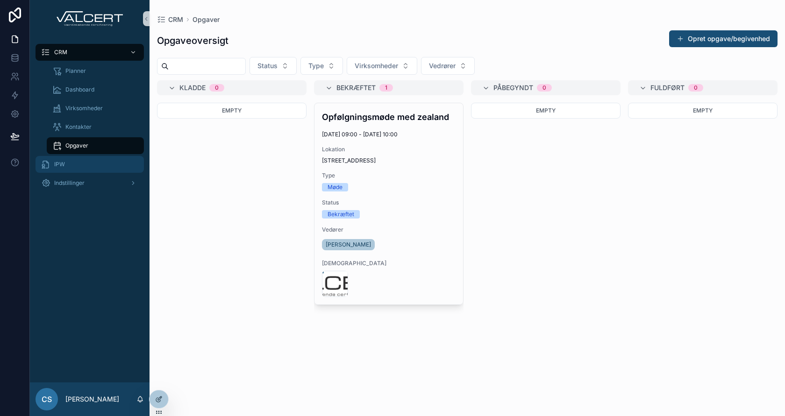
click at [93, 166] on div "IPW" at bounding box center [89, 164] width 97 height 15
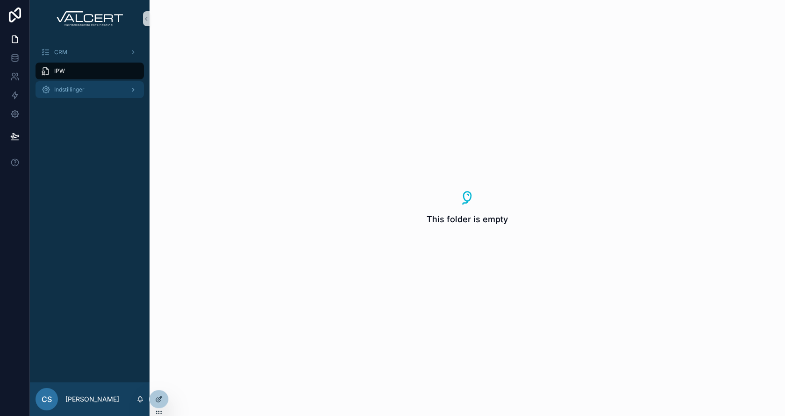
click at [83, 88] on span "Indstillinger" at bounding box center [69, 89] width 30 height 7
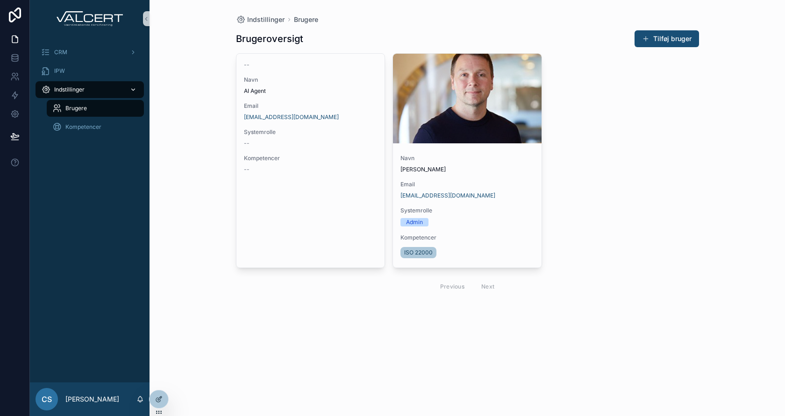
click at [81, 81] on link "Indstillinger" at bounding box center [90, 89] width 108 height 17
click at [82, 74] on div "IPW" at bounding box center [89, 71] width 97 height 15
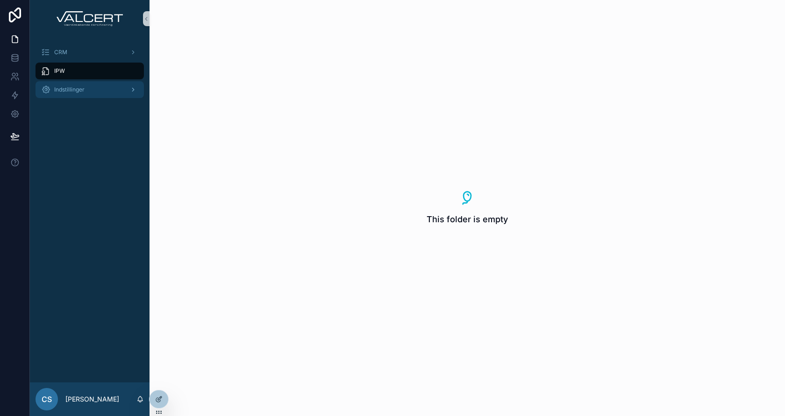
click at [79, 86] on span "Indstillinger" at bounding box center [69, 89] width 30 height 7
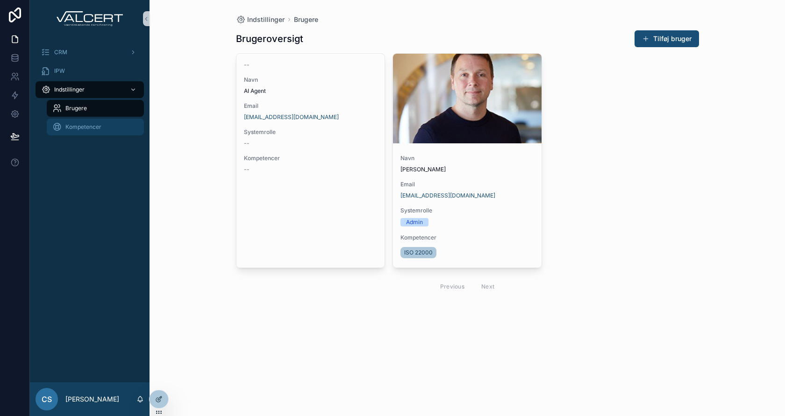
click at [81, 124] on span "Kompetencer" at bounding box center [83, 126] width 36 height 7
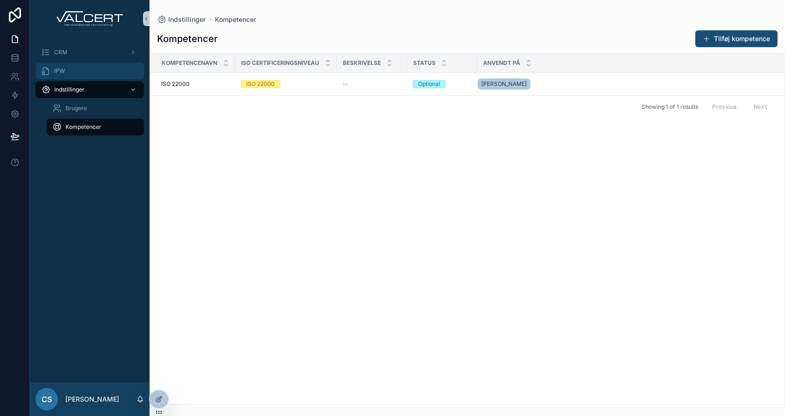
click at [85, 74] on div "IPW" at bounding box center [89, 71] width 97 height 15
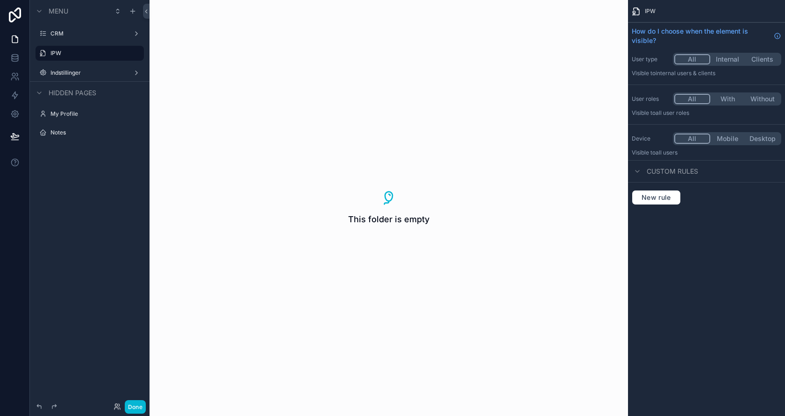
click at [335, 186] on div "This folder is empty" at bounding box center [389, 208] width 478 height 416
click at [73, 50] on label "IPW" at bounding box center [87, 53] width 75 height 7
click at [144, 374] on button "Done" at bounding box center [135, 407] width 21 height 14
click at [133, 50] on icon "scrollable content" at bounding box center [136, 53] width 7 height 7
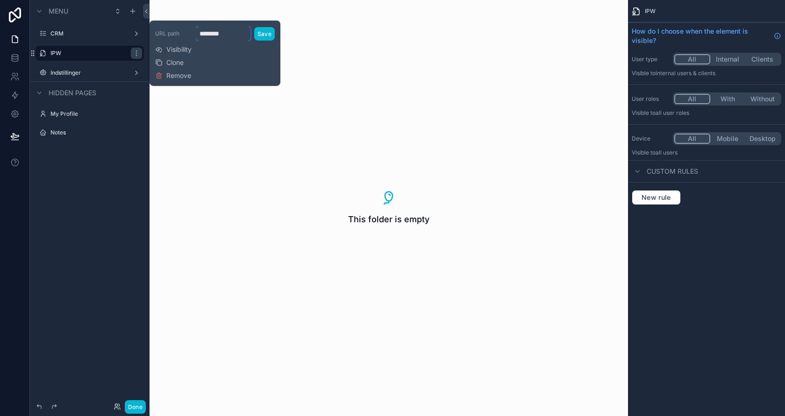
click at [231, 30] on input "********" at bounding box center [223, 33] width 54 height 15
type input "***"
click at [266, 29] on button "Save" at bounding box center [264, 34] width 21 height 14
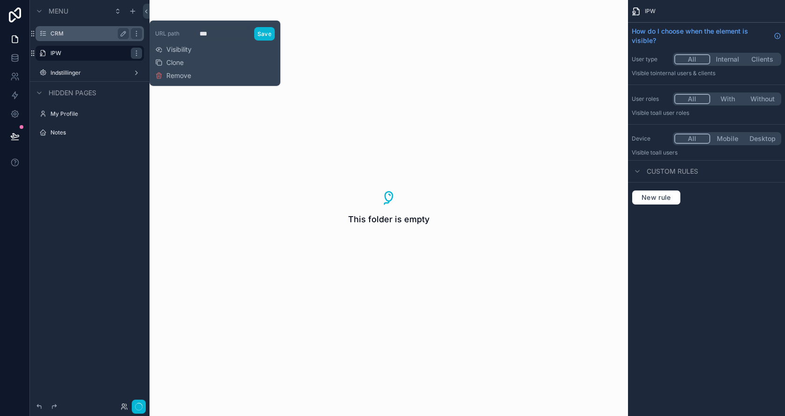
click at [74, 38] on div "CRM" at bounding box center [89, 33] width 79 height 11
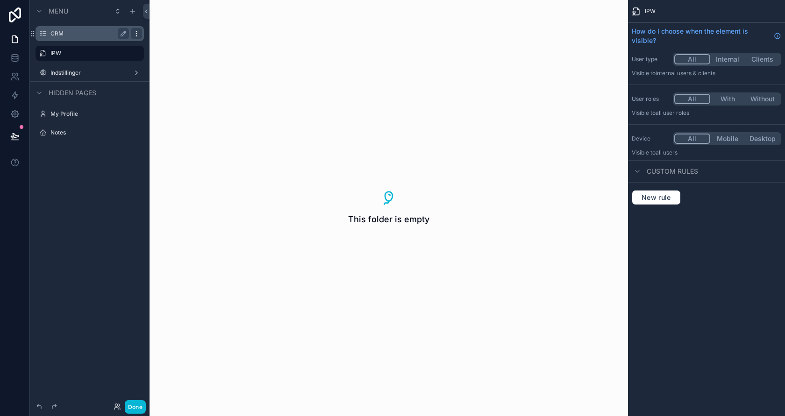
click at [134, 35] on icon "scrollable content" at bounding box center [136, 33] width 7 height 7
click at [135, 73] on icon "scrollable content" at bounding box center [136, 72] width 7 height 7
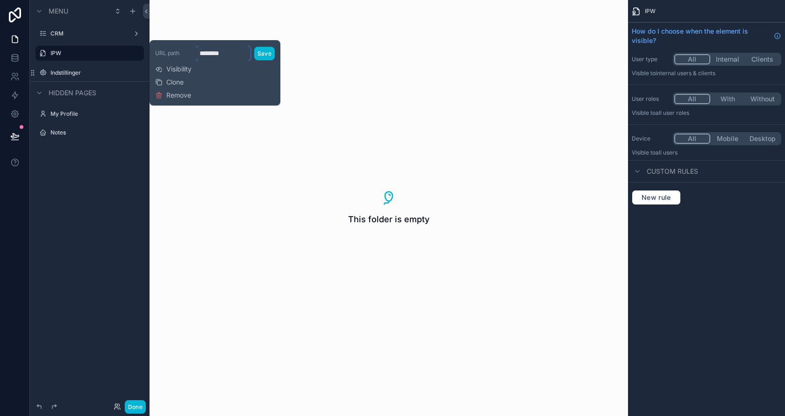
click at [230, 53] on input "********" at bounding box center [223, 53] width 54 height 15
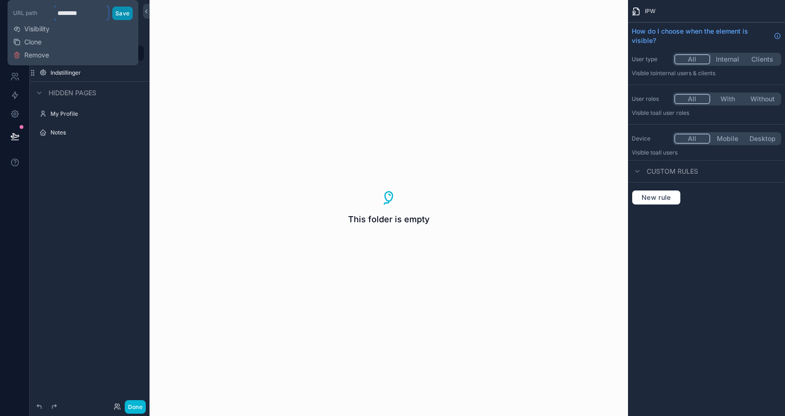
type input "********"
click at [127, 13] on button "Save" at bounding box center [122, 14] width 21 height 14
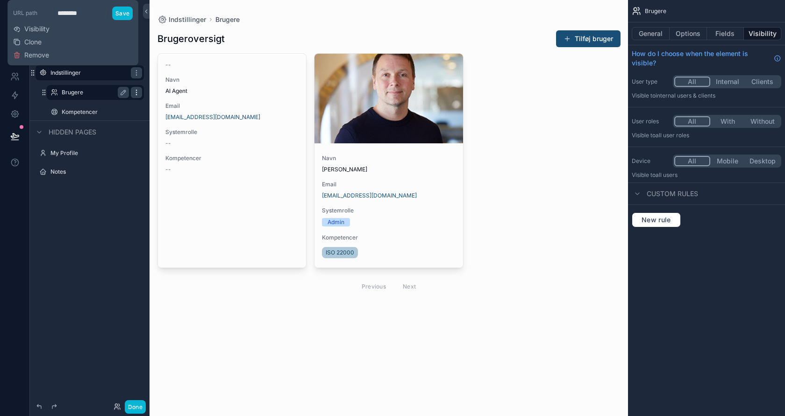
click at [137, 93] on icon "scrollable content" at bounding box center [136, 92] width 7 height 7
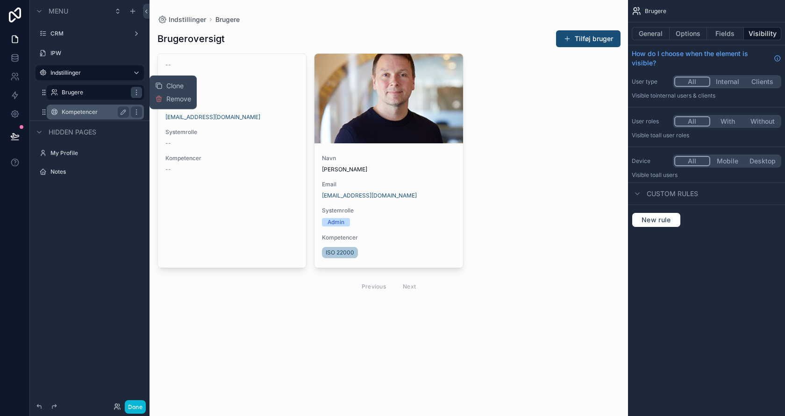
click at [90, 117] on div "Kompetencer" at bounding box center [95, 112] width 67 height 11
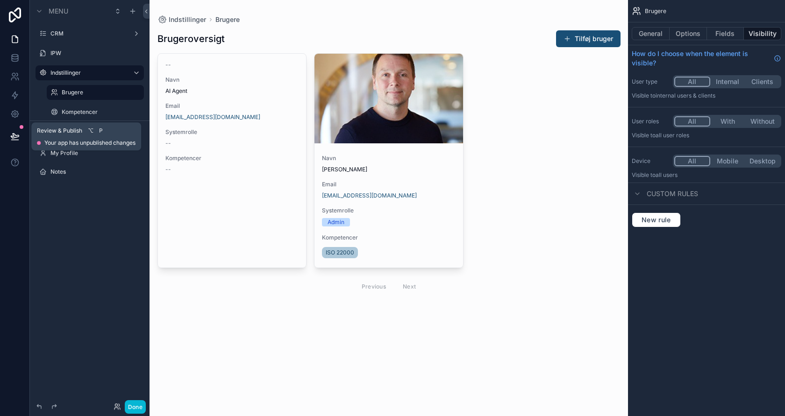
click at [16, 134] on icon at bounding box center [14, 136] width 9 height 9
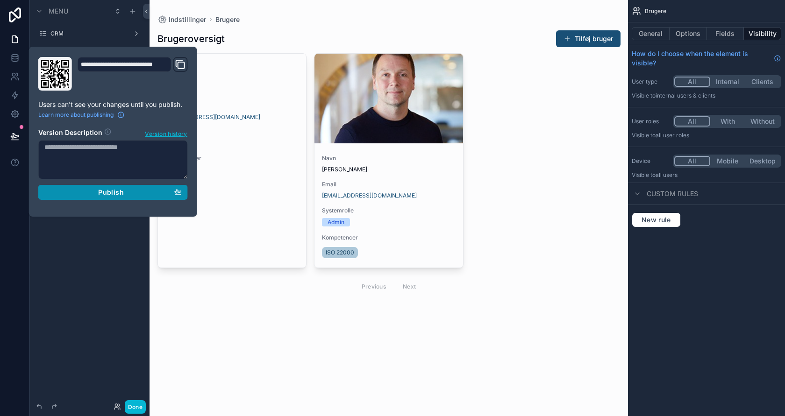
click at [116, 194] on span "Publish" at bounding box center [110, 192] width 25 height 8
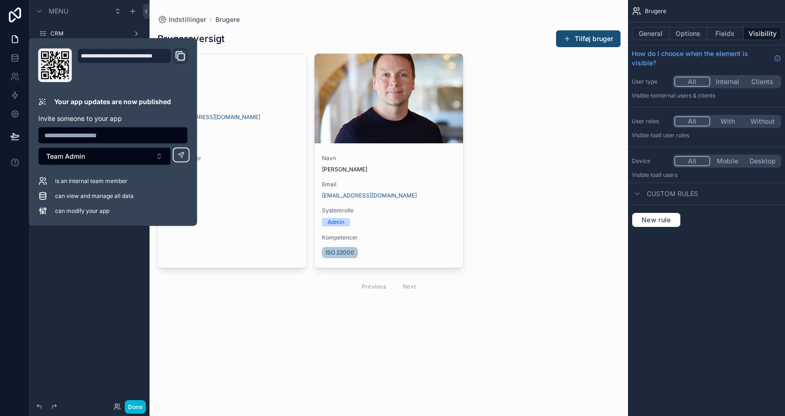
click at [232, 358] on div "Indstillinger Brugere Brugeroversigt Tilføj bruger -- Navn AI Agent Email suppo…" at bounding box center [389, 208] width 478 height 416
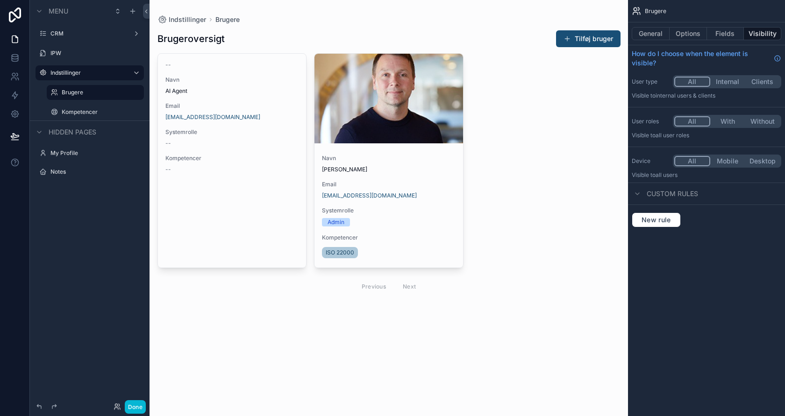
click at [430, 184] on div "scrollable content" at bounding box center [389, 164] width 478 height 328
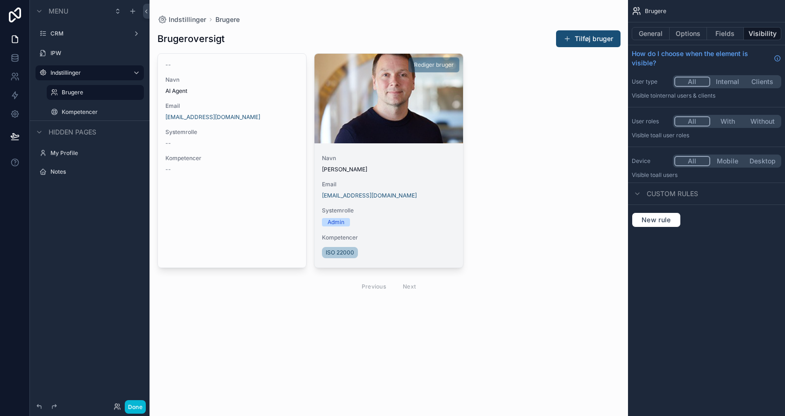
click at [409, 174] on div "Navn Steffen Filtenborg Email sa@mail.dk Systemrolle Admin Kompetencer ISO 22000" at bounding box center [388, 207] width 149 height 121
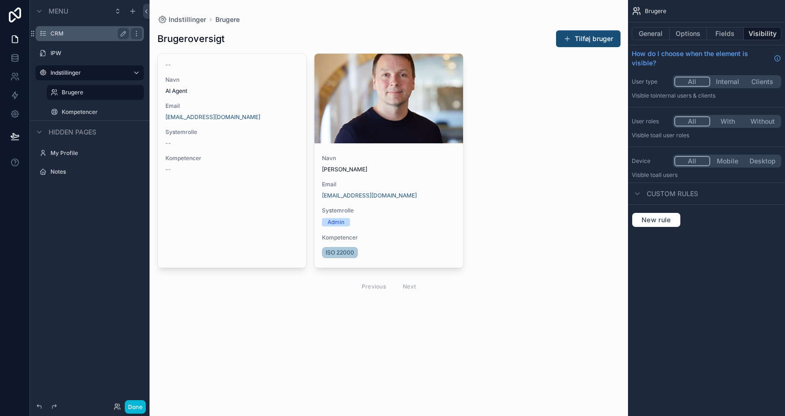
click at [93, 41] on div "CRM" at bounding box center [89, 33] width 105 height 15
click at [93, 31] on label "CRM" at bounding box center [87, 33] width 75 height 7
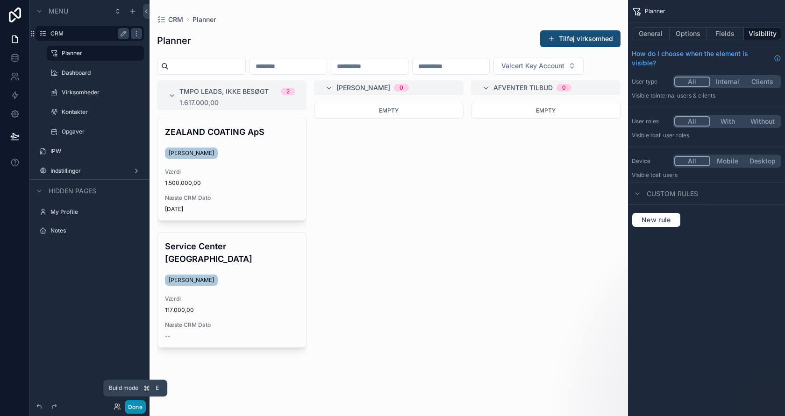
click at [132, 374] on button "Done" at bounding box center [135, 407] width 21 height 14
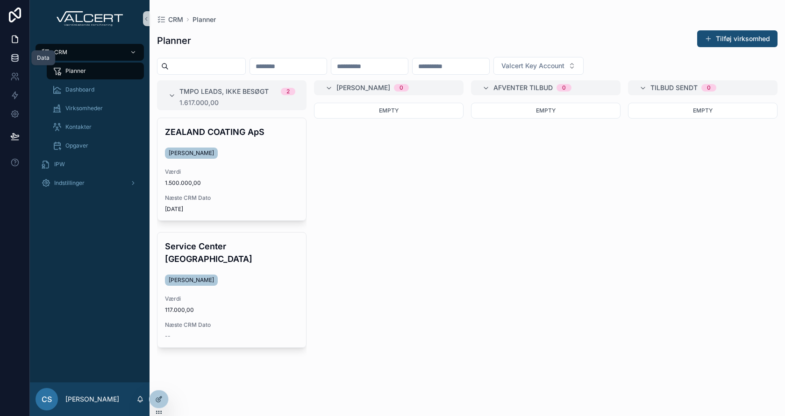
click at [14, 55] on icon at bounding box center [15, 56] width 6 height 2
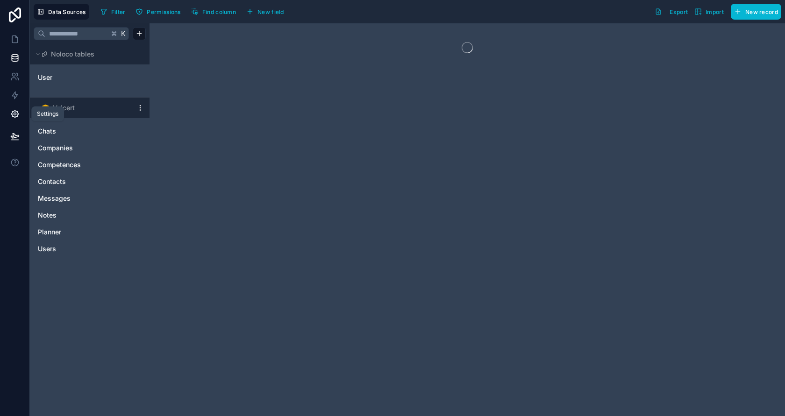
click at [14, 113] on icon at bounding box center [15, 114] width 2 height 2
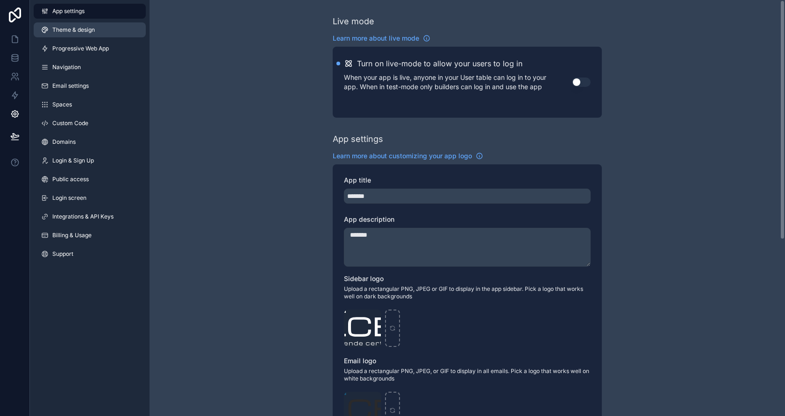
click at [60, 28] on span "Theme & design" at bounding box center [73, 29] width 43 height 7
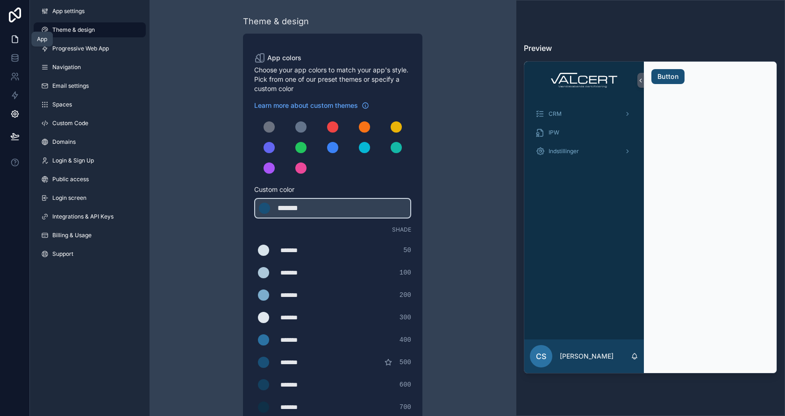
click at [12, 36] on icon at bounding box center [15, 39] width 6 height 7
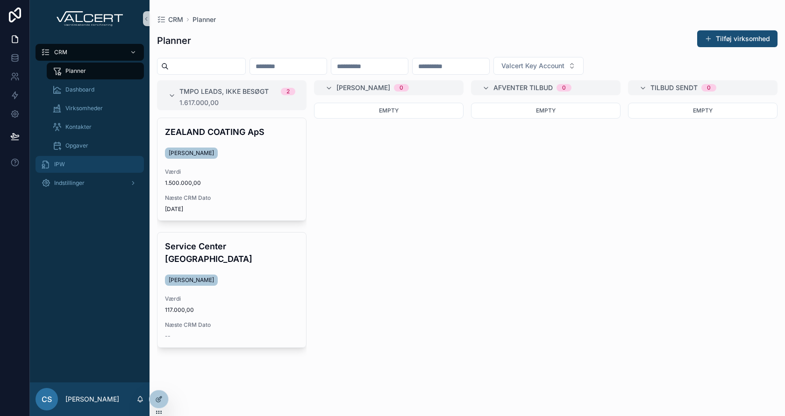
click at [88, 170] on div "IPW" at bounding box center [89, 164] width 97 height 15
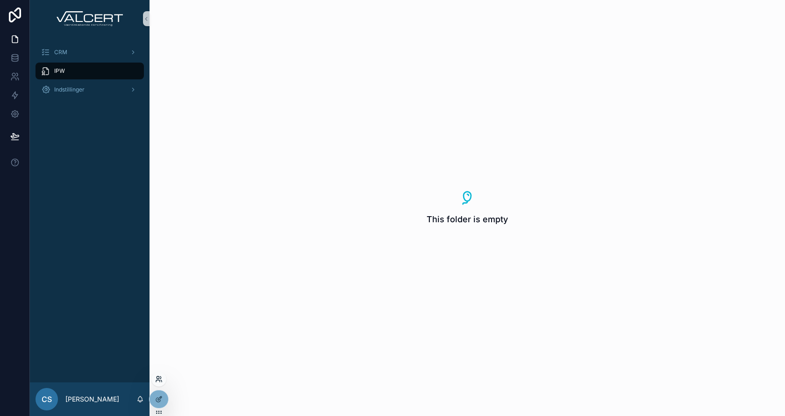
click at [156, 374] on icon at bounding box center [158, 379] width 7 height 7
click at [15, 110] on icon at bounding box center [14, 113] width 9 height 9
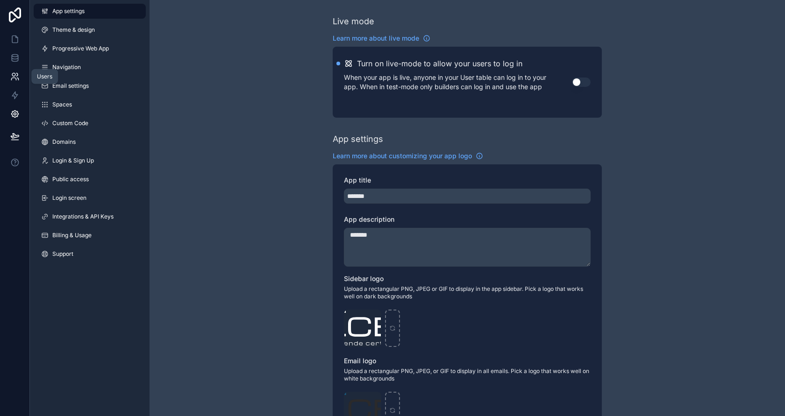
click at [13, 75] on icon at bounding box center [14, 76] width 9 height 9
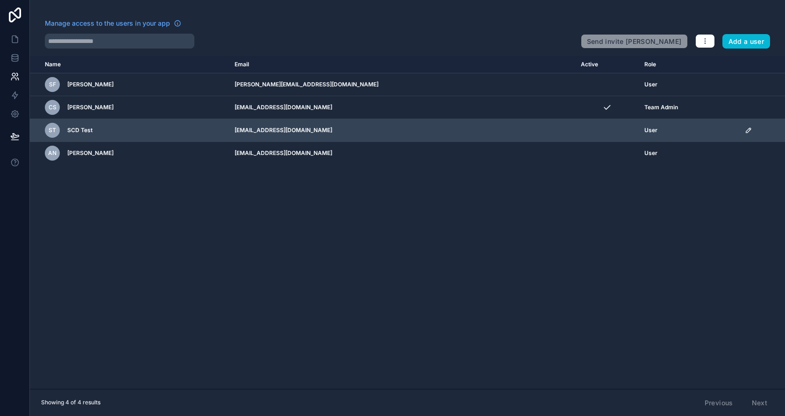
click at [706, 128] on icon "scrollable content" at bounding box center [748, 130] width 7 height 7
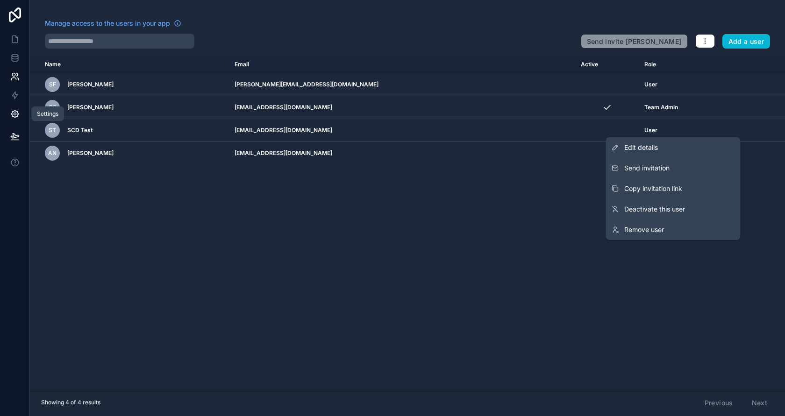
click at [17, 109] on link at bounding box center [14, 114] width 29 height 19
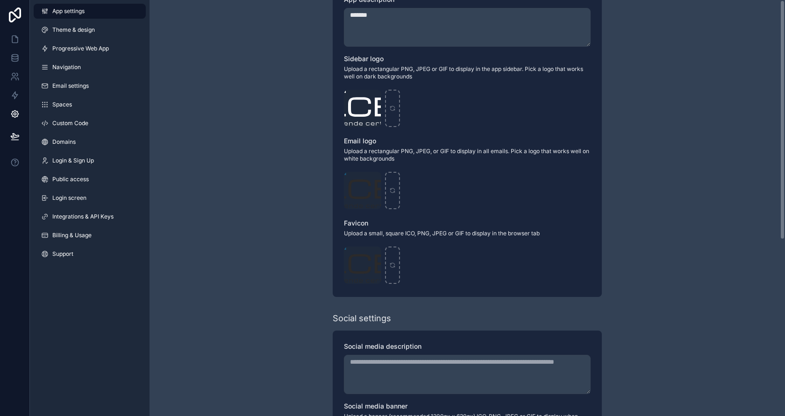
scroll to position [306, 0]
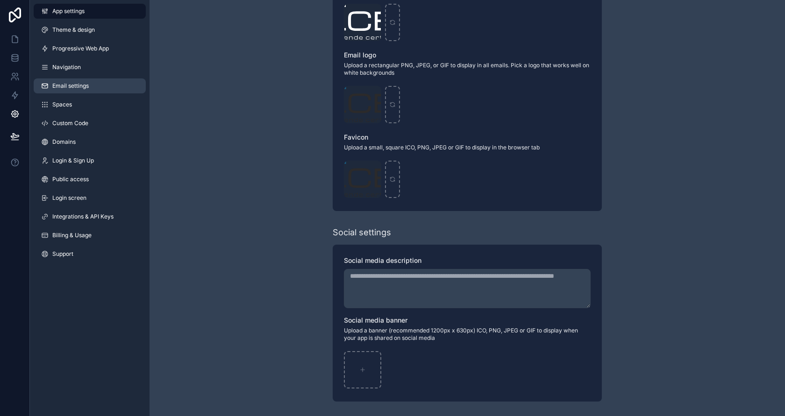
click at [92, 87] on link "Email settings" at bounding box center [90, 86] width 112 height 15
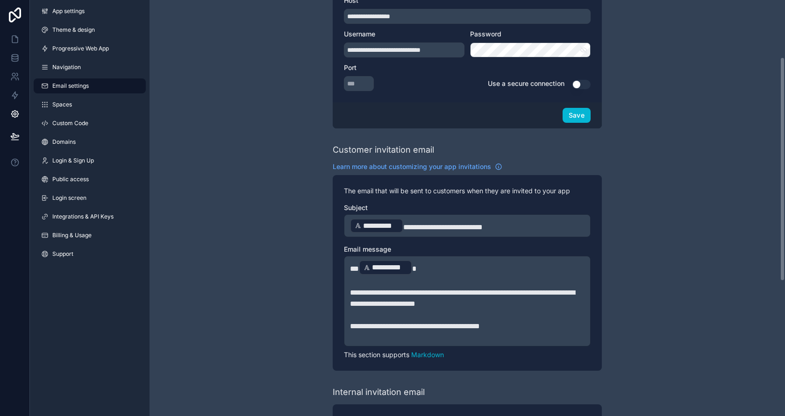
scroll to position [235, 0]
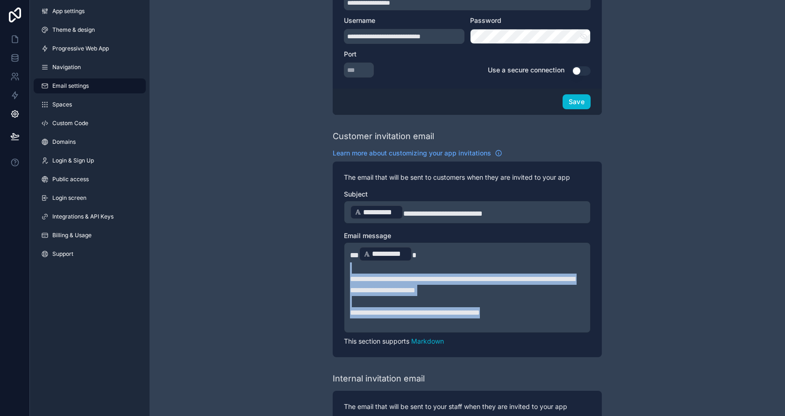
drag, startPoint x: 531, startPoint y: 316, endPoint x: 348, endPoint y: 272, distance: 187.9
click at [348, 272] on div "**********" at bounding box center [467, 288] width 247 height 91
copy div "**********"
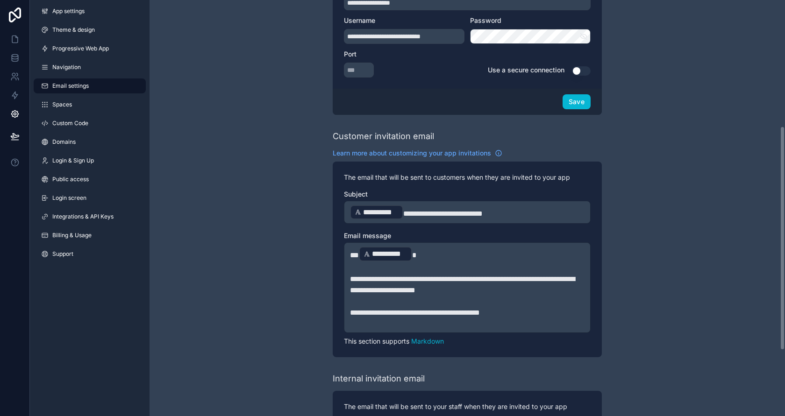
click at [509, 319] on p "﻿" at bounding box center [467, 324] width 235 height 11
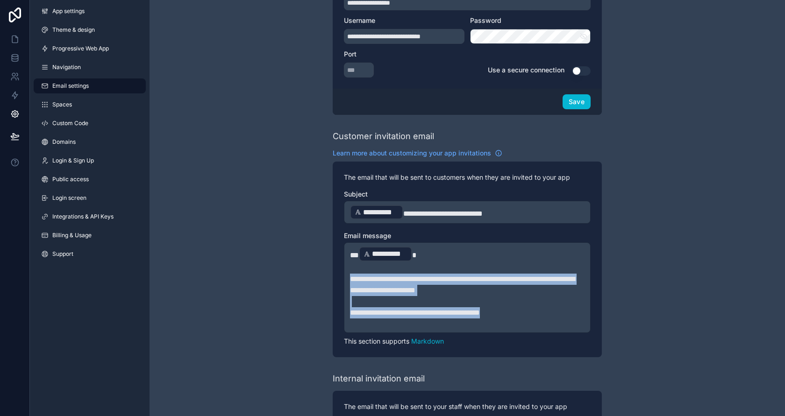
drag, startPoint x: 526, startPoint y: 314, endPoint x: 332, endPoint y: 283, distance: 195.9
click at [333, 283] on div "**********" at bounding box center [467, 260] width 269 height 196
paste div "scrollable content"
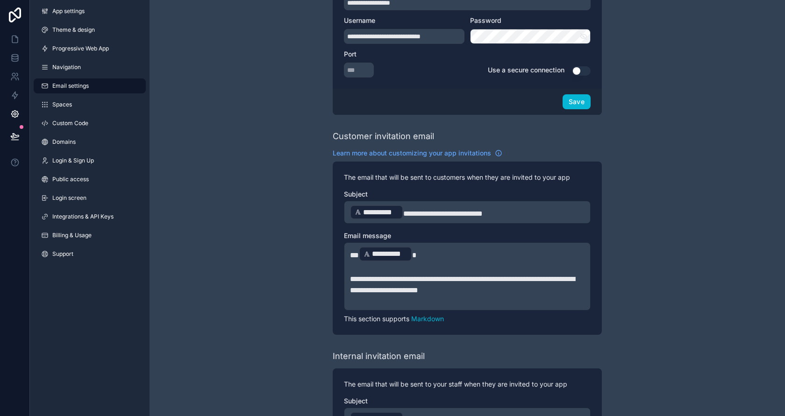
click at [355, 256] on span "**" at bounding box center [354, 255] width 9 height 7
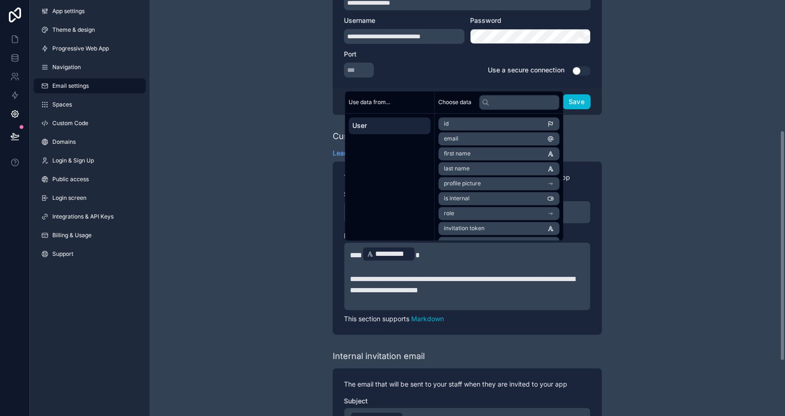
click at [256, 271] on div "**********" at bounding box center [467, 136] width 635 height 742
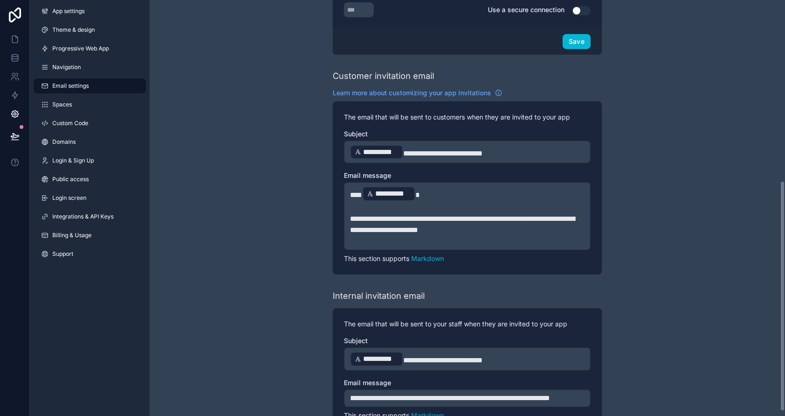
scroll to position [333, 0]
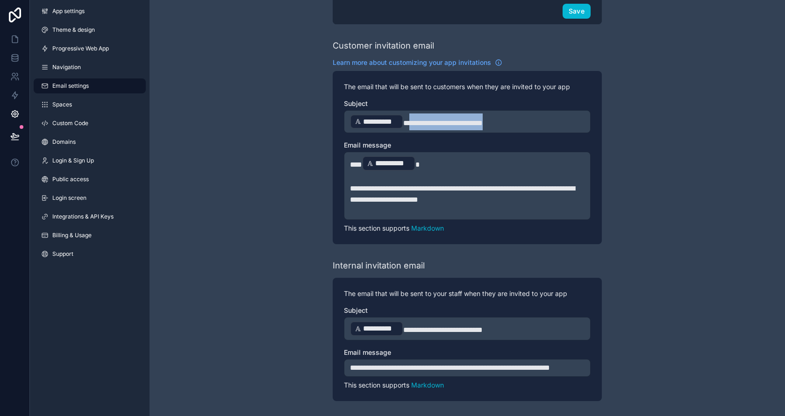
drag, startPoint x: 512, startPoint y: 115, endPoint x: 408, endPoint y: 115, distance: 103.7
click at [408, 115] on p "**********" at bounding box center [467, 122] width 235 height 17
click at [637, 184] on div "**********" at bounding box center [467, 46] width 635 height 742
drag, startPoint x: 505, startPoint y: 317, endPoint x: 407, endPoint y: 316, distance: 97.7
click at [407, 321] on p "**********" at bounding box center [467, 329] width 235 height 17
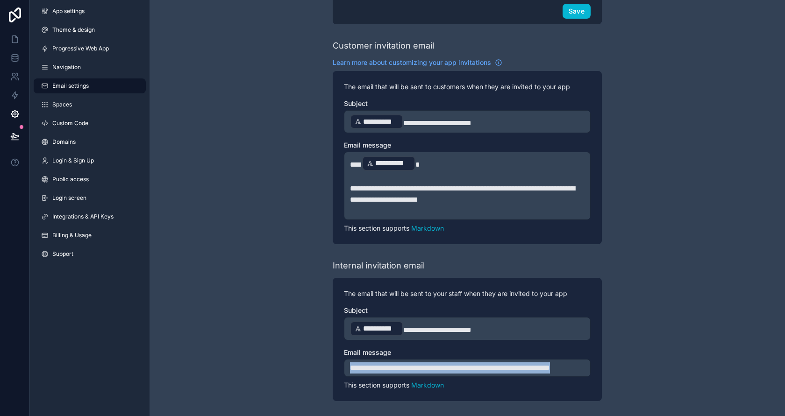
drag, startPoint x: 386, startPoint y: 369, endPoint x: 348, endPoint y: 357, distance: 39.9
click at [348, 359] on div "**********" at bounding box center [467, 368] width 247 height 18
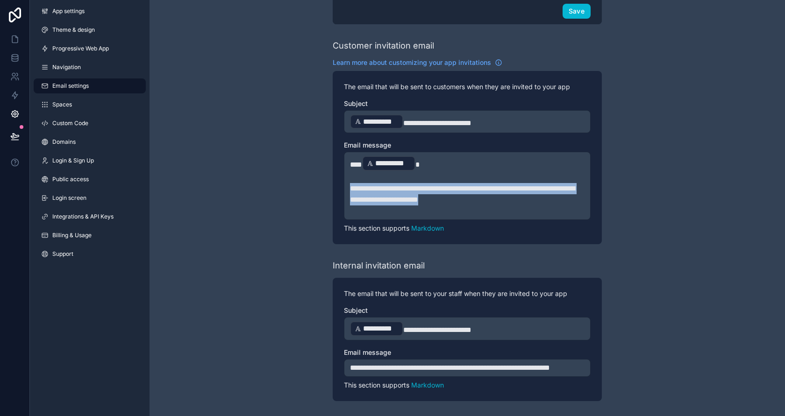
drag, startPoint x: 515, startPoint y: 193, endPoint x: 343, endPoint y: 182, distance: 173.3
click at [343, 182] on div "**********" at bounding box center [467, 158] width 269 height 174
copy span "**********"
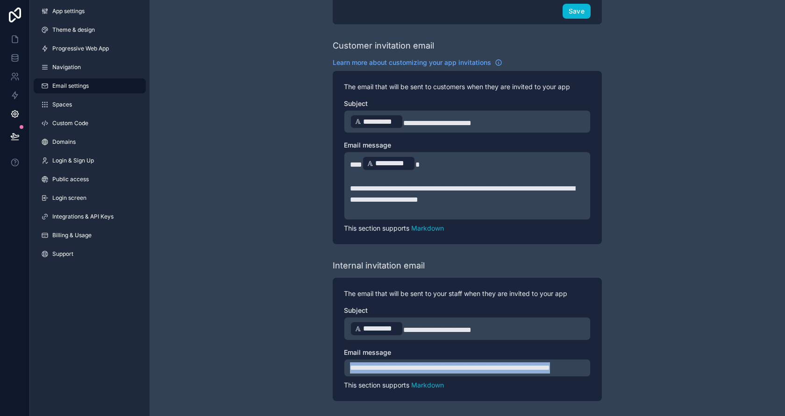
drag, startPoint x: 377, startPoint y: 370, endPoint x: 337, endPoint y: 350, distance: 44.9
click at [337, 350] on div "**********" at bounding box center [467, 339] width 269 height 123
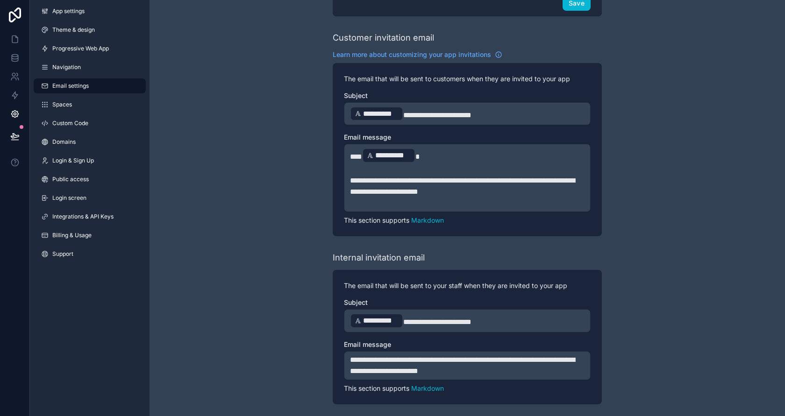
click at [298, 338] on div "**********" at bounding box center [467, 43] width 635 height 753
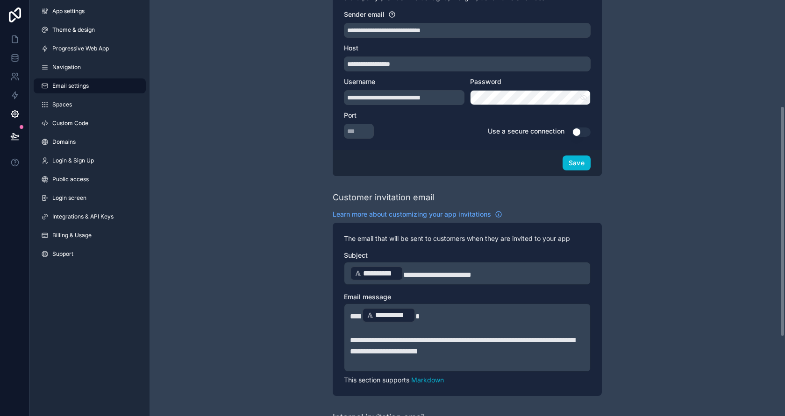
scroll to position [161, 0]
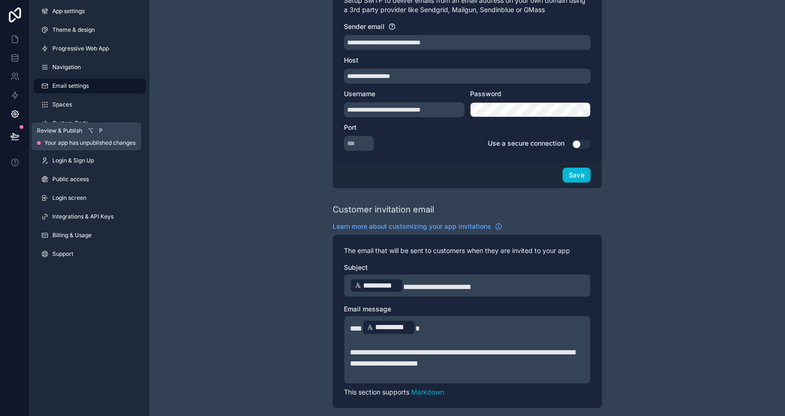
click at [10, 133] on icon at bounding box center [14, 136] width 9 height 9
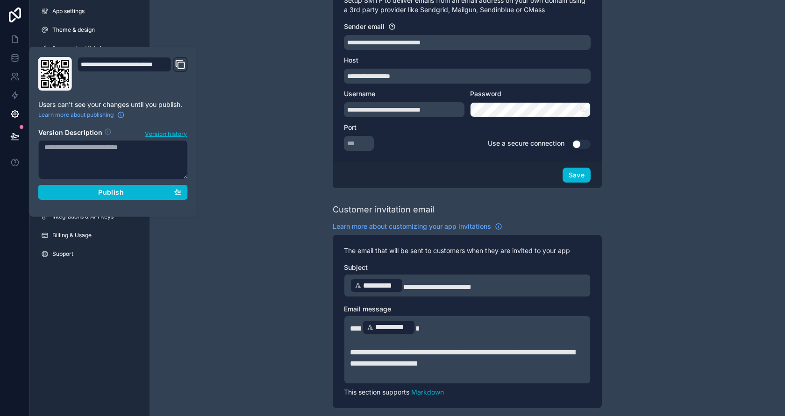
click at [90, 199] on div "**********" at bounding box center [113, 132] width 157 height 150
click at [94, 189] on div "Publish" at bounding box center [112, 192] width 137 height 8
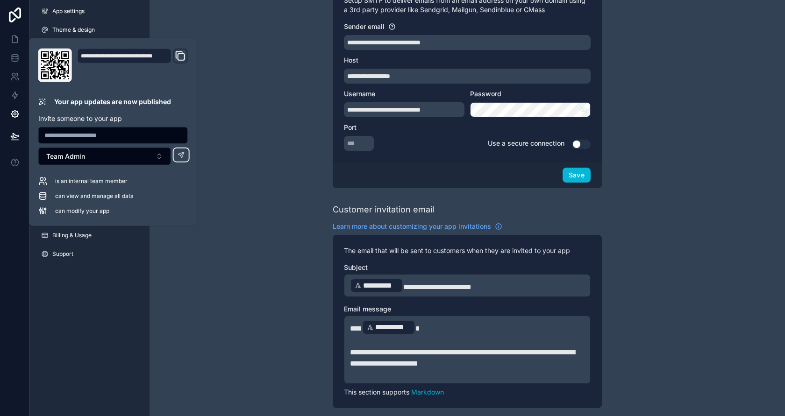
click at [104, 289] on div "App settings Theme & design Progressive Web App Navigation Email settings Space…" at bounding box center [90, 208] width 120 height 416
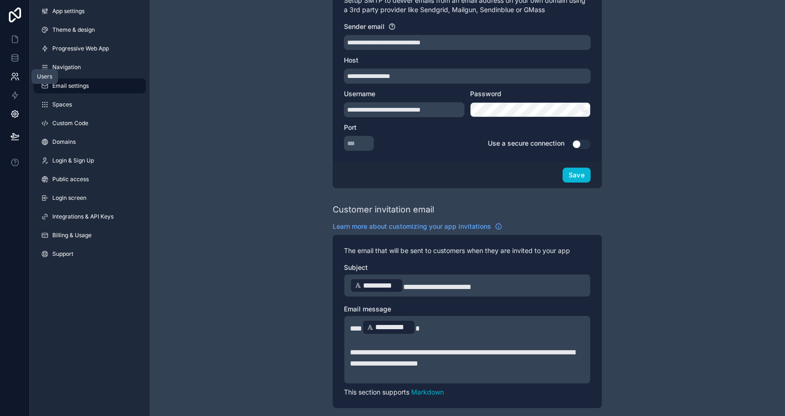
click at [12, 75] on icon at bounding box center [13, 74] width 3 height 3
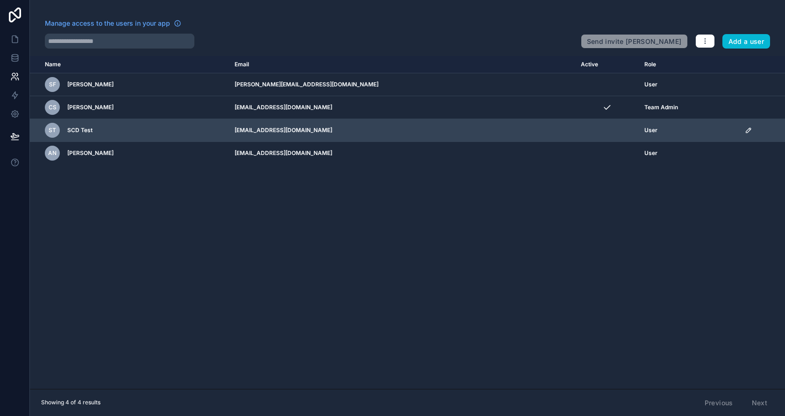
click at [706, 127] on icon "scrollable content" at bounding box center [748, 130] width 7 height 7
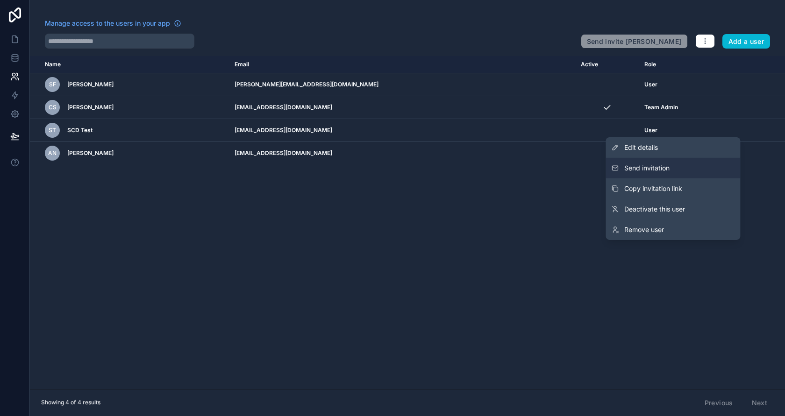
click at [663, 170] on span "Send invitation" at bounding box center [646, 168] width 45 height 9
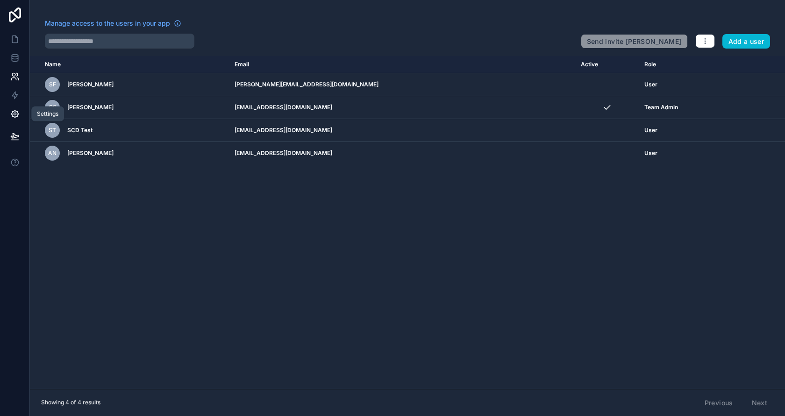
click at [14, 112] on icon at bounding box center [14, 113] width 9 height 9
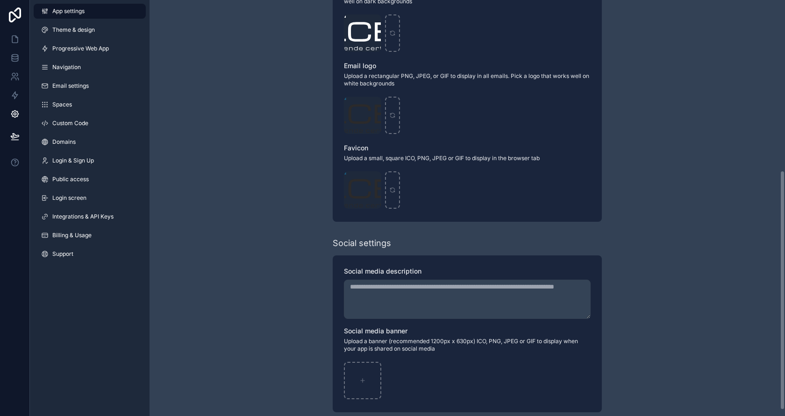
scroll to position [306, 0]
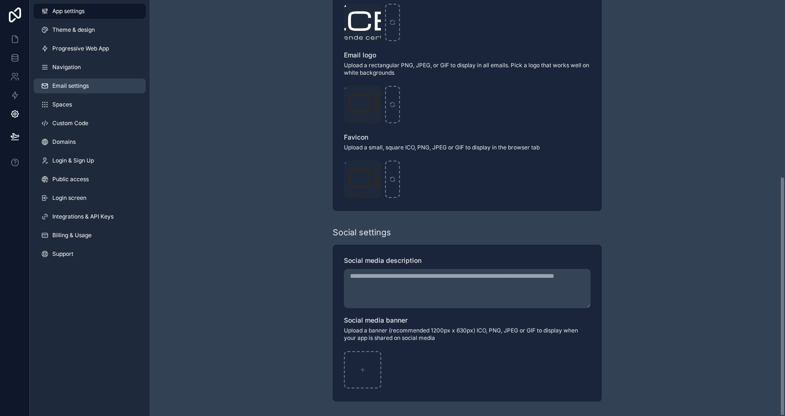
click at [54, 82] on link "Email settings" at bounding box center [90, 86] width 112 height 15
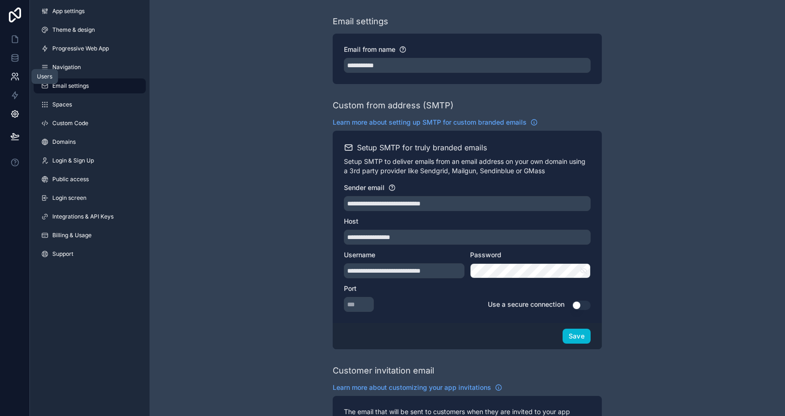
click at [16, 77] on icon at bounding box center [14, 76] width 9 height 9
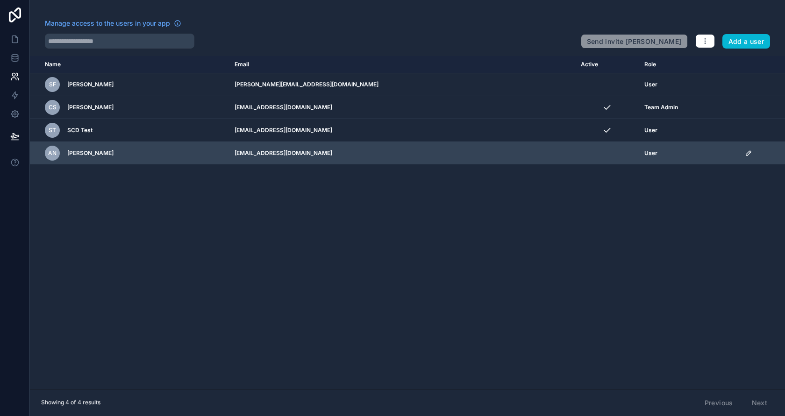
click at [706, 155] on icon "scrollable content" at bounding box center [748, 153] width 7 height 7
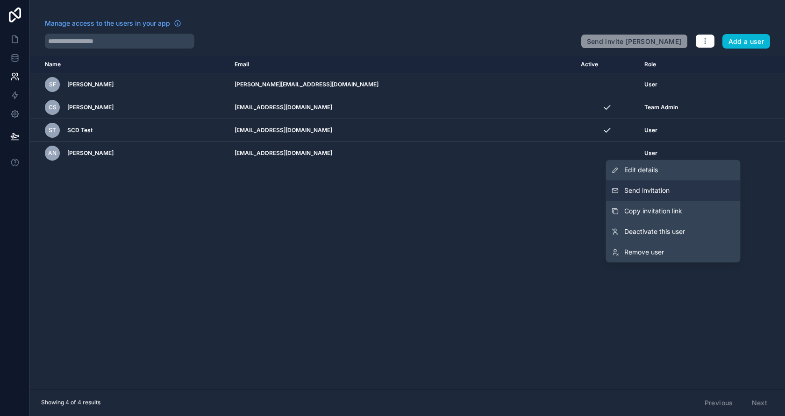
click at [706, 190] on button "Send invitation" at bounding box center [673, 190] width 135 height 21
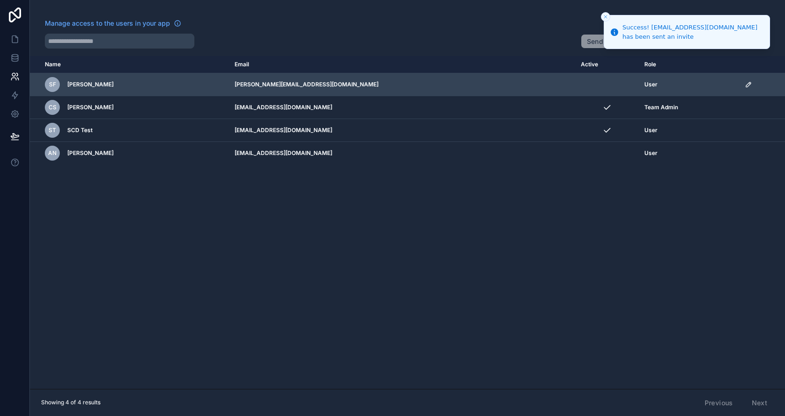
click at [706, 86] on icon "scrollable content" at bounding box center [748, 84] width 5 height 5
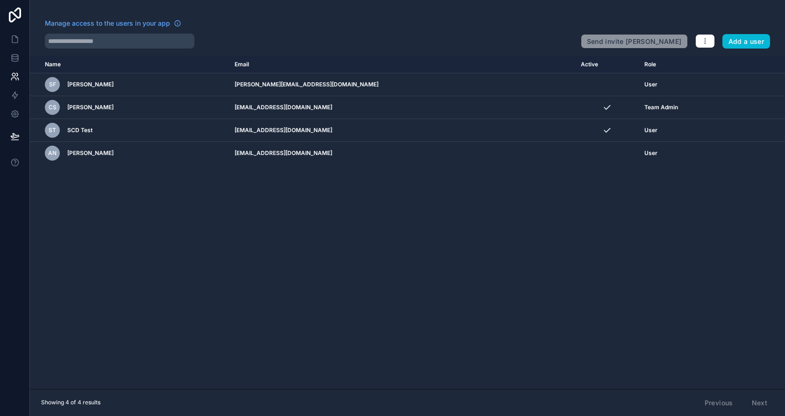
click at [575, 279] on div "Name Email Active Role userTable.email SF Steffen Filtenborg steffen@valcert.dk…" at bounding box center [407, 222] width 755 height 333
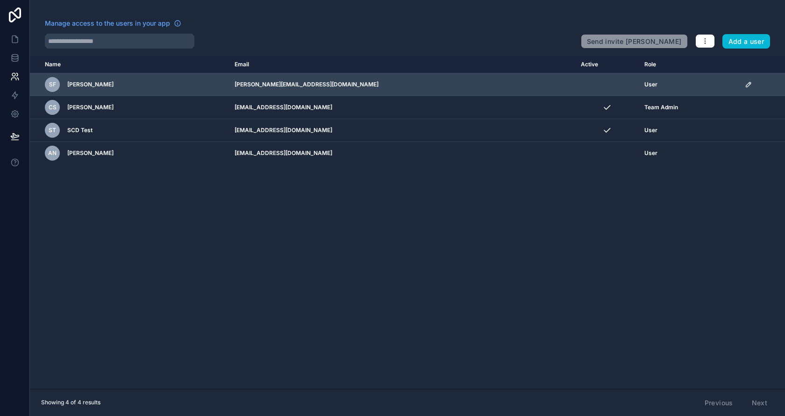
click at [706, 83] on icon "scrollable content" at bounding box center [748, 84] width 7 height 7
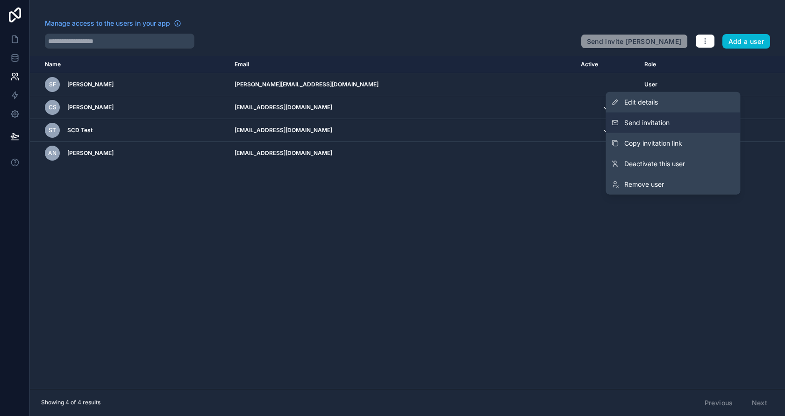
click at [681, 122] on button "Send invitation" at bounding box center [673, 123] width 135 height 21
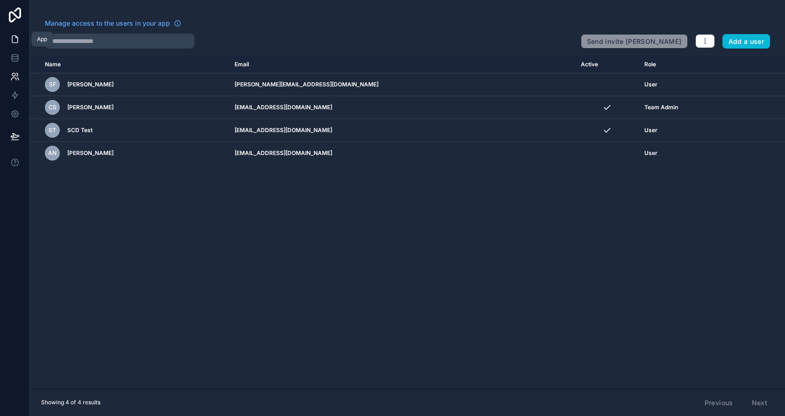
click at [7, 42] on link at bounding box center [14, 39] width 29 height 19
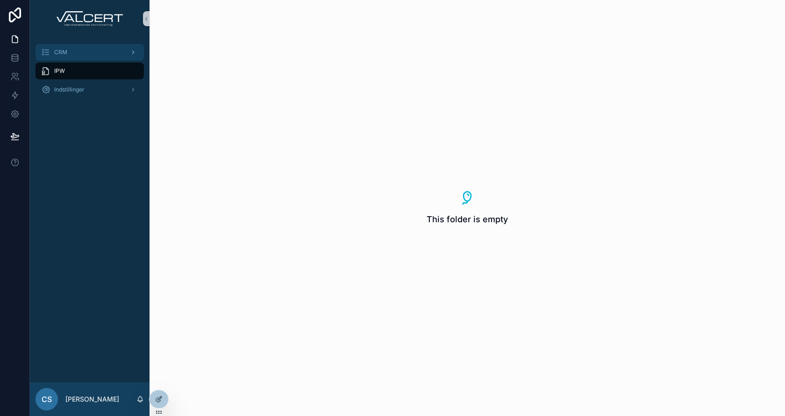
click at [50, 59] on div "CRM" at bounding box center [89, 52] width 97 height 15
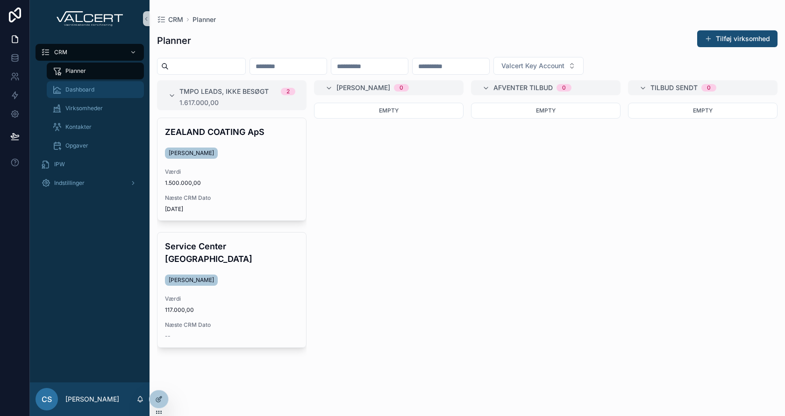
click at [72, 89] on span "Dashboard" at bounding box center [79, 89] width 29 height 7
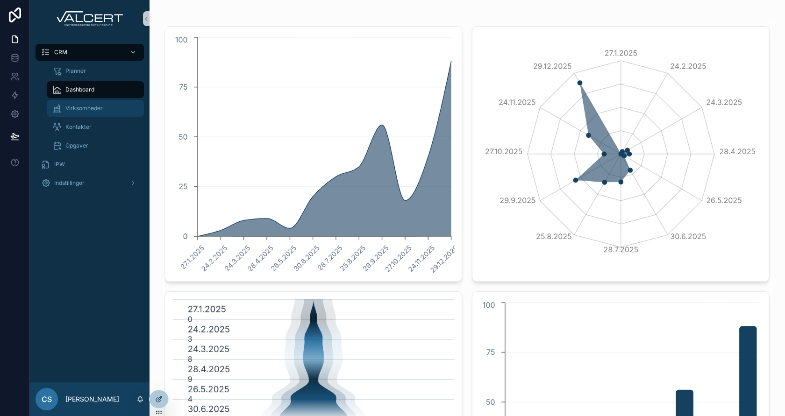
click at [75, 114] on div "Virksomheder" at bounding box center [95, 108] width 86 height 15
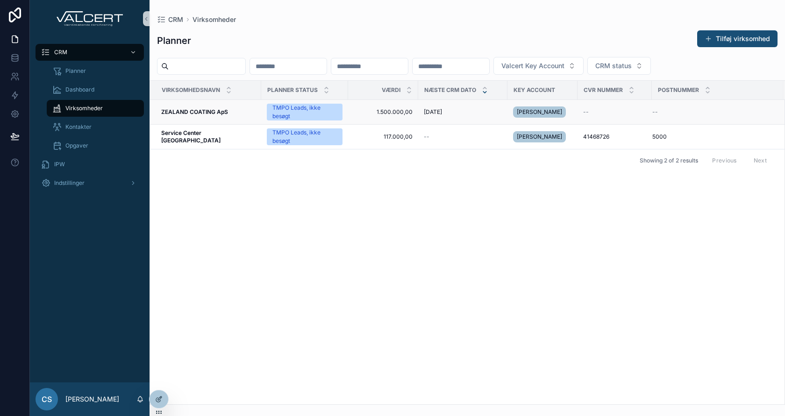
click at [192, 112] on strong "ZEALAND COATING ApS" at bounding box center [194, 111] width 67 height 7
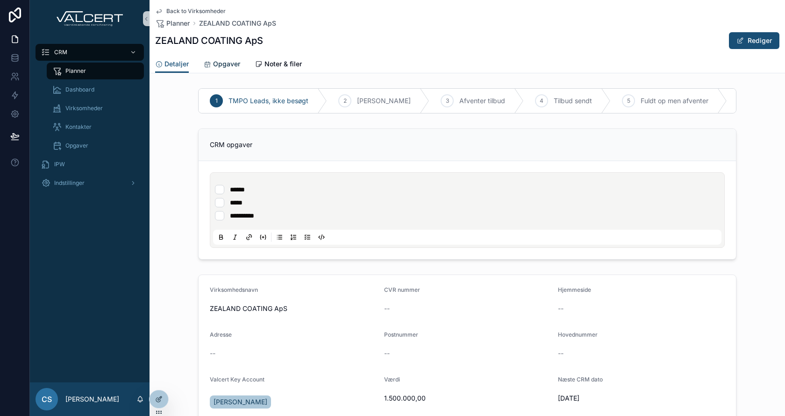
click at [220, 64] on span "Opgaver" at bounding box center [226, 63] width 27 height 9
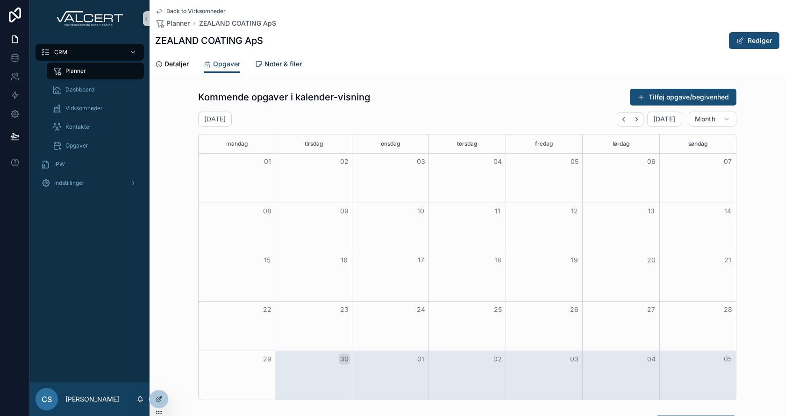
click at [264, 66] on span "Noter & filer" at bounding box center [282, 63] width 37 height 9
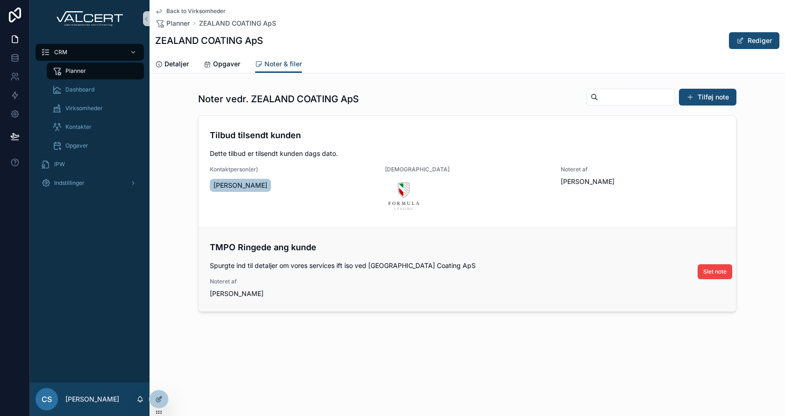
click at [348, 277] on div "TMPO Ringede ang kunde Spurgte ind til detaljer om vores services ift iso ved Z…" at bounding box center [467, 269] width 515 height 57
click at [327, 189] on div "[PERSON_NAME]" at bounding box center [292, 185] width 164 height 17
click at [214, 62] on span "Opgaver" at bounding box center [226, 63] width 27 height 9
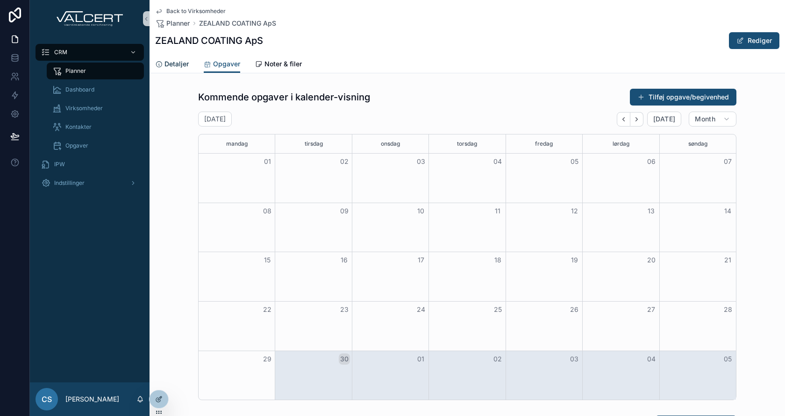
click at [166, 62] on span "Detaljer" at bounding box center [176, 63] width 24 height 9
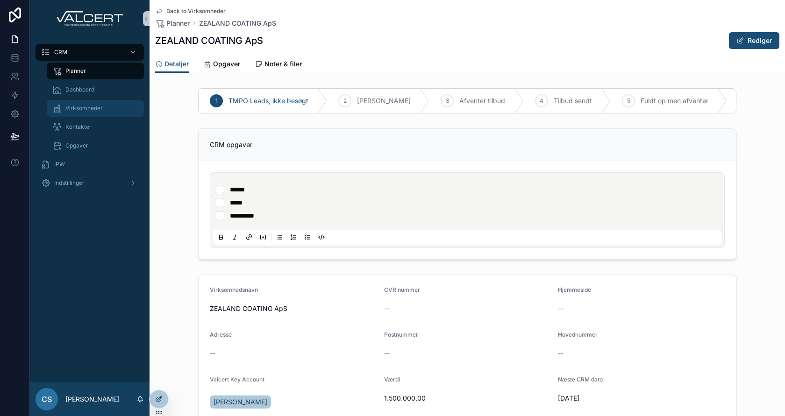
click at [88, 106] on span "Virksomheder" at bounding box center [83, 108] width 37 height 7
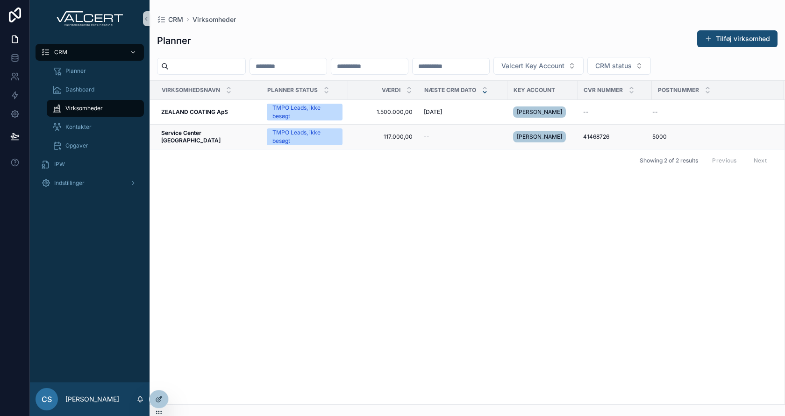
click at [202, 132] on span "Service Center [GEOGRAPHIC_DATA]" at bounding box center [208, 136] width 94 height 15
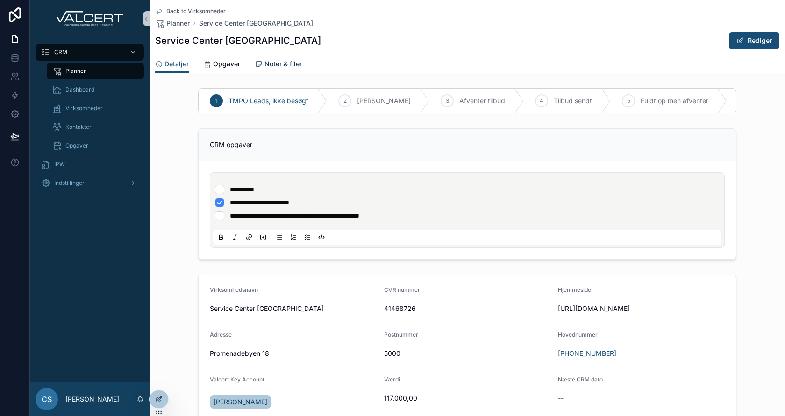
click at [268, 68] on span "Noter & filer" at bounding box center [282, 63] width 37 height 9
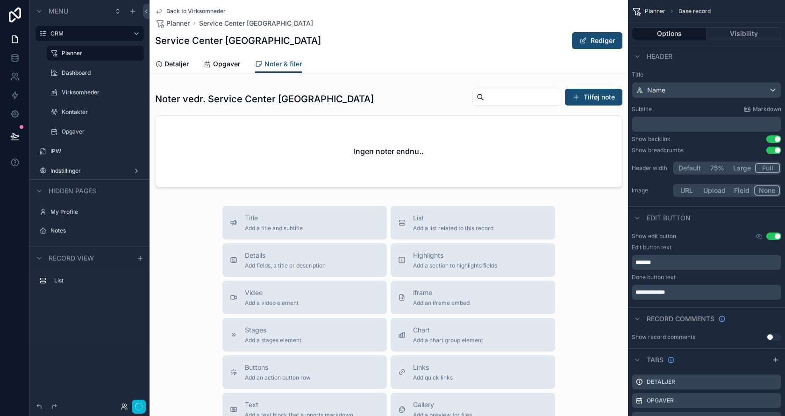
click at [300, 105] on div "scrollable content" at bounding box center [389, 138] width 478 height 107
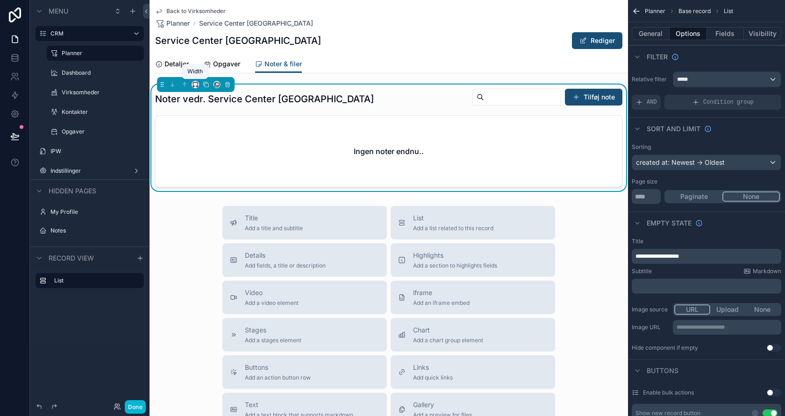
click at [194, 83] on icon "scrollable content" at bounding box center [195, 84] width 7 height 7
click at [211, 202] on span "Full width" at bounding box center [214, 207] width 29 height 11
click at [8, 137] on button at bounding box center [15, 136] width 21 height 26
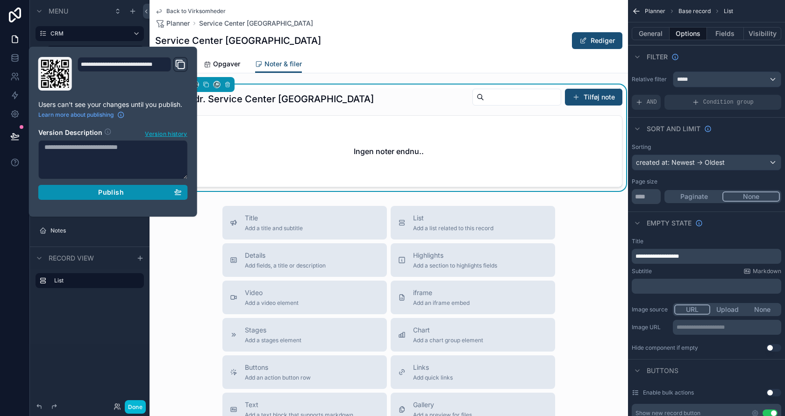
click at [183, 192] on button "Publish" at bounding box center [113, 192] width 150 height 15
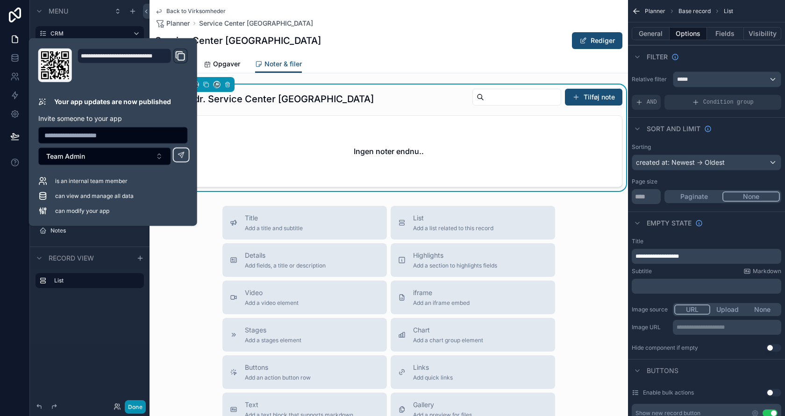
click at [134, 374] on button "Done" at bounding box center [135, 407] width 21 height 14
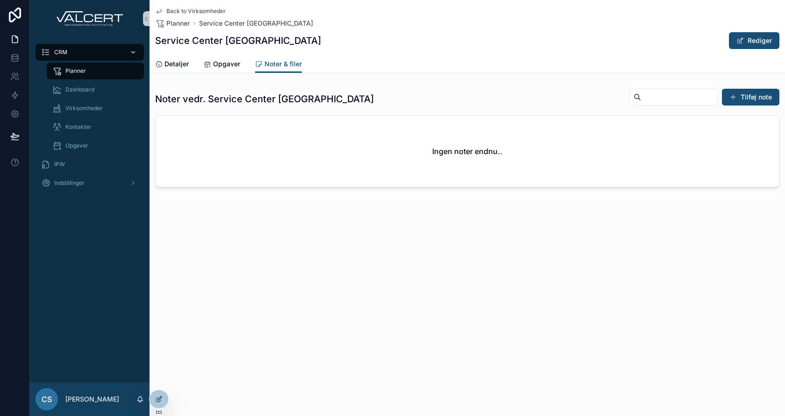
click at [84, 54] on div "CRM" at bounding box center [89, 52] width 97 height 15
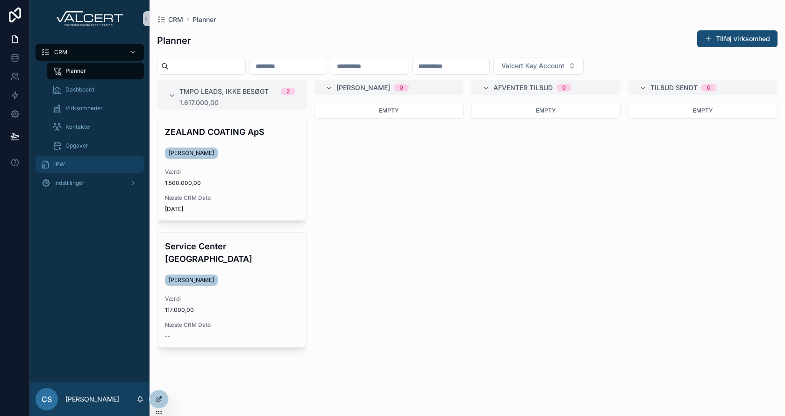
click at [78, 165] on div "IPW" at bounding box center [89, 164] width 97 height 15
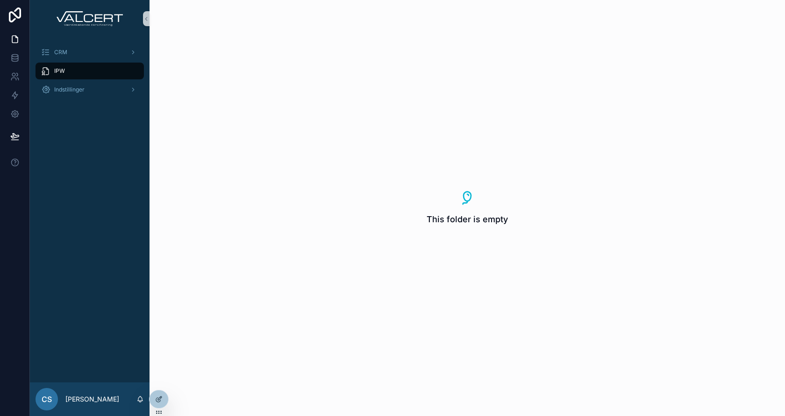
click at [238, 349] on div "This folder is empty" at bounding box center [467, 208] width 635 height 416
click at [12, 112] on icon at bounding box center [14, 114] width 7 height 7
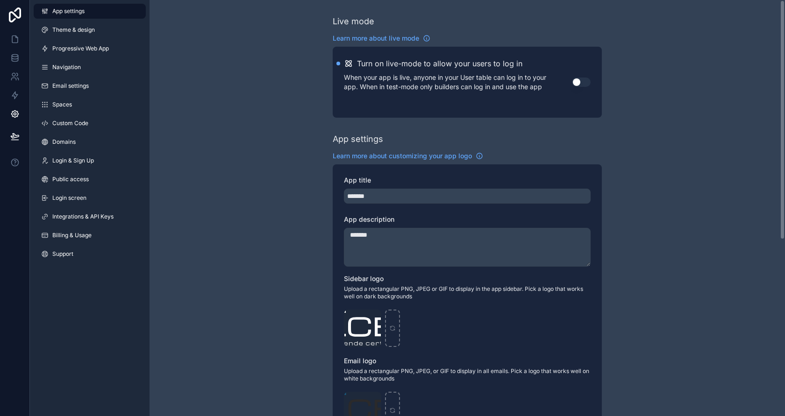
click at [576, 79] on button "Use setting" at bounding box center [581, 82] width 19 height 9
click at [238, 131] on div "Live mode Learn more about live mode Turn on live-mode to allow your users to l…" at bounding box center [467, 361] width 635 height 723
click at [53, 33] on span "Theme & design" at bounding box center [73, 29] width 43 height 7
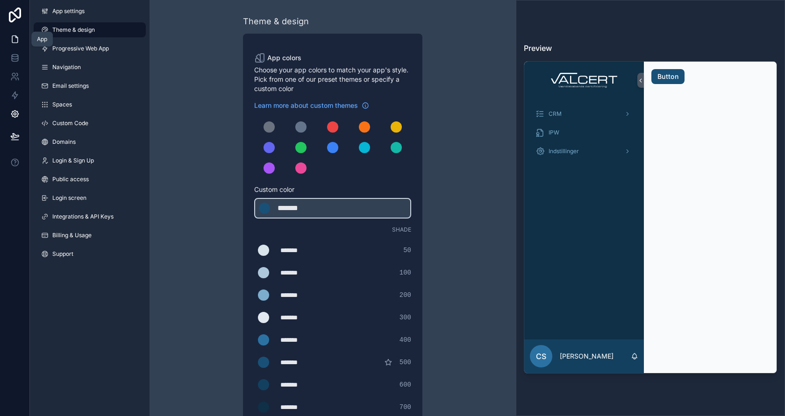
click at [18, 44] on link at bounding box center [14, 39] width 29 height 19
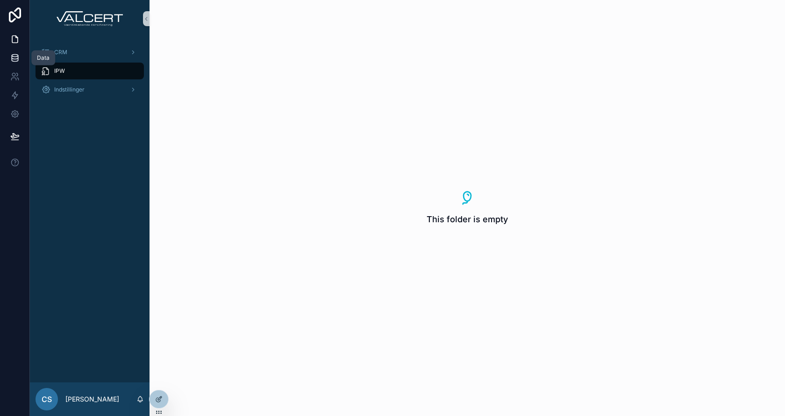
click at [17, 57] on icon at bounding box center [15, 56] width 6 height 2
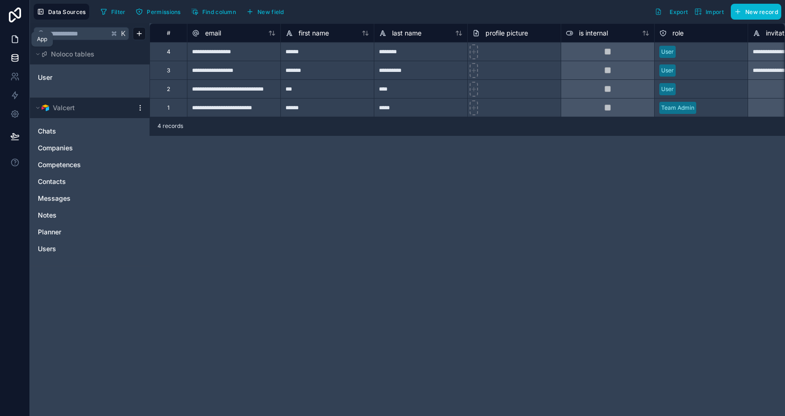
click at [18, 39] on icon at bounding box center [15, 39] width 6 height 7
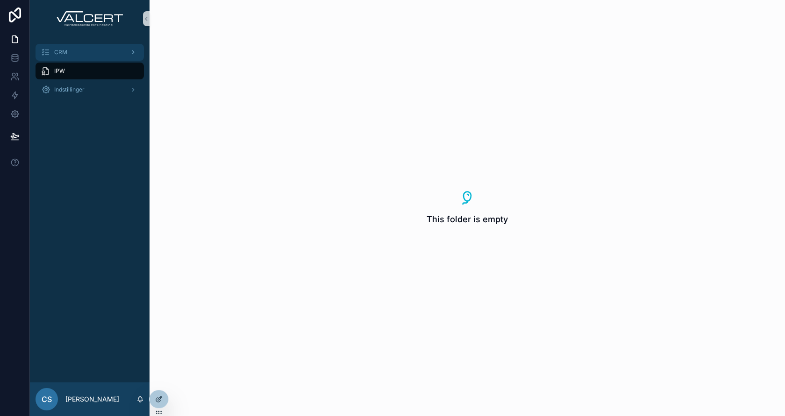
click at [92, 52] on div "CRM" at bounding box center [89, 52] width 97 height 15
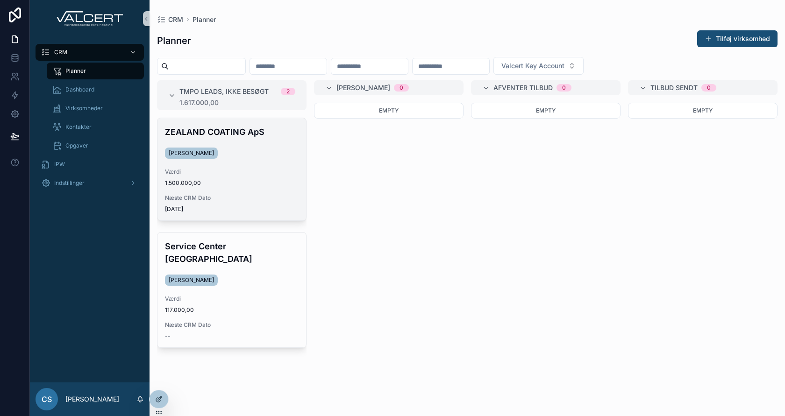
click at [224, 133] on h4 "ZEALAND COATING ApS" at bounding box center [232, 132] width 134 height 13
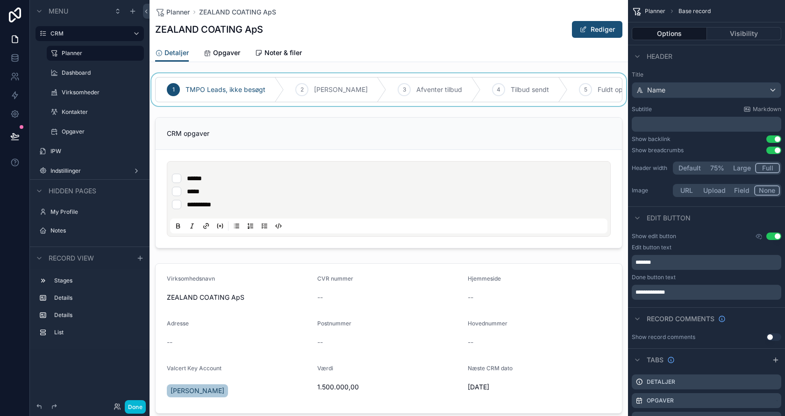
click at [204, 74] on div "scrollable content" at bounding box center [389, 89] width 478 height 33
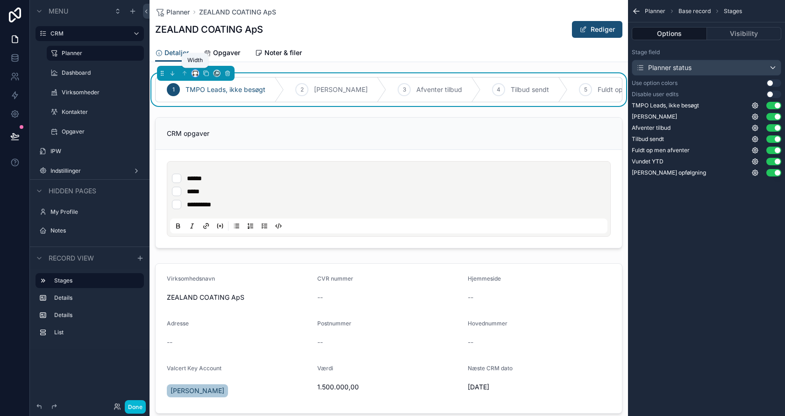
click at [196, 74] on icon "scrollable content" at bounding box center [195, 73] width 7 height 7
click at [219, 189] on div "Full width" at bounding box center [214, 196] width 40 height 17
click at [233, 142] on div "scrollable content" at bounding box center [389, 183] width 478 height 139
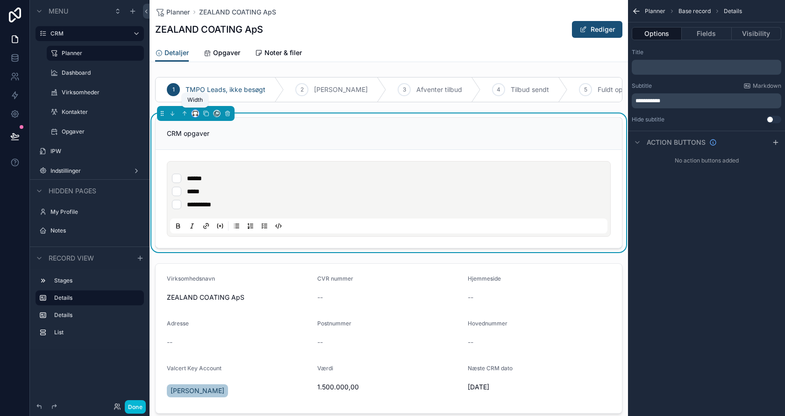
click at [197, 113] on icon "scrollable content" at bounding box center [195, 113] width 7 height 7
click at [219, 237] on span "Full width" at bounding box center [214, 236] width 29 height 11
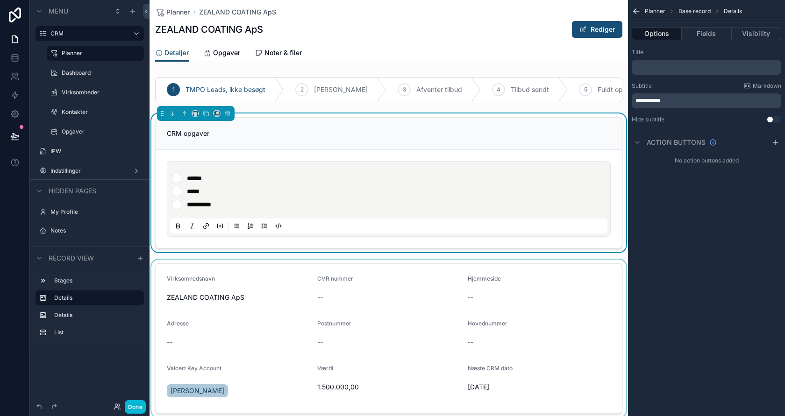
click at [219, 261] on div "scrollable content" at bounding box center [389, 339] width 478 height 158
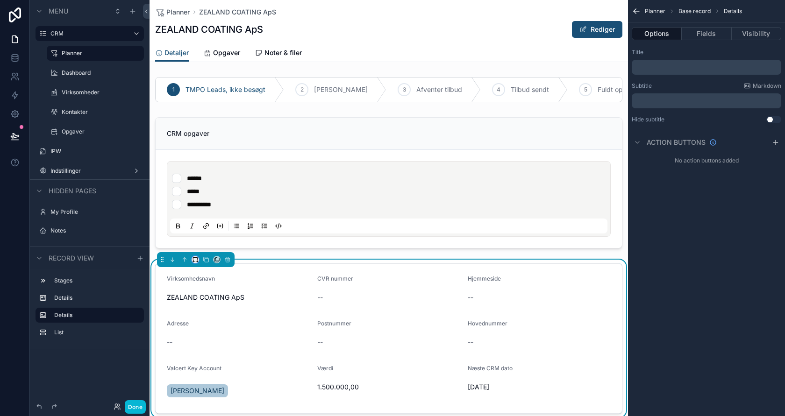
click at [196, 258] on icon "scrollable content" at bounding box center [195, 260] width 7 height 7
click at [211, 356] on span "Full width" at bounding box center [214, 356] width 29 height 11
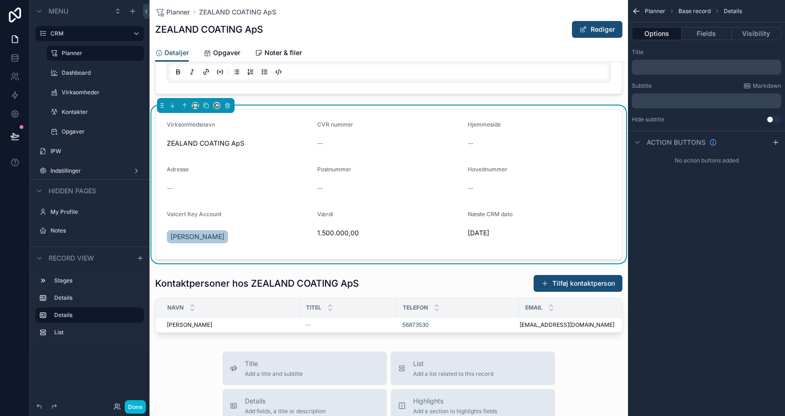
scroll to position [168, 0]
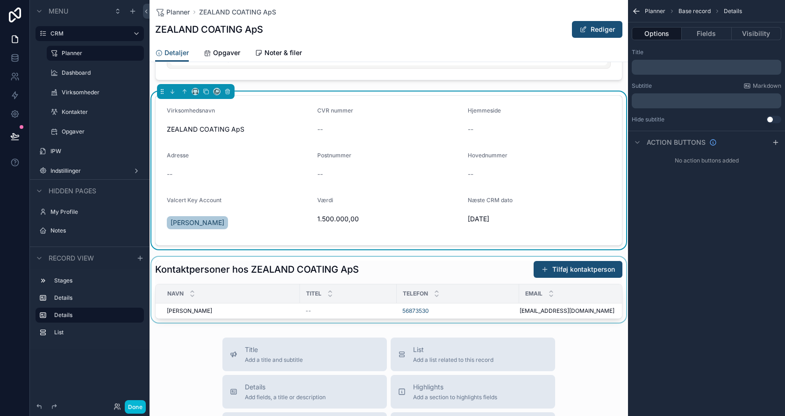
click at [205, 272] on div "scrollable content" at bounding box center [389, 290] width 478 height 66
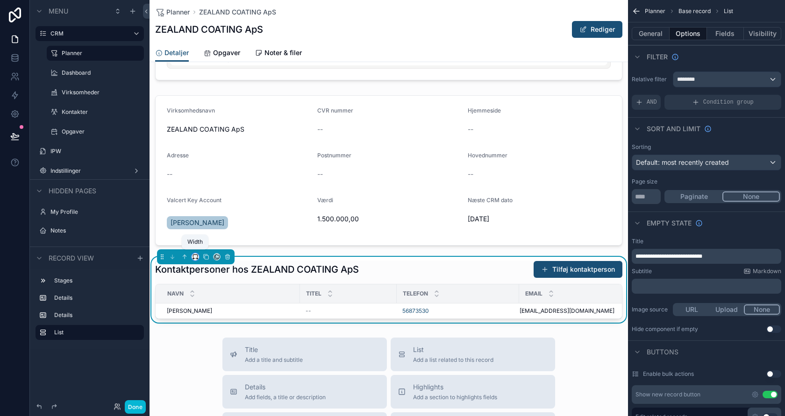
click at [196, 254] on icon "scrollable content" at bounding box center [195, 257] width 7 height 7
click at [209, 353] on span "Full width" at bounding box center [214, 353] width 29 height 11
click at [135, 374] on button "Done" at bounding box center [135, 407] width 21 height 14
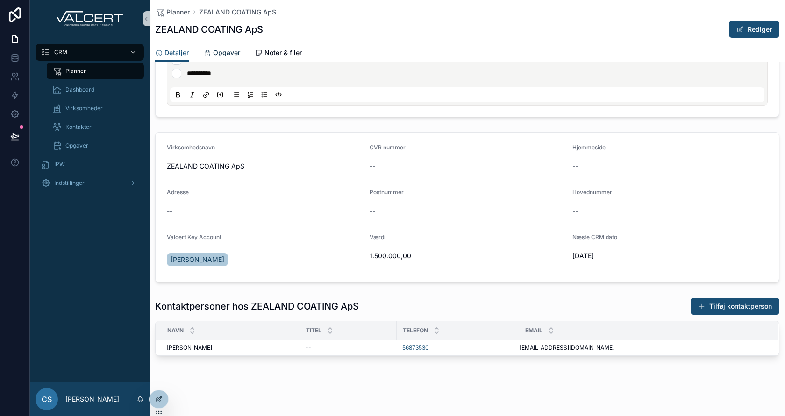
click at [209, 44] on link "Opgaver" at bounding box center [222, 53] width 36 height 19
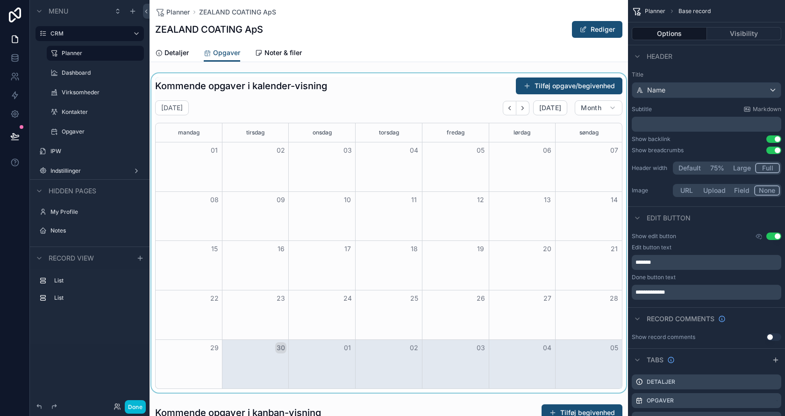
click at [207, 85] on div "scrollable content" at bounding box center [389, 233] width 478 height 320
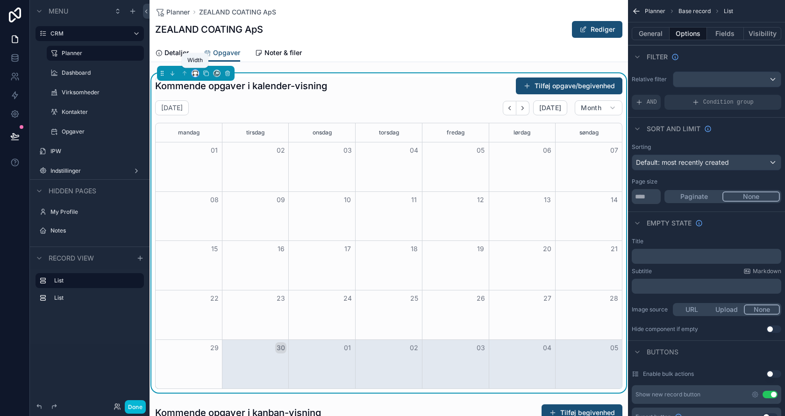
click at [195, 71] on icon "scrollable content" at bounding box center [195, 73] width 7 height 7
click at [213, 191] on span "Full width" at bounding box center [214, 196] width 29 height 11
click at [273, 50] on span "Noter & filer" at bounding box center [282, 52] width 37 height 9
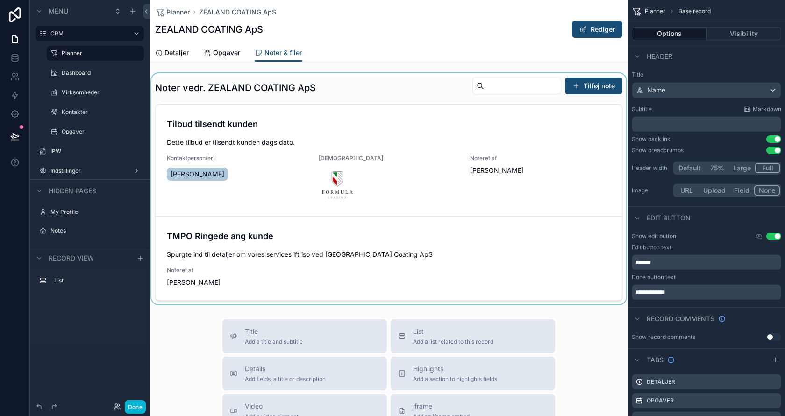
click at [230, 97] on div "scrollable content" at bounding box center [389, 188] width 478 height 231
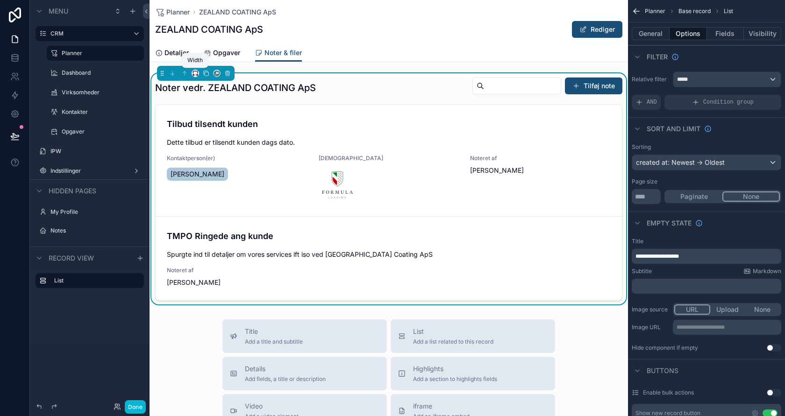
click at [195, 73] on icon "scrollable content" at bounding box center [195, 73] width 7 height 7
click at [217, 194] on span "Full width" at bounding box center [216, 196] width 32 height 11
click at [138, 374] on button "Done" at bounding box center [135, 407] width 21 height 14
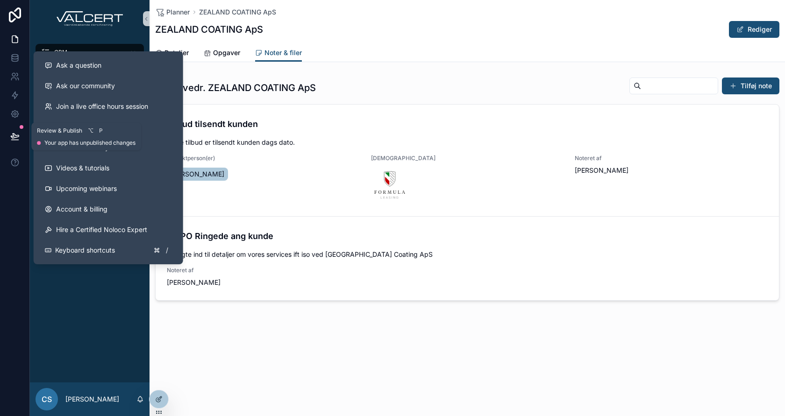
click at [12, 138] on icon at bounding box center [15, 136] width 8 height 5
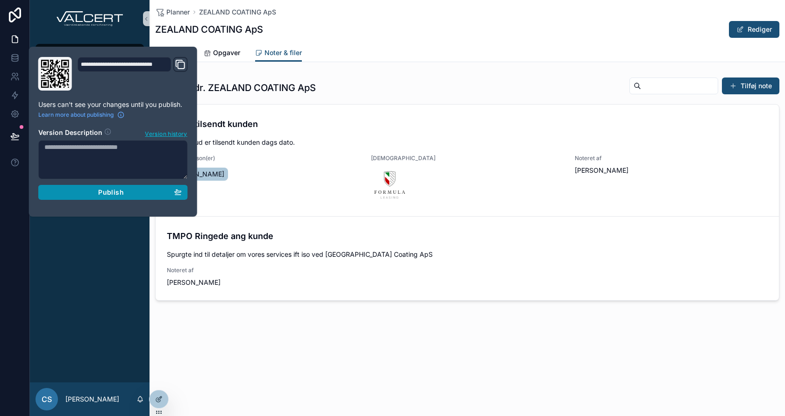
click at [81, 194] on div "Publish" at bounding box center [112, 192] width 137 height 8
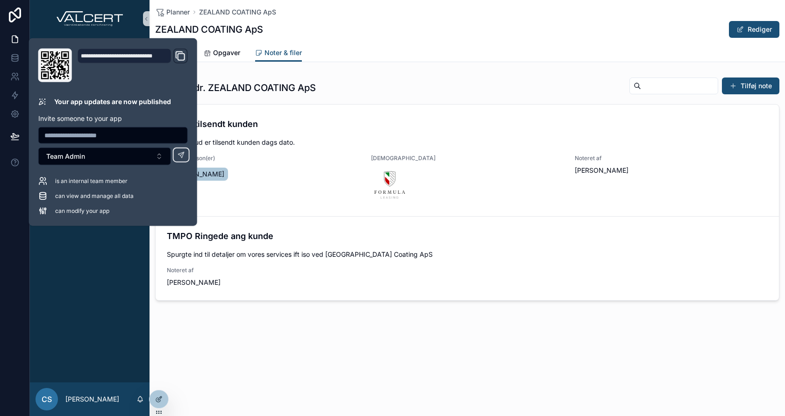
click at [87, 280] on div "CRM Planner Dashboard Virksomheder Kontakter Opgaver IPW Indstillinger" at bounding box center [90, 209] width 120 height 345
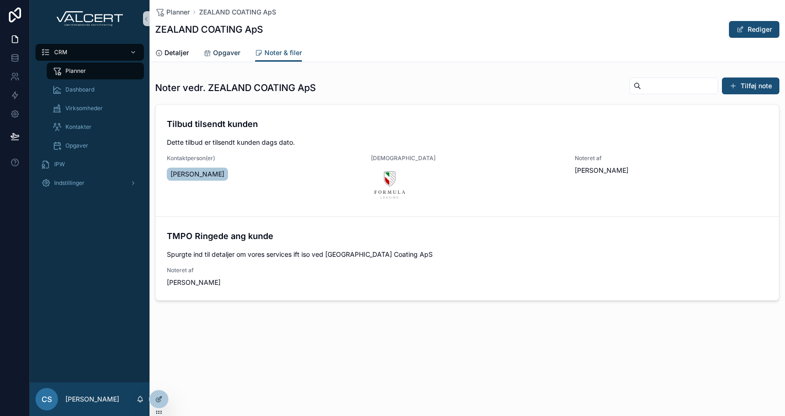
click at [233, 51] on span "Opgaver" at bounding box center [226, 52] width 27 height 9
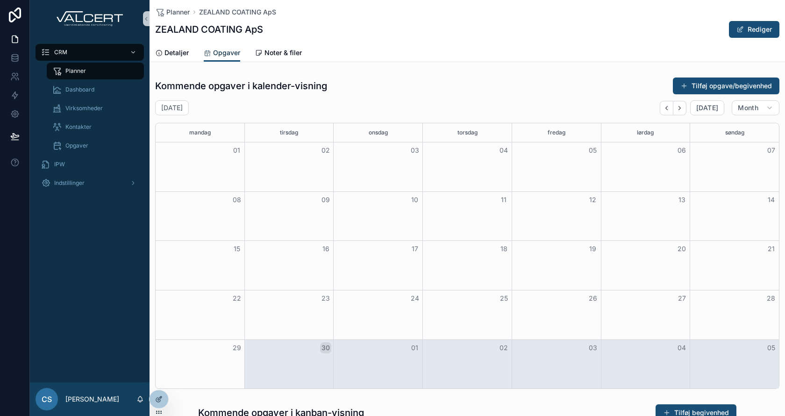
scroll to position [276, 0]
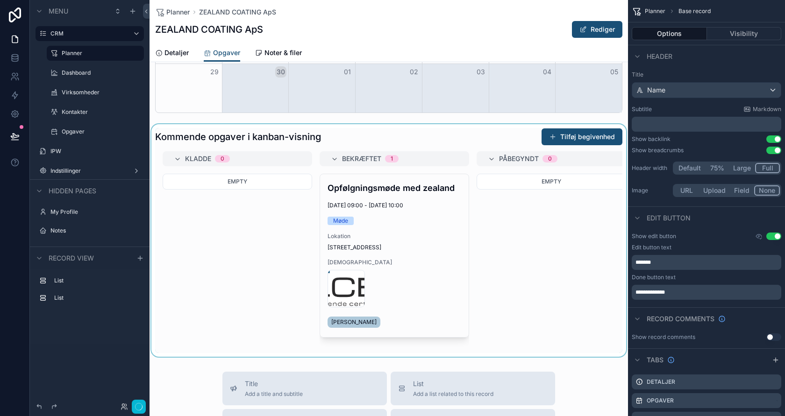
click at [218, 229] on div "scrollable content" at bounding box center [389, 240] width 478 height 233
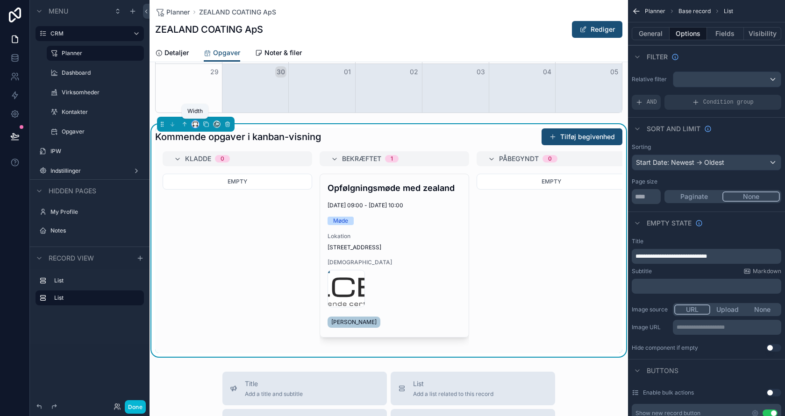
click at [196, 122] on icon "scrollable content" at bounding box center [195, 124] width 7 height 7
click at [225, 241] on div "Full width" at bounding box center [214, 247] width 40 height 17
click at [134, 374] on button "Done" at bounding box center [135, 407] width 21 height 14
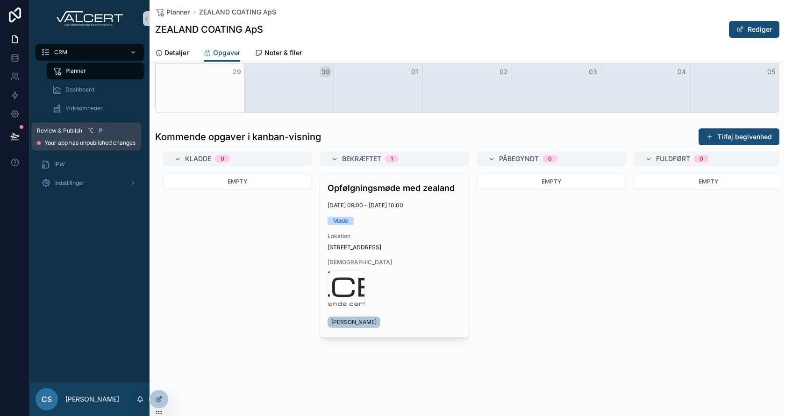
click at [13, 135] on icon at bounding box center [15, 136] width 8 height 5
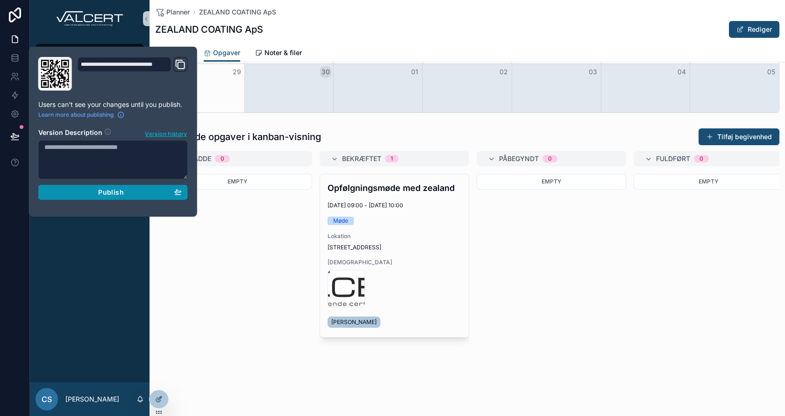
click at [104, 191] on span "Publish" at bounding box center [110, 192] width 25 height 8
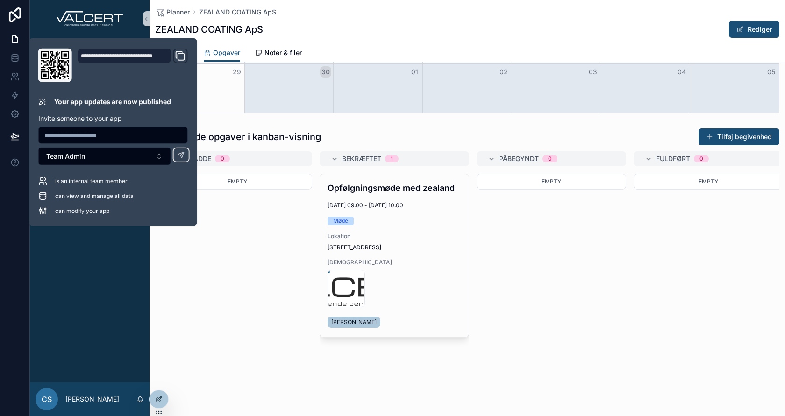
click at [233, 289] on div "Empty" at bounding box center [238, 263] width 150 height 179
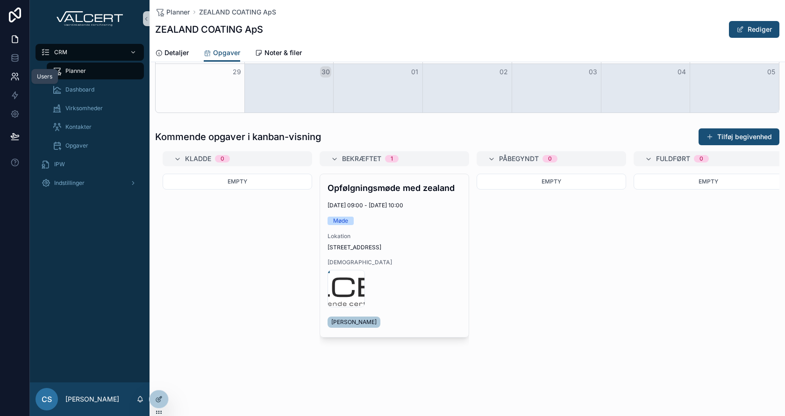
click at [18, 81] on icon at bounding box center [14, 76] width 9 height 9
